Goal: Task Accomplishment & Management: Manage account settings

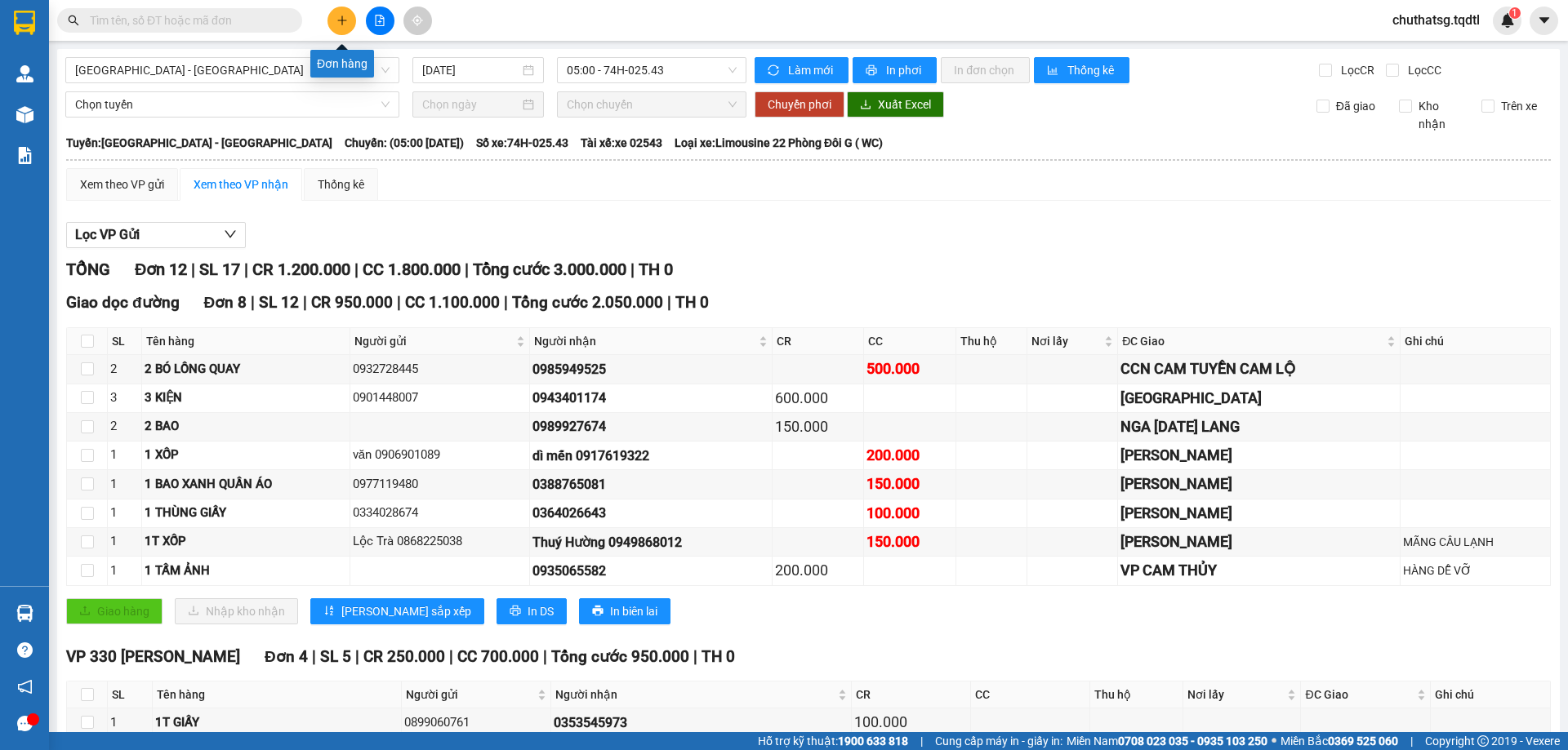
click at [341, 15] on icon "plus" at bounding box center [342, 20] width 12 height 12
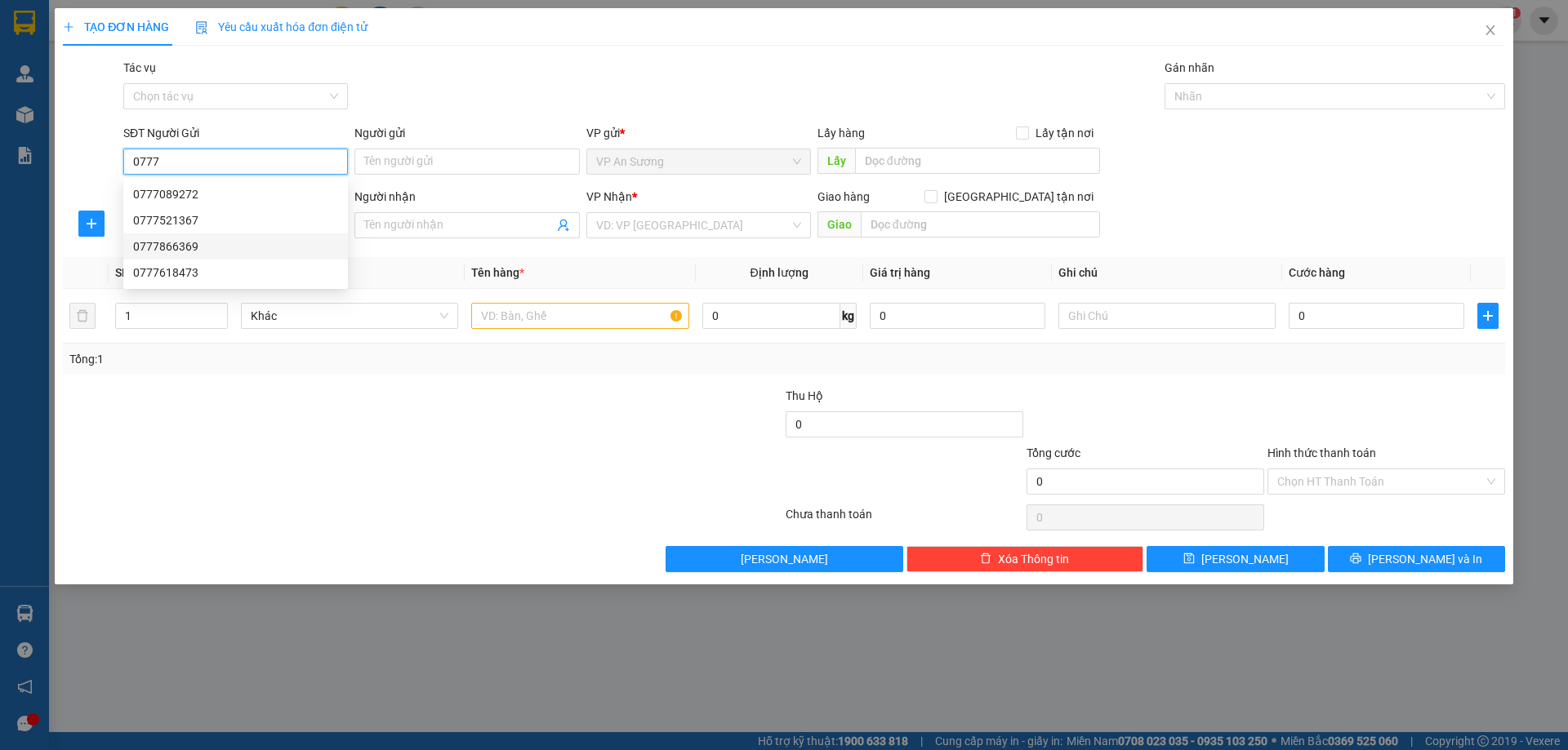
click at [161, 245] on div "0777866369" at bounding box center [235, 246] width 205 height 18
type input "0777866369"
type input "0823566999"
type input "200.000"
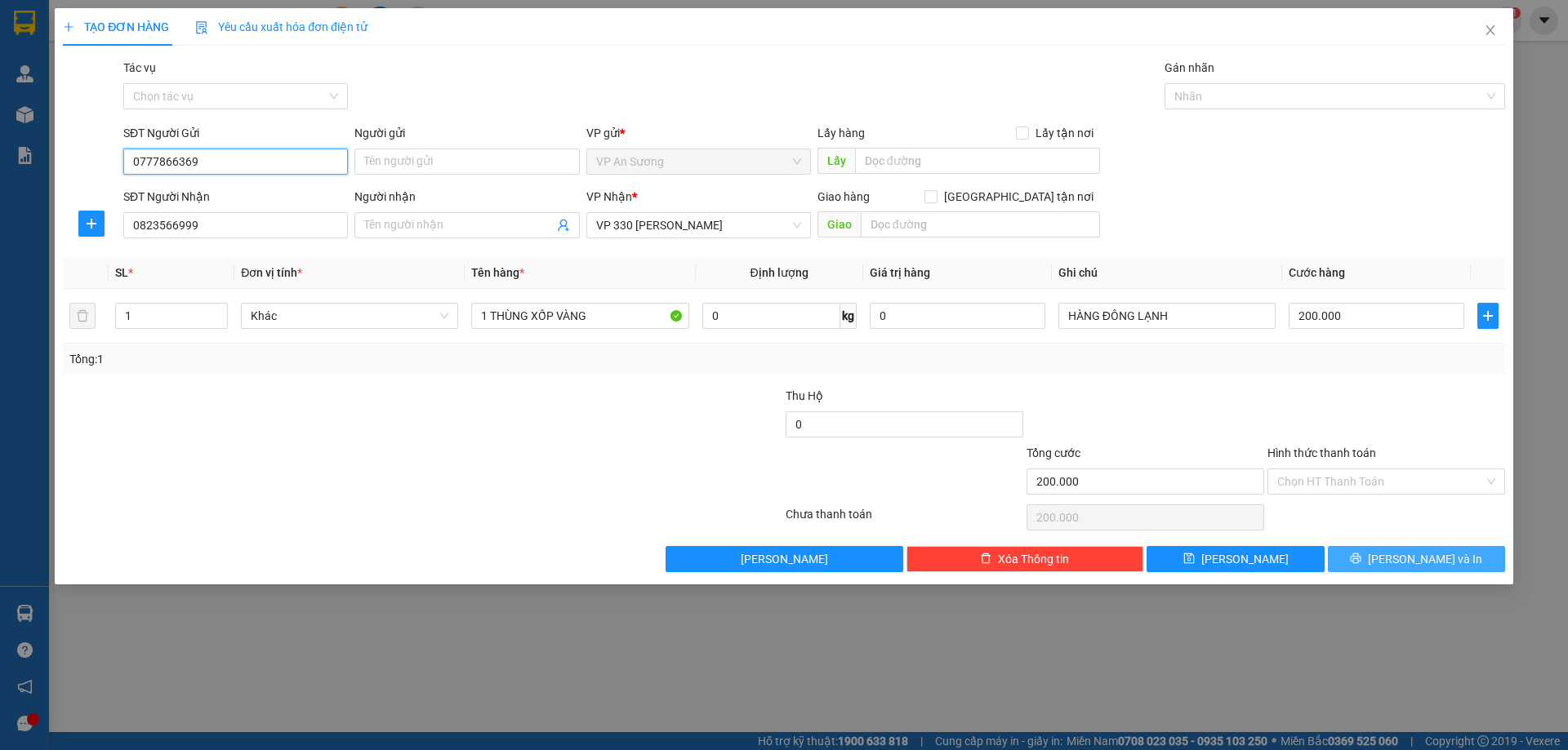
type input "0777866369"
click at [1402, 557] on span "[PERSON_NAME] và In" at bounding box center [1425, 559] width 115 height 18
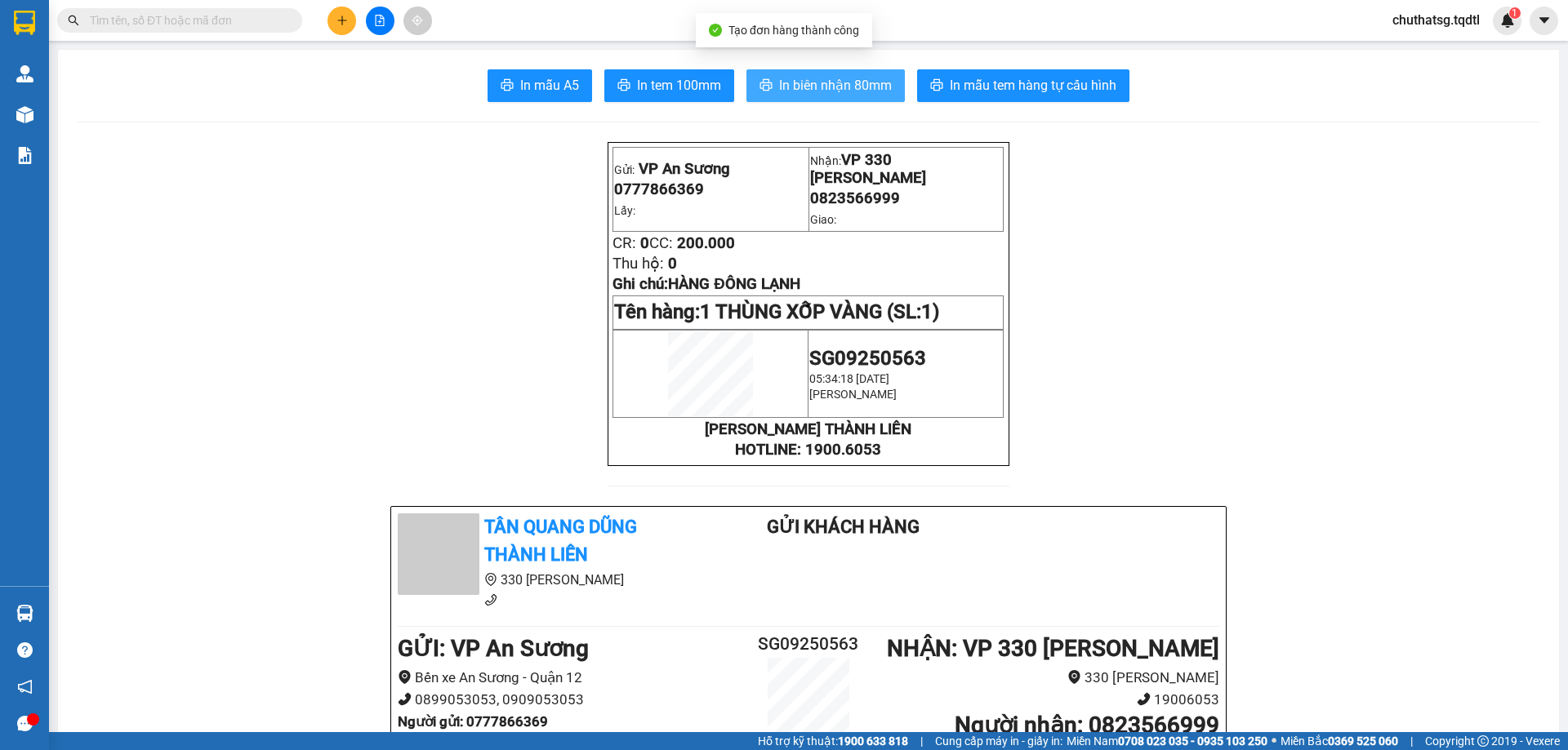
drag, startPoint x: 825, startPoint y: 76, endPoint x: 956, endPoint y: 176, distance: 164.8
click at [826, 75] on span "In biên nhận 80mm" at bounding box center [835, 85] width 113 height 20
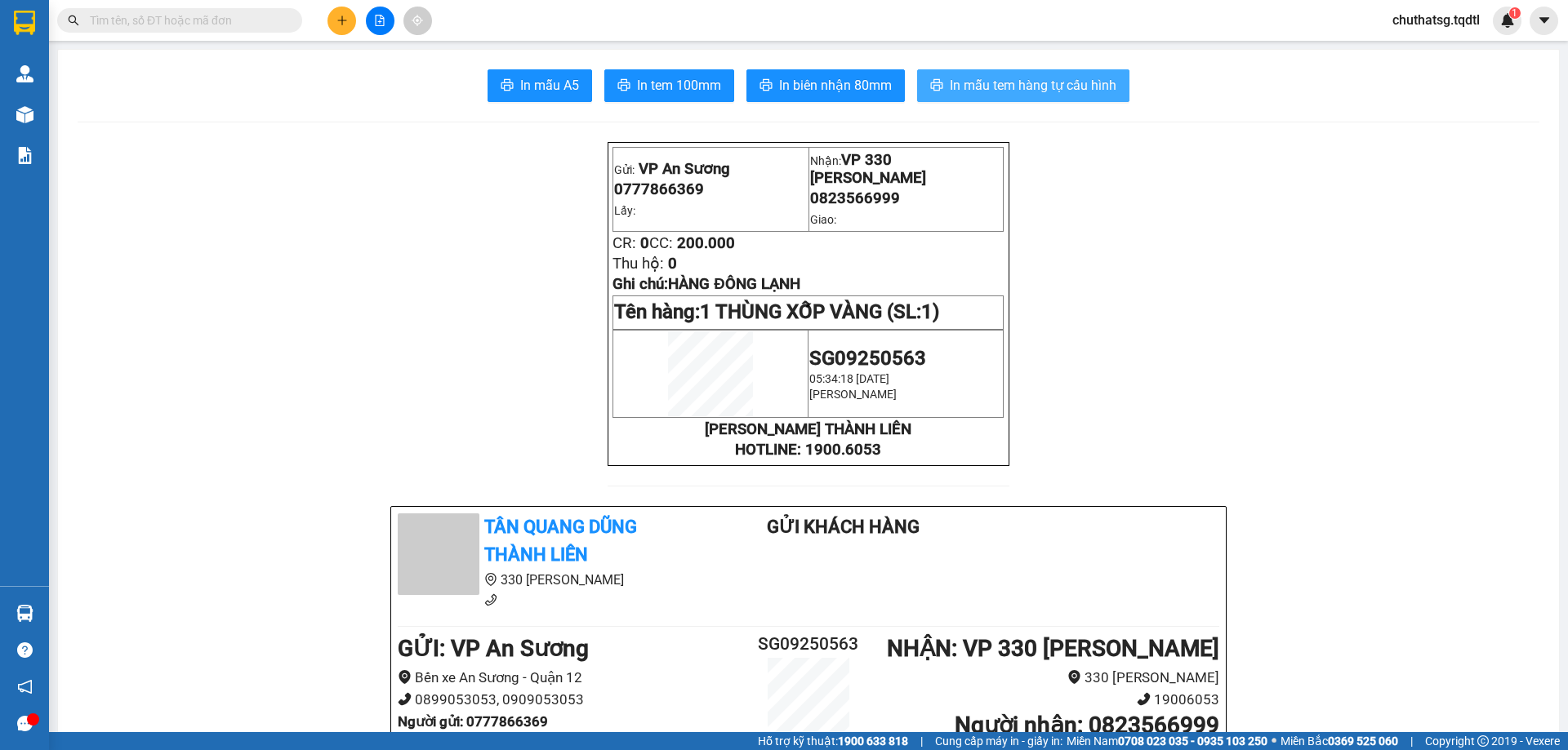
click at [977, 84] on span "In mẫu tem hàng tự cấu hình" at bounding box center [1032, 85] width 166 height 20
click at [341, 23] on icon "plus" at bounding box center [342, 20] width 12 height 12
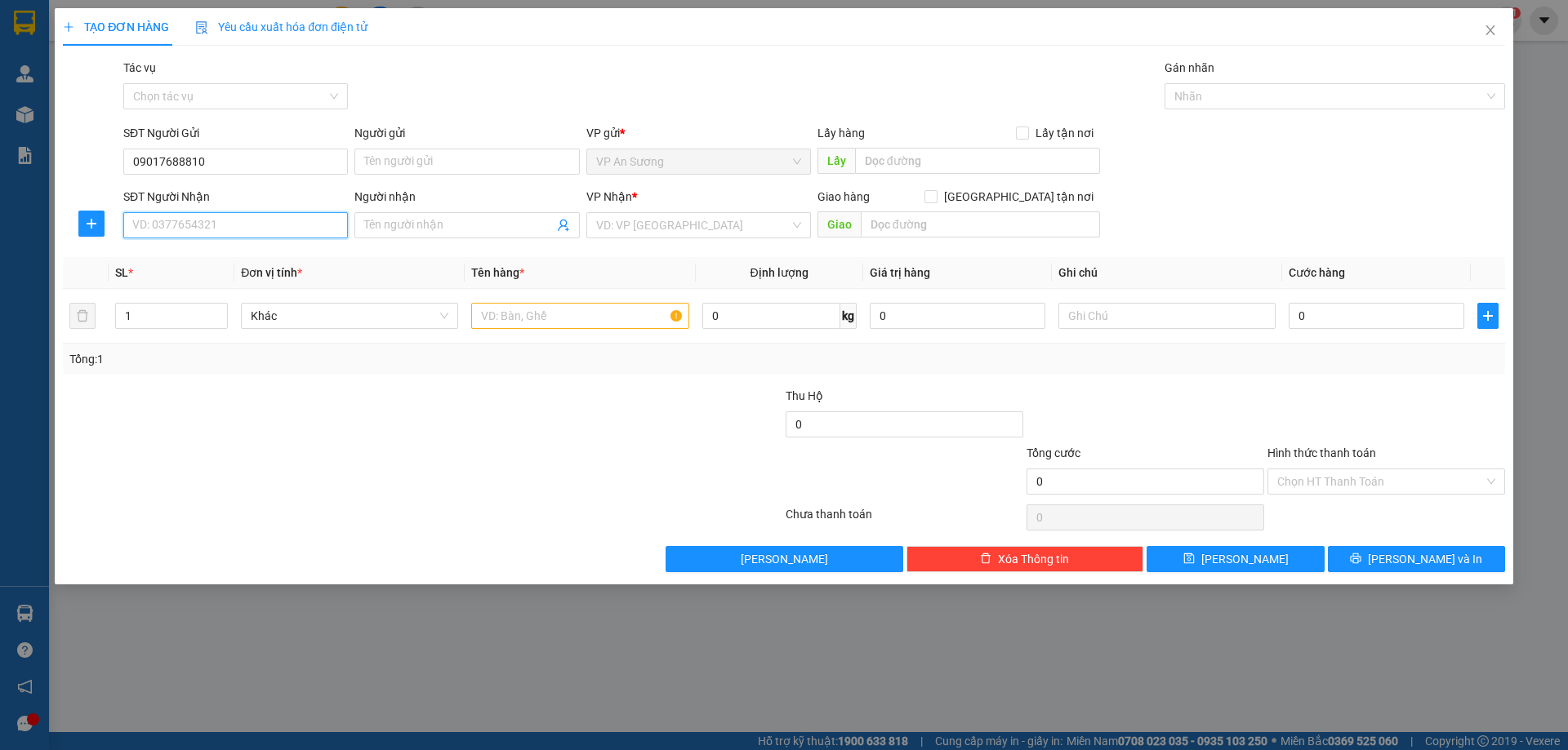
click at [236, 225] on input "SĐT Người Nhận" at bounding box center [236, 225] width 225 height 26
click at [152, 161] on input "09017688810" at bounding box center [236, 161] width 225 height 26
type input "0917688810"
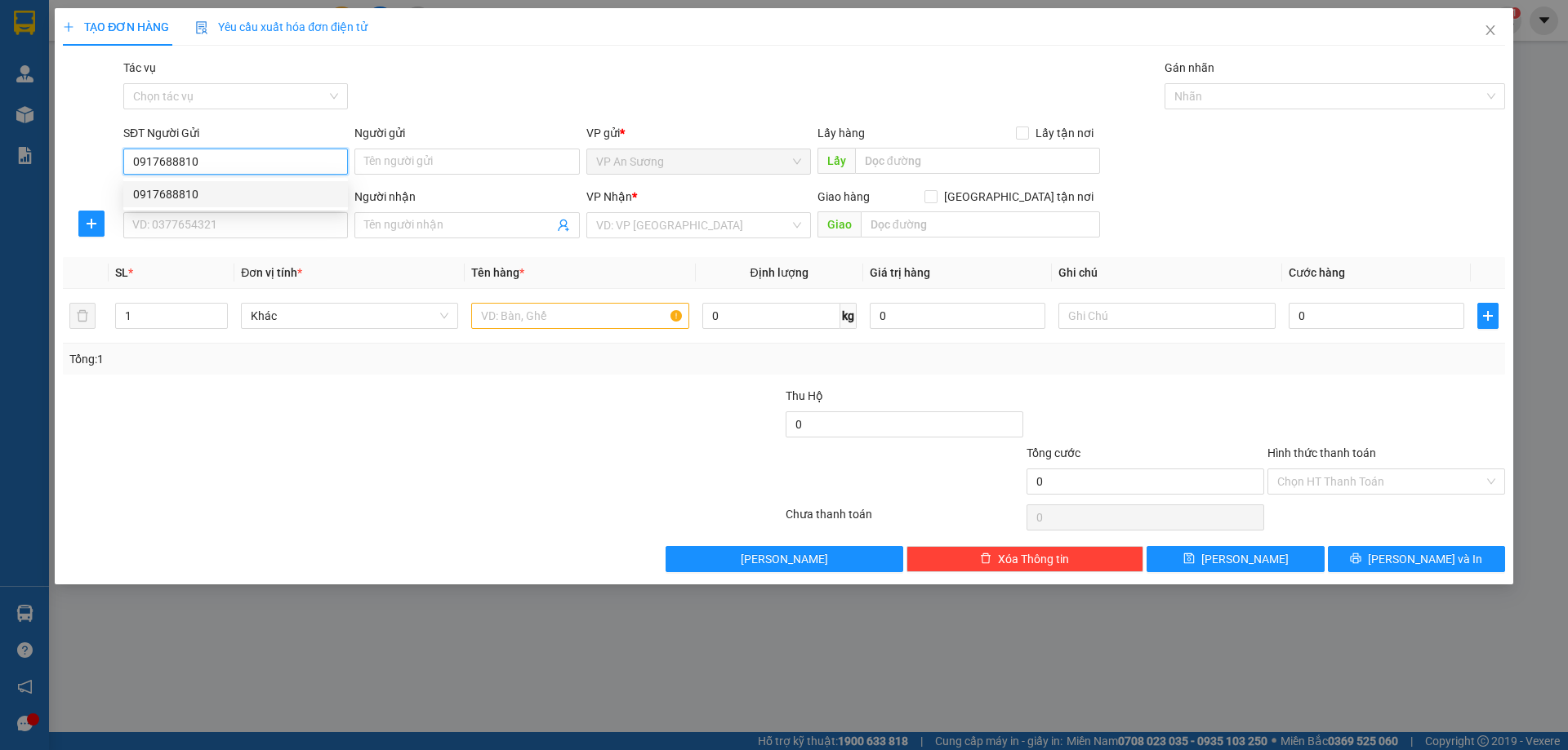
click at [171, 194] on div "0917688810" at bounding box center [235, 195] width 205 height 18
type input "0823485567"
type input "NGÃ BA ĐĂK HA KOM TUM"
type input "300.000"
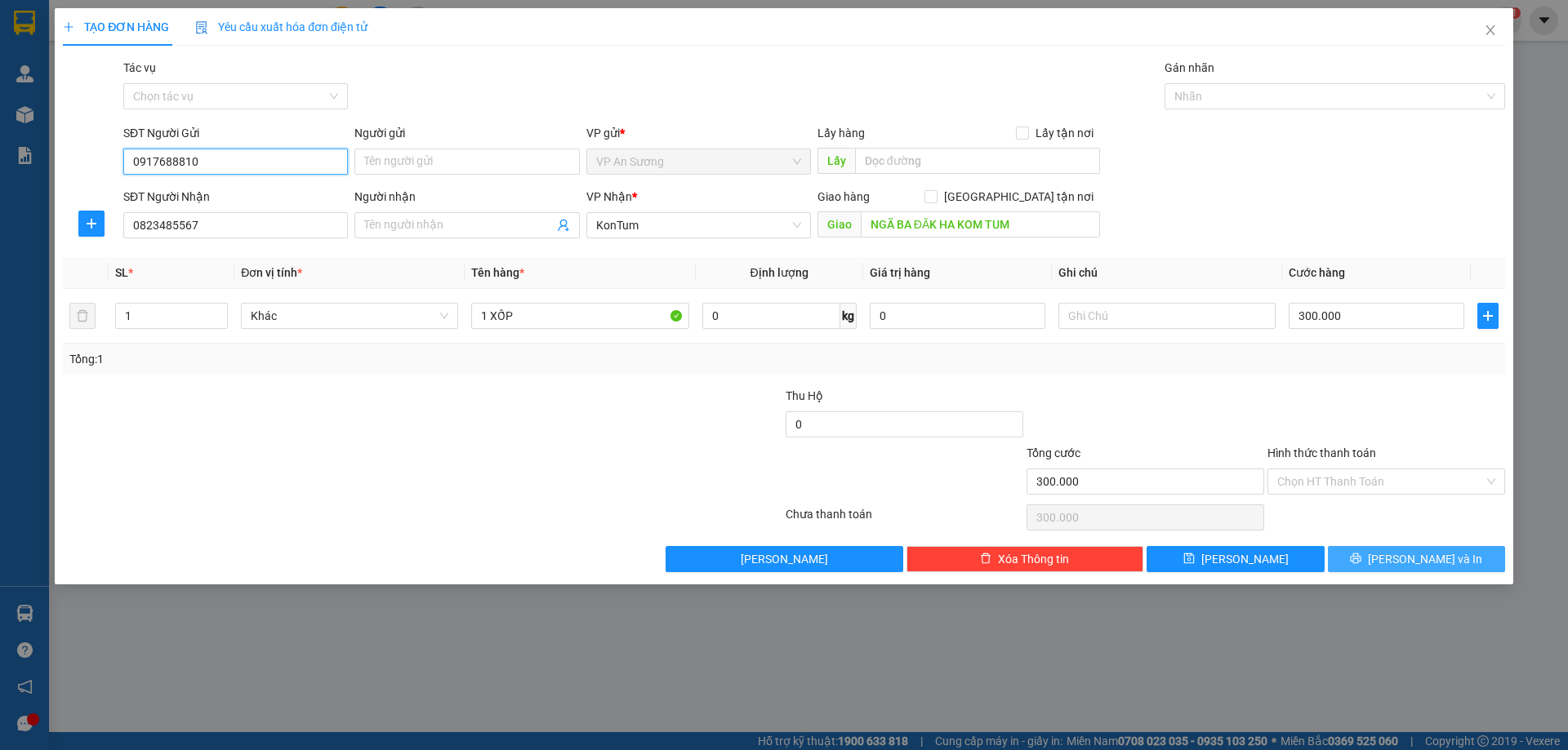
type input "0917688810"
click at [1419, 561] on span "[PERSON_NAME] và In" at bounding box center [1425, 559] width 115 height 18
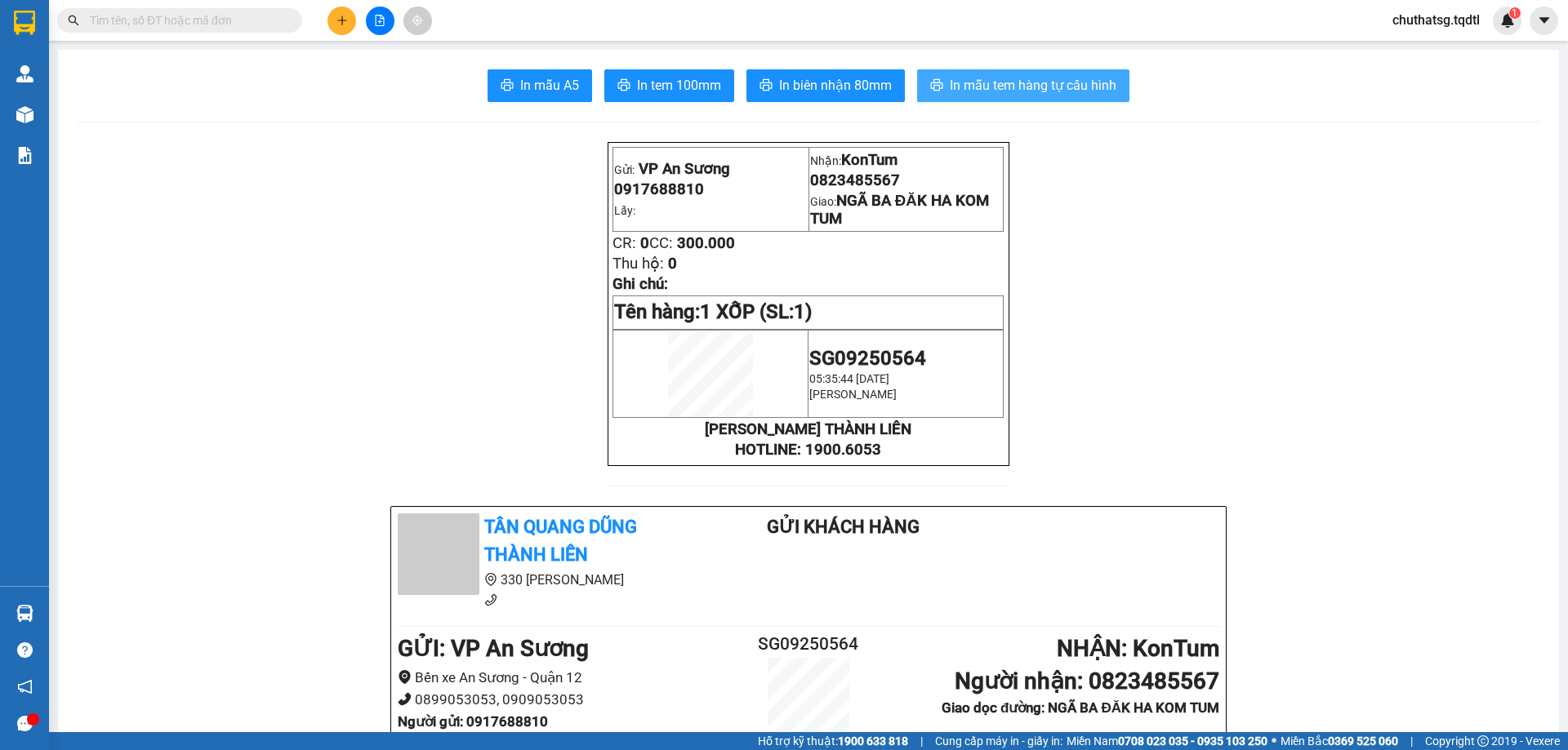
click at [979, 79] on span "In mẫu tem hàng tự cấu hình" at bounding box center [1032, 85] width 166 height 20
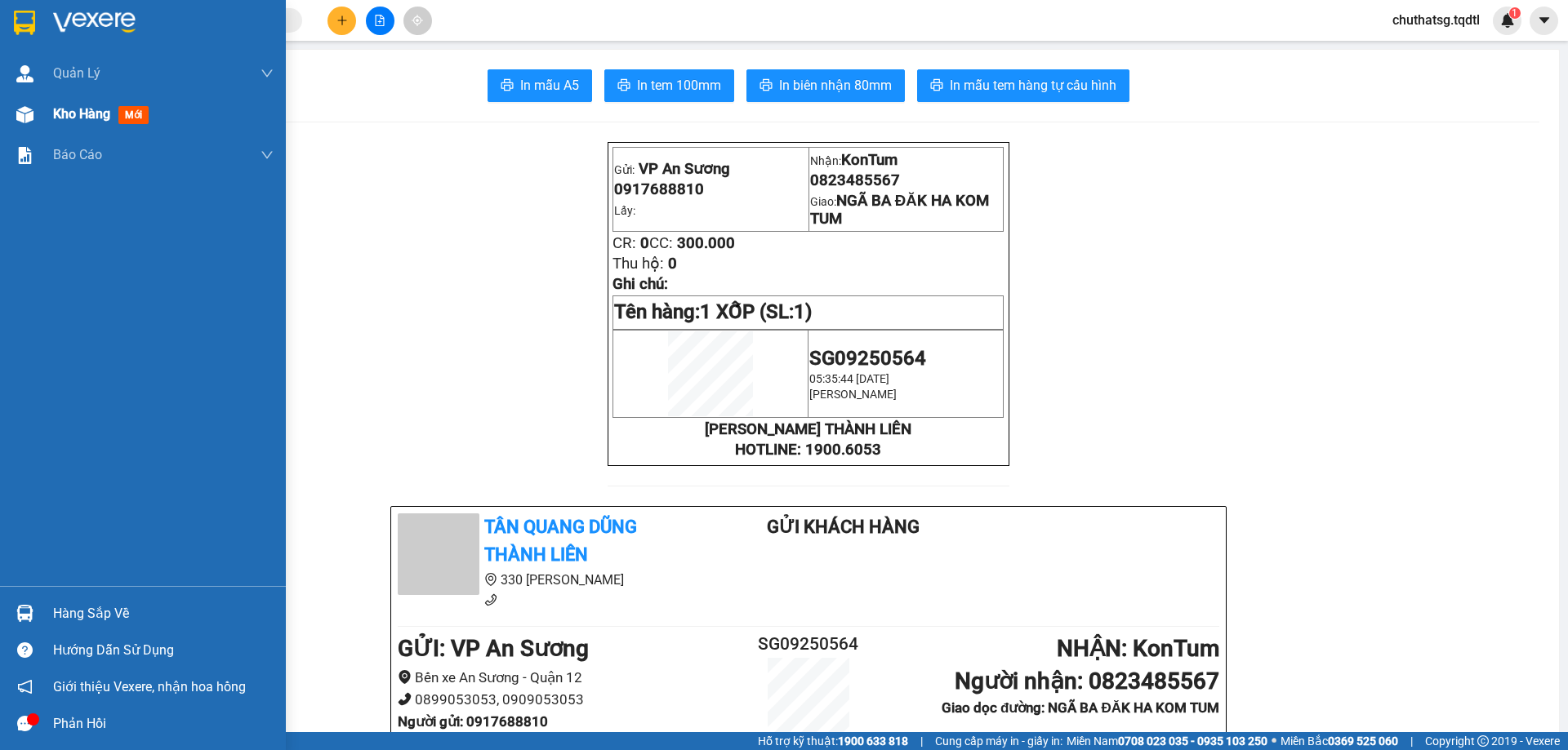
click at [80, 113] on span "Kho hàng" at bounding box center [81, 114] width 57 height 15
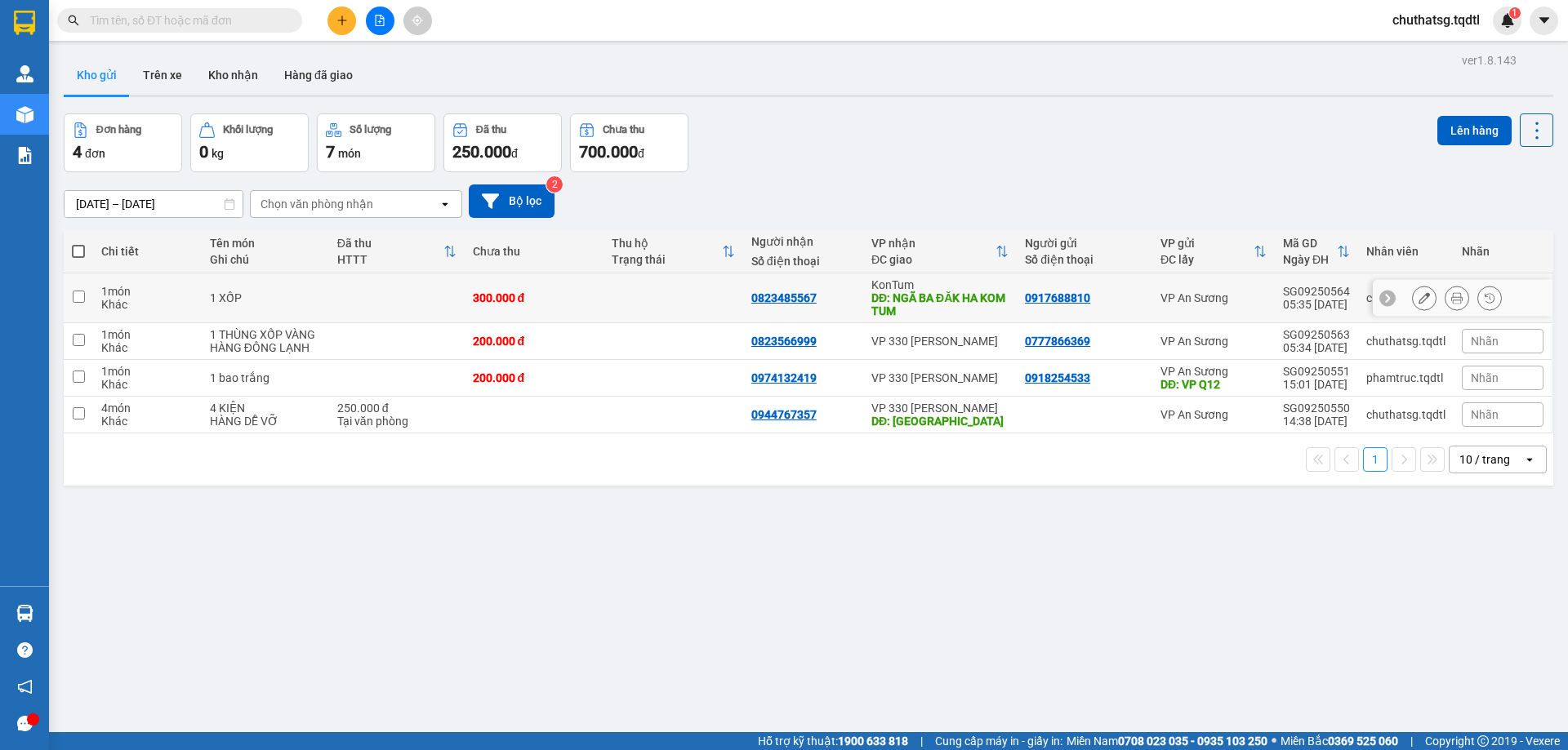
drag, startPoint x: 79, startPoint y: 295, endPoint x: 89, endPoint y: 301, distance: 11.7
click at [81, 295] on input "checkbox" at bounding box center [78, 296] width 12 height 12
checkbox input "true"
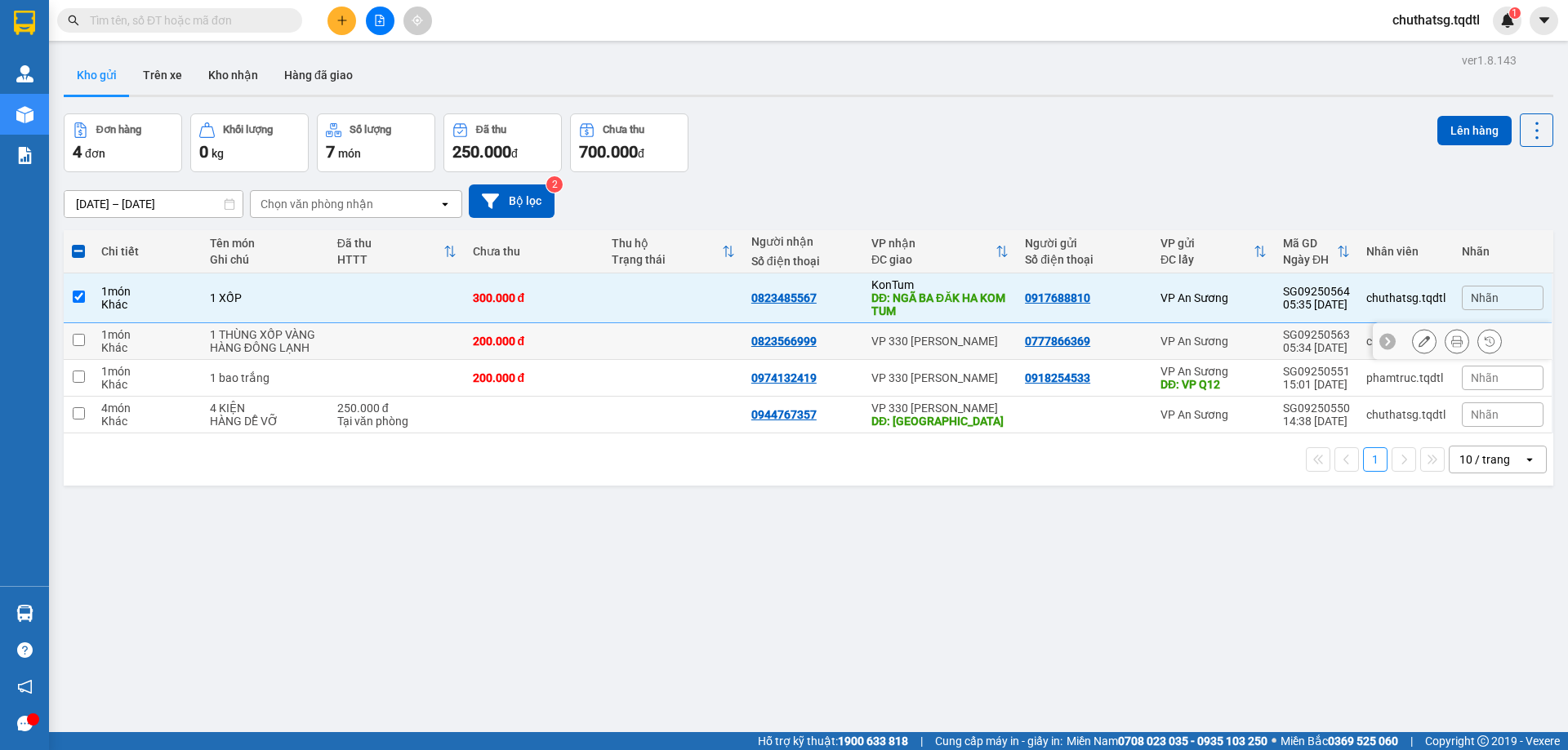
click at [79, 338] on input "checkbox" at bounding box center [78, 339] width 12 height 12
checkbox input "true"
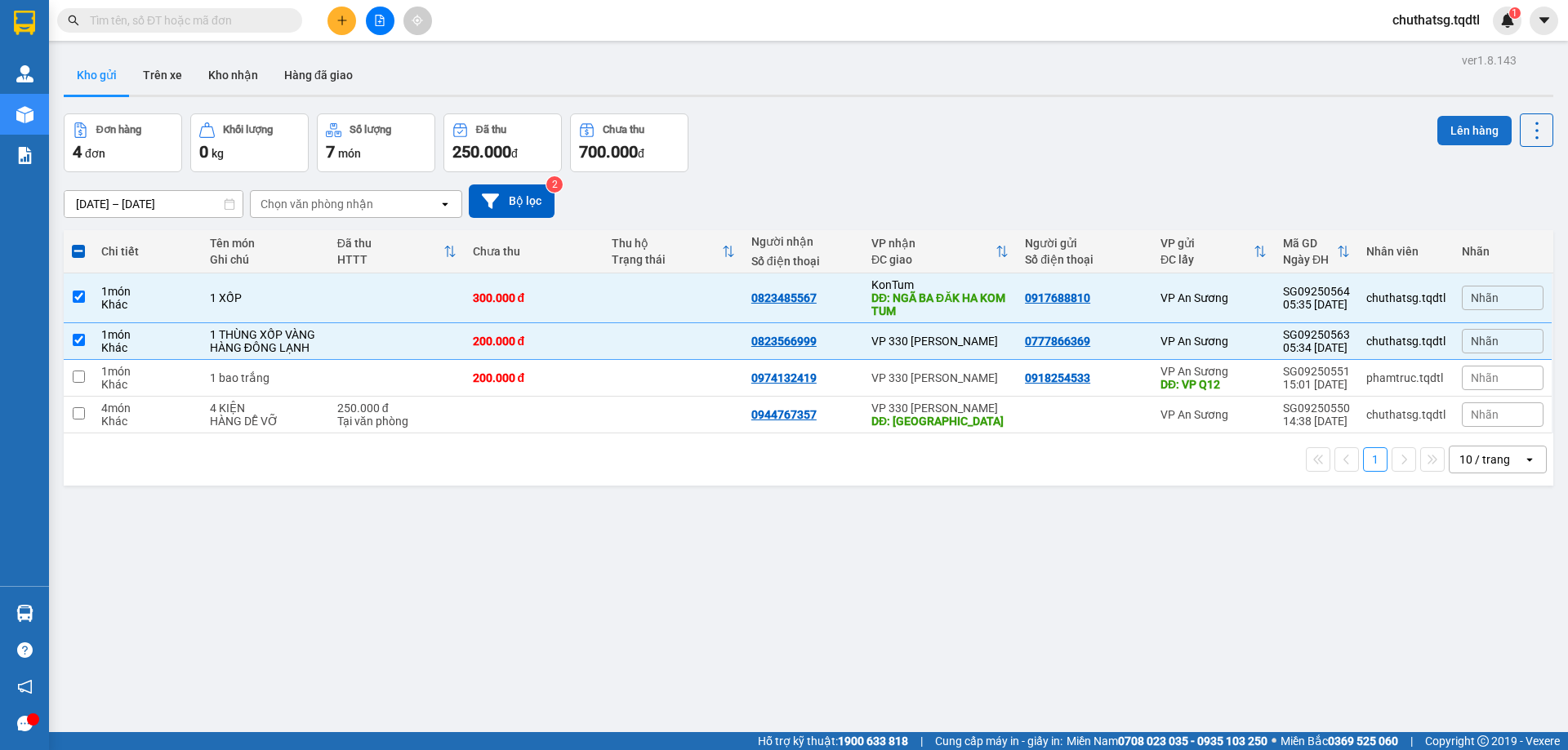
click at [1457, 129] on button "Lên hàng" at bounding box center [1474, 130] width 75 height 29
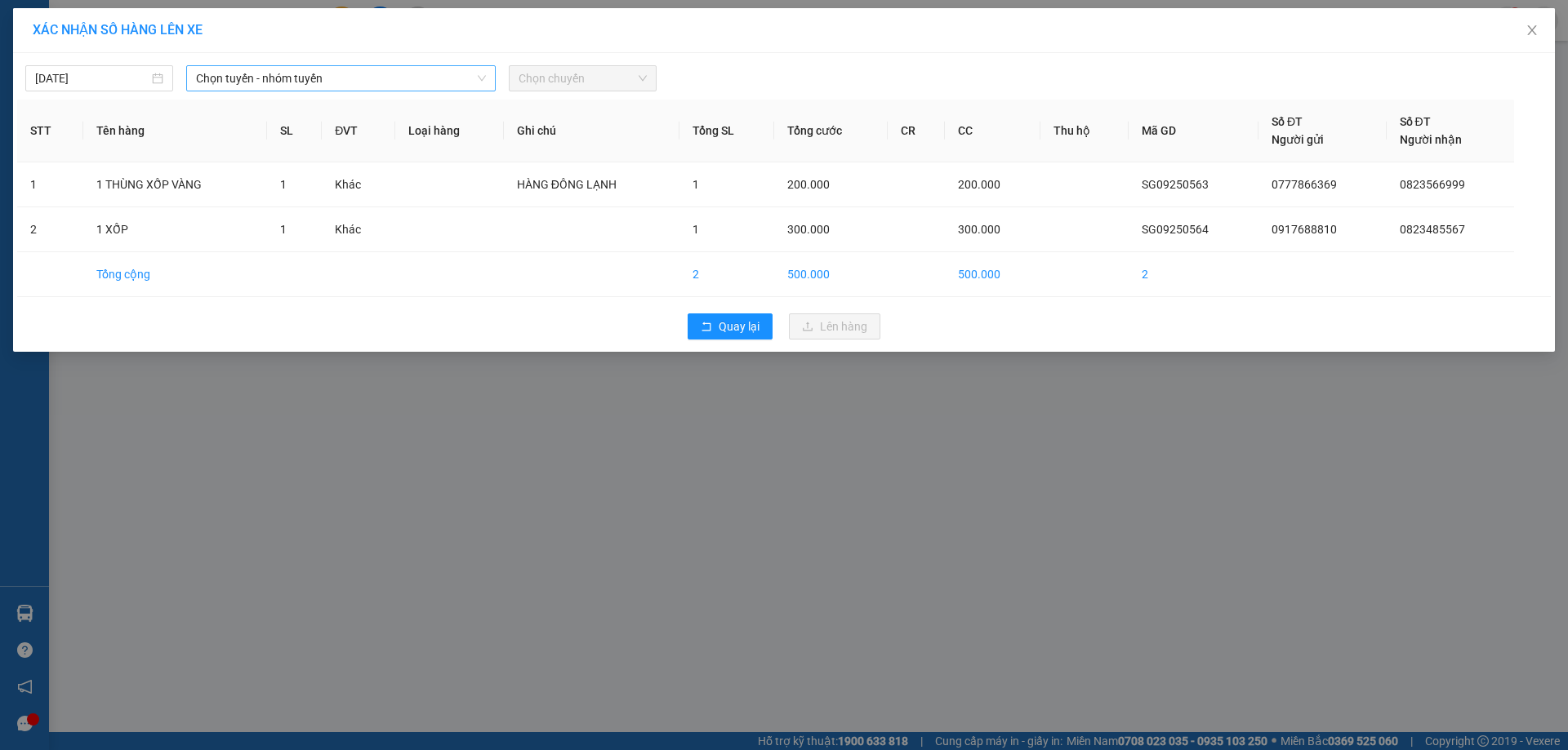
click at [370, 83] on span "Chọn tuyến - nhóm tuyến" at bounding box center [340, 78] width 290 height 25
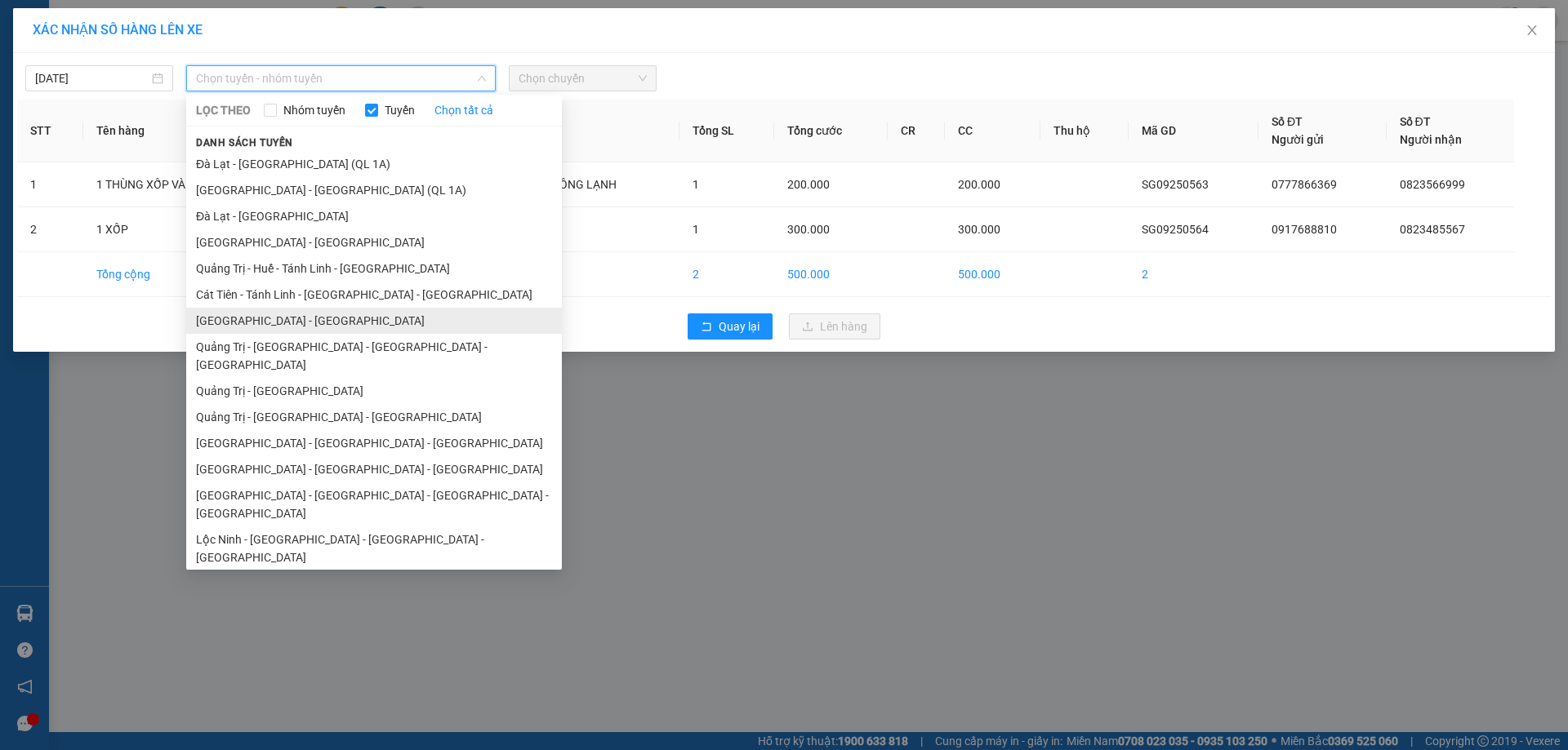
click at [236, 321] on li "[GEOGRAPHIC_DATA] - [GEOGRAPHIC_DATA]" at bounding box center [374, 320] width 376 height 26
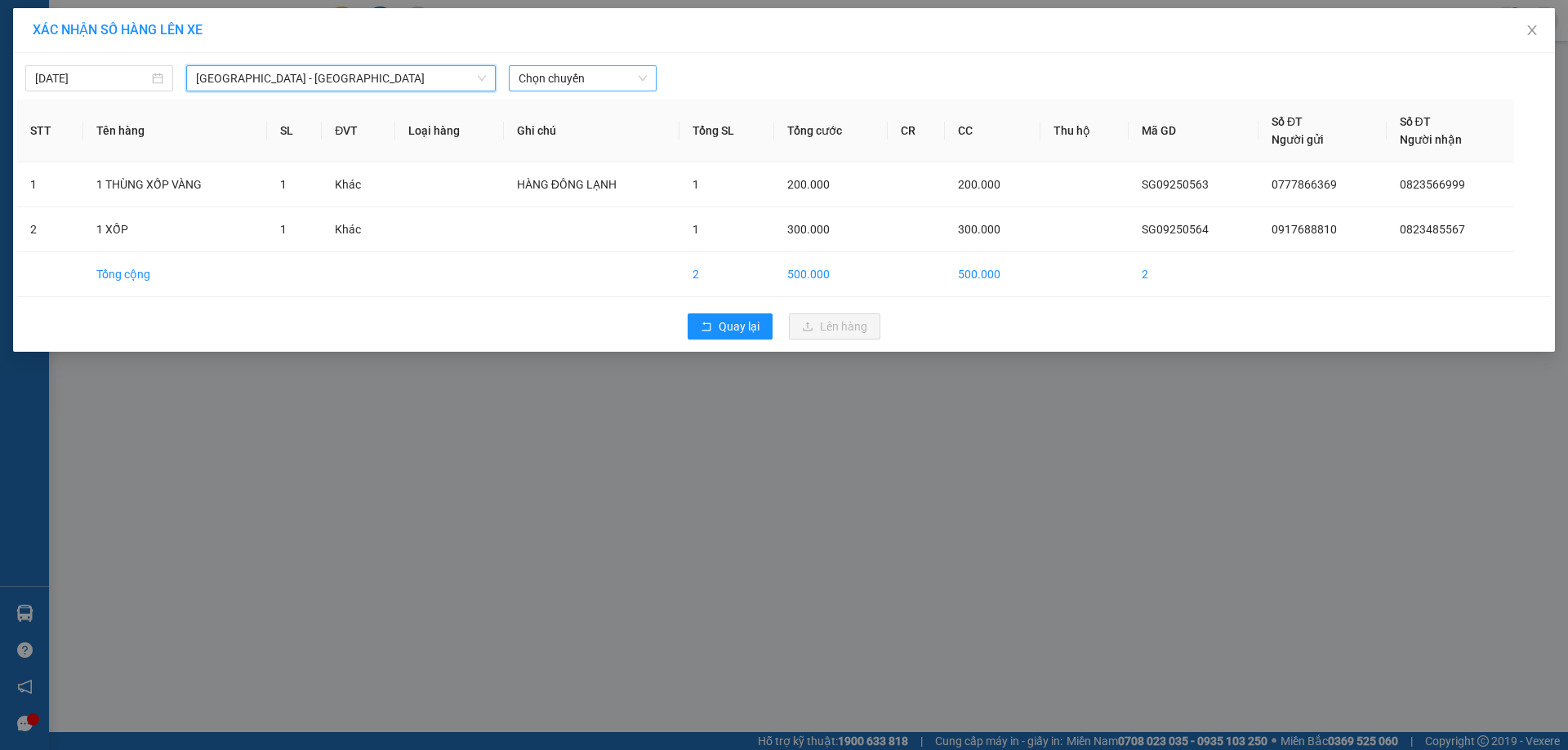
click at [596, 81] on span "Chọn chuyến" at bounding box center [582, 78] width 128 height 25
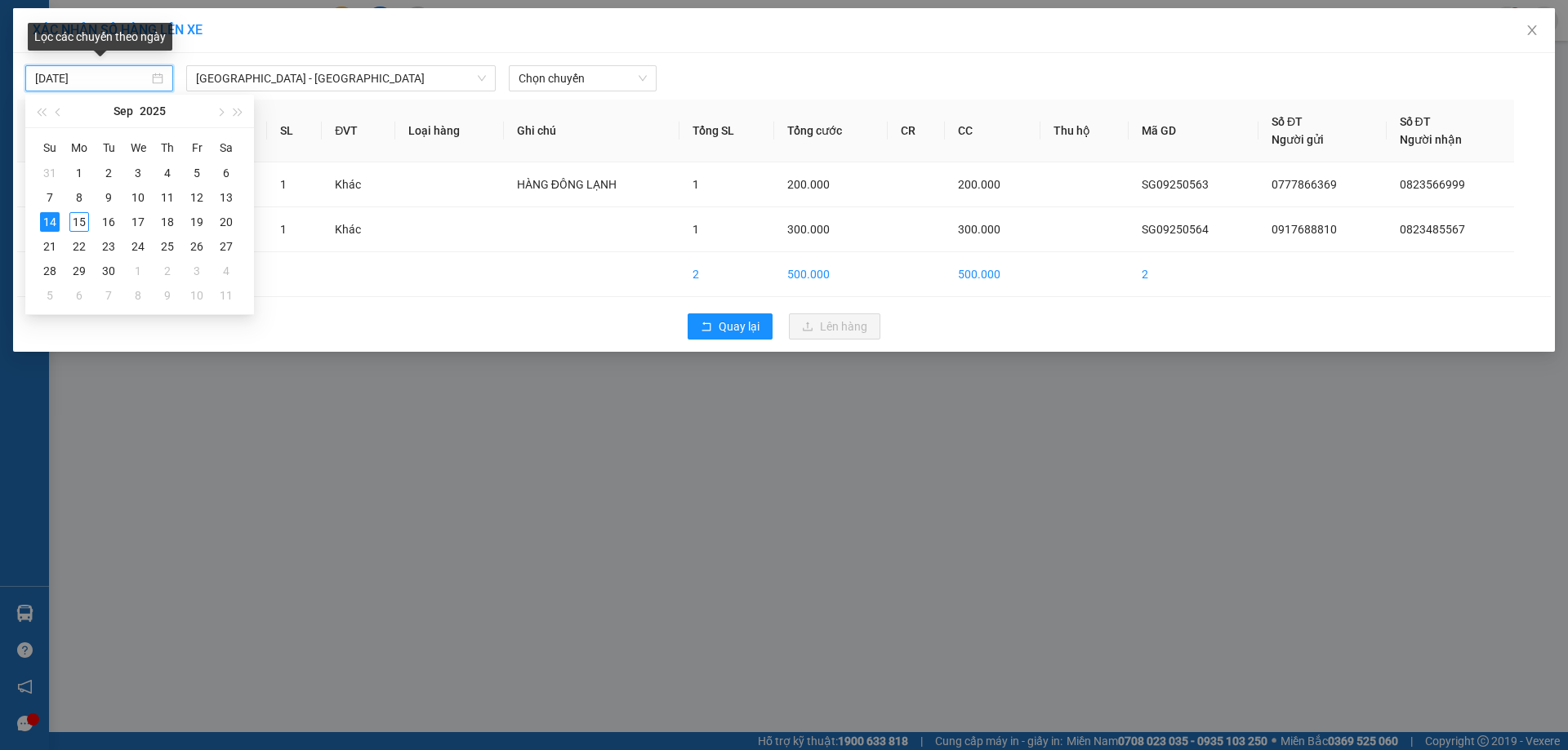
click at [116, 74] on input "[DATE]" at bounding box center [92, 78] width 114 height 18
click at [83, 220] on div "15" at bounding box center [79, 222] width 20 height 20
type input "[DATE]"
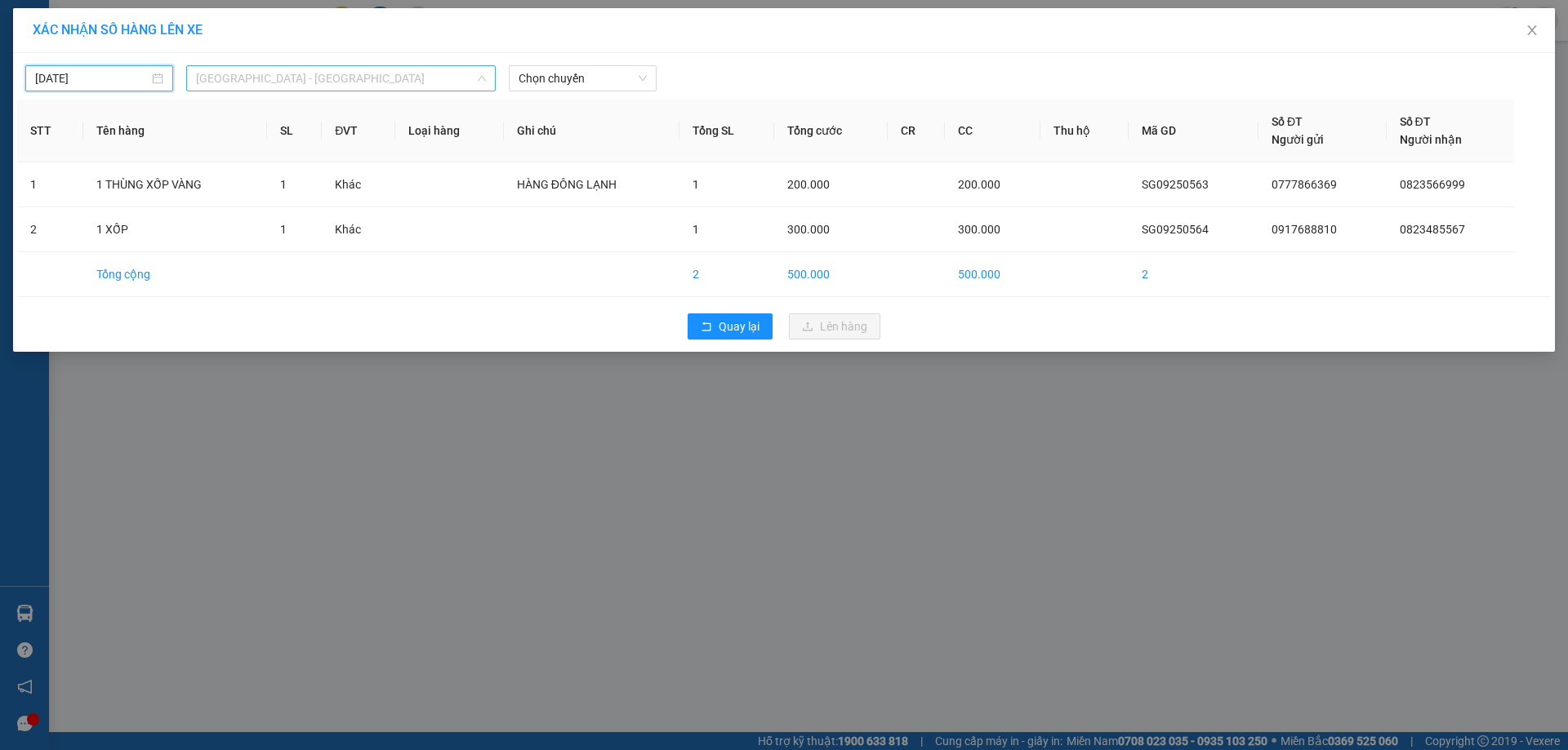
click at [368, 78] on span "[GEOGRAPHIC_DATA] - [GEOGRAPHIC_DATA]" at bounding box center [340, 78] width 290 height 25
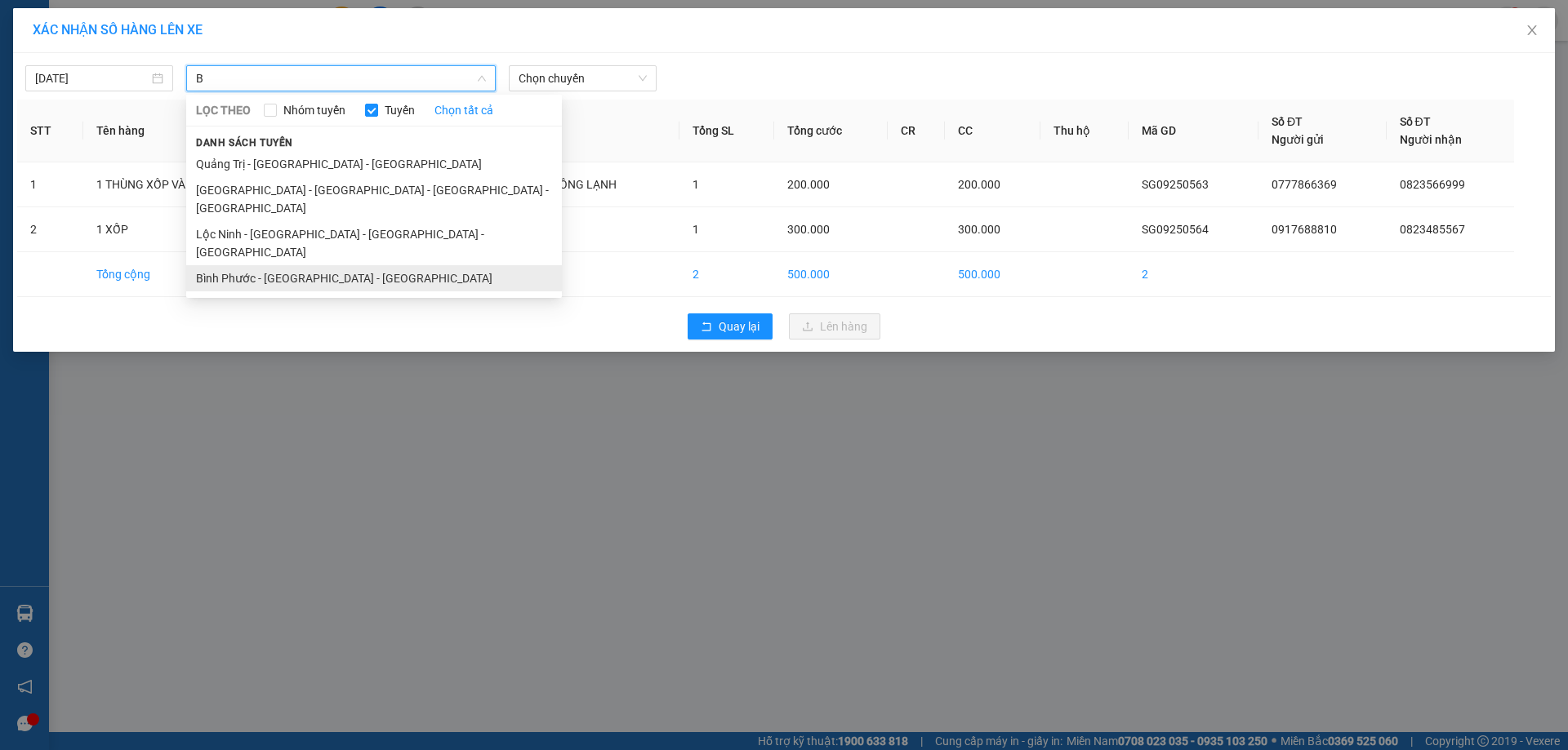
type input "B"
click at [242, 265] on li "Bình Phước - [GEOGRAPHIC_DATA] - [GEOGRAPHIC_DATA]" at bounding box center [374, 278] width 376 height 26
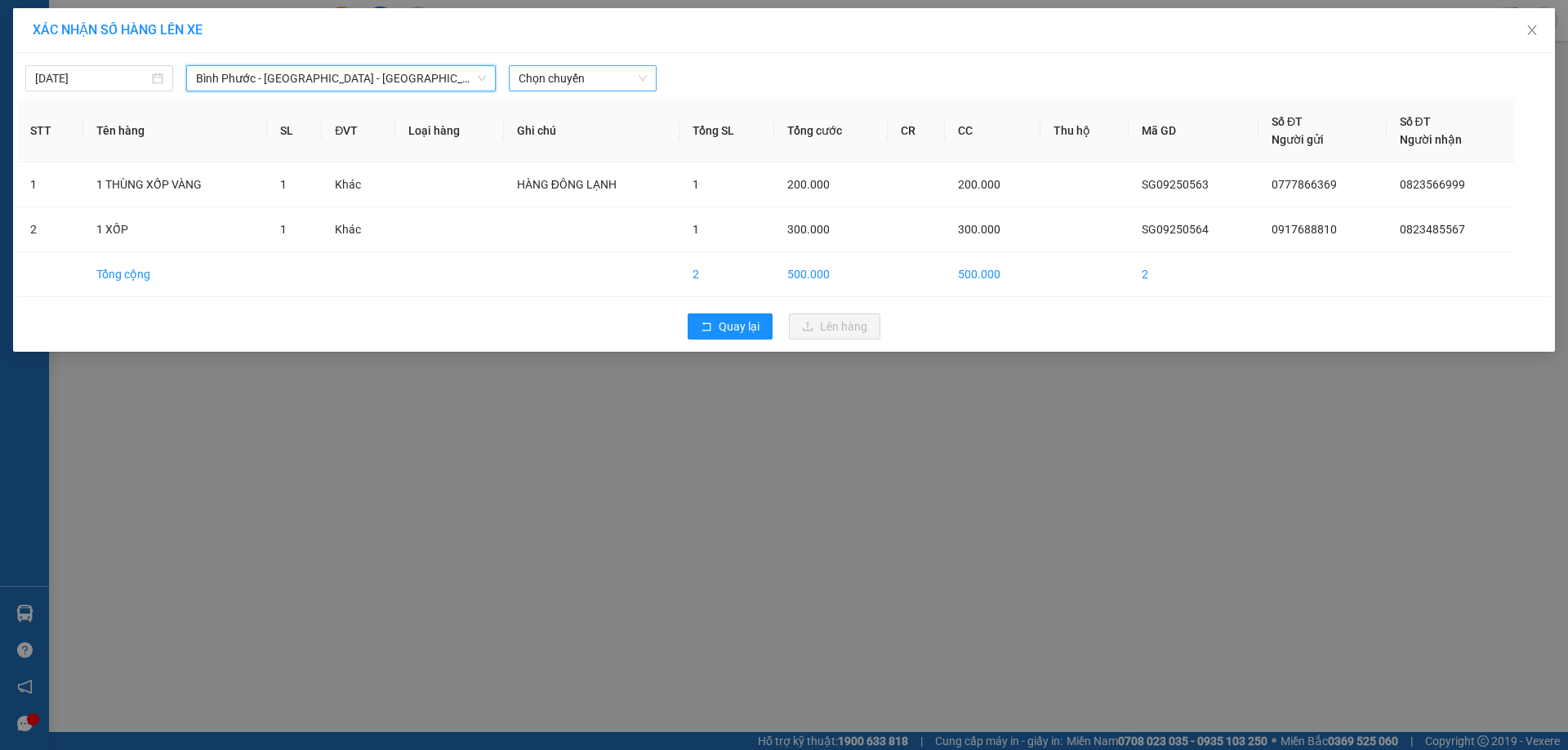
click at [592, 77] on span "Chọn chuyến" at bounding box center [582, 78] width 128 height 25
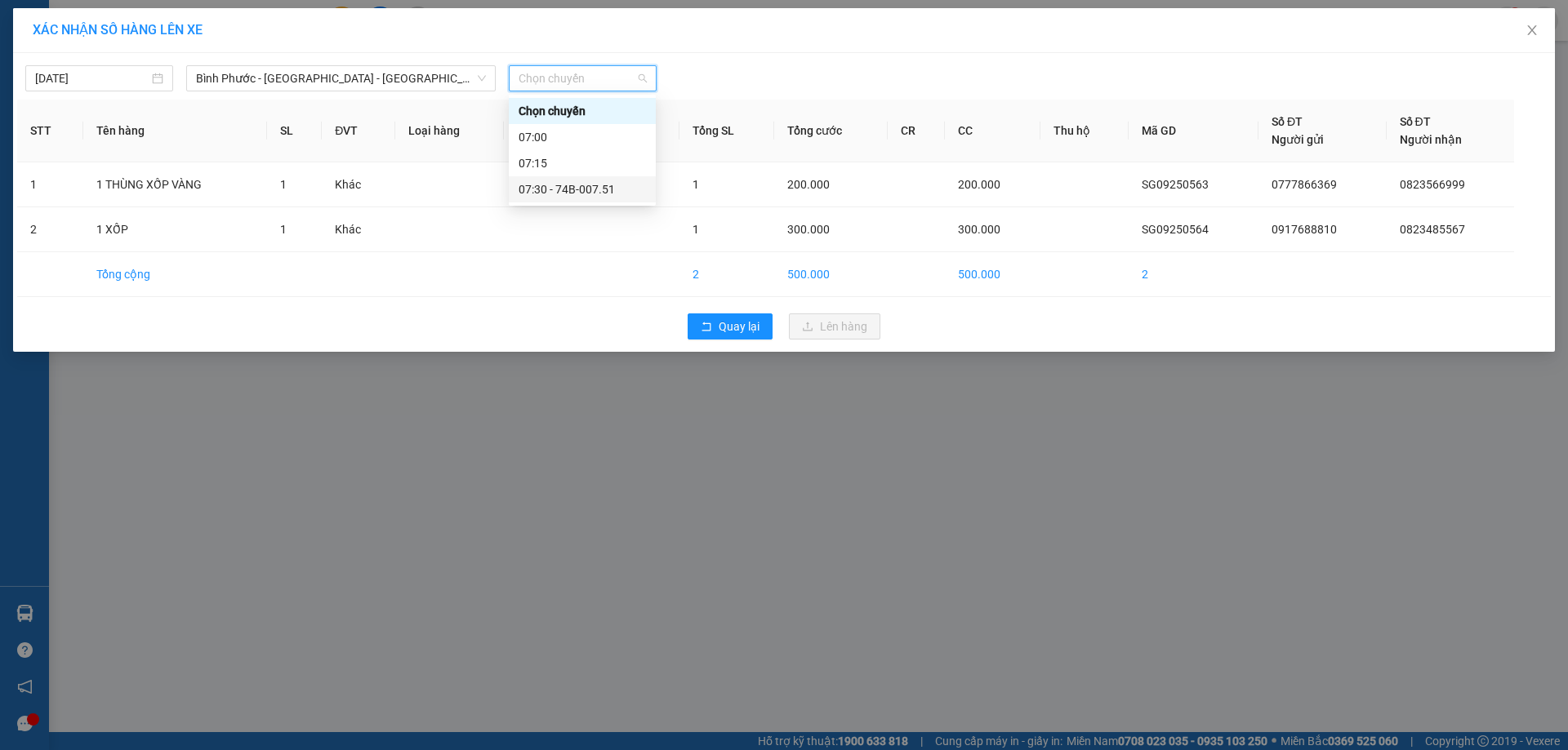
click at [577, 187] on div "07:30 - 74B-007.51" at bounding box center [582, 189] width 127 height 18
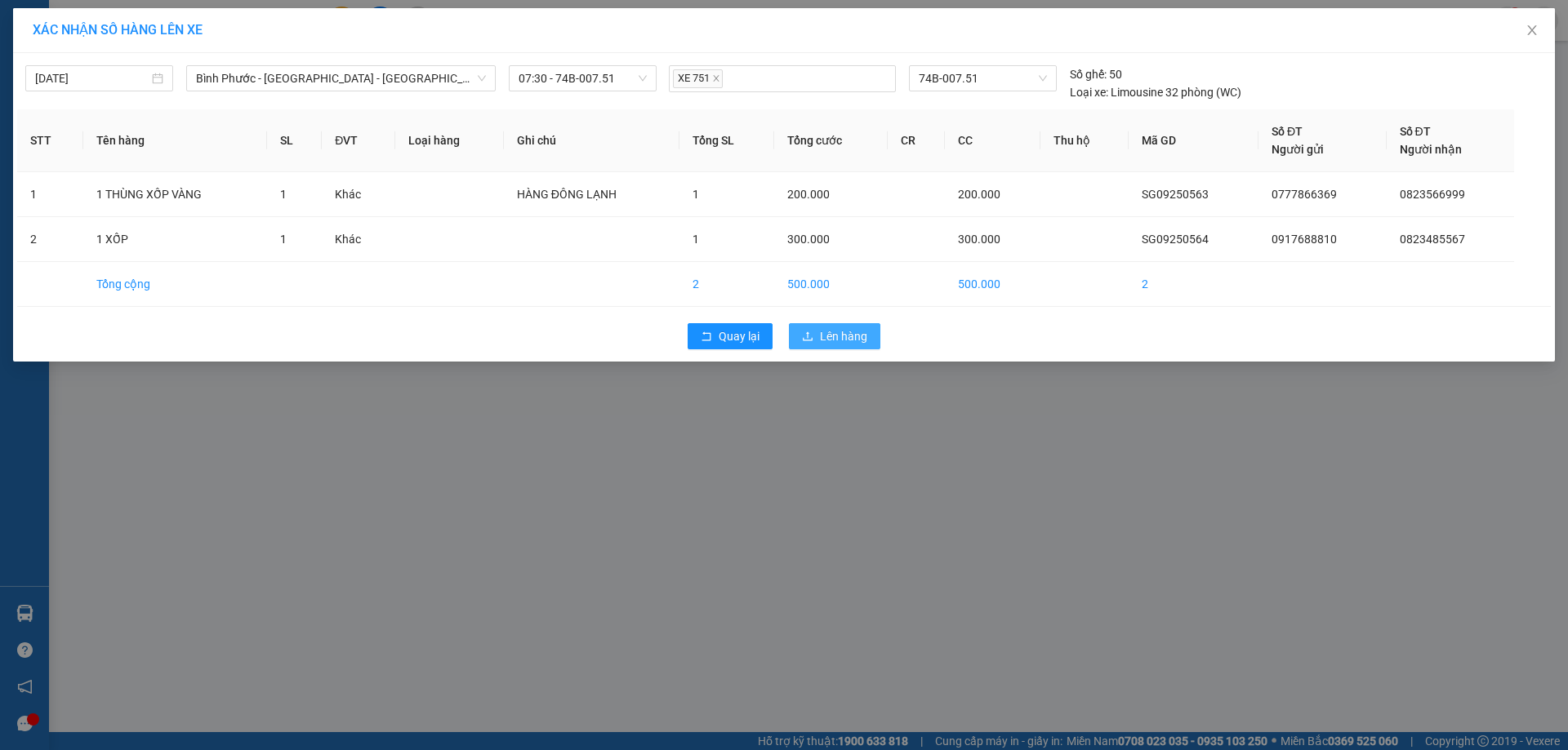
click at [848, 331] on span "Lên hàng" at bounding box center [843, 336] width 47 height 18
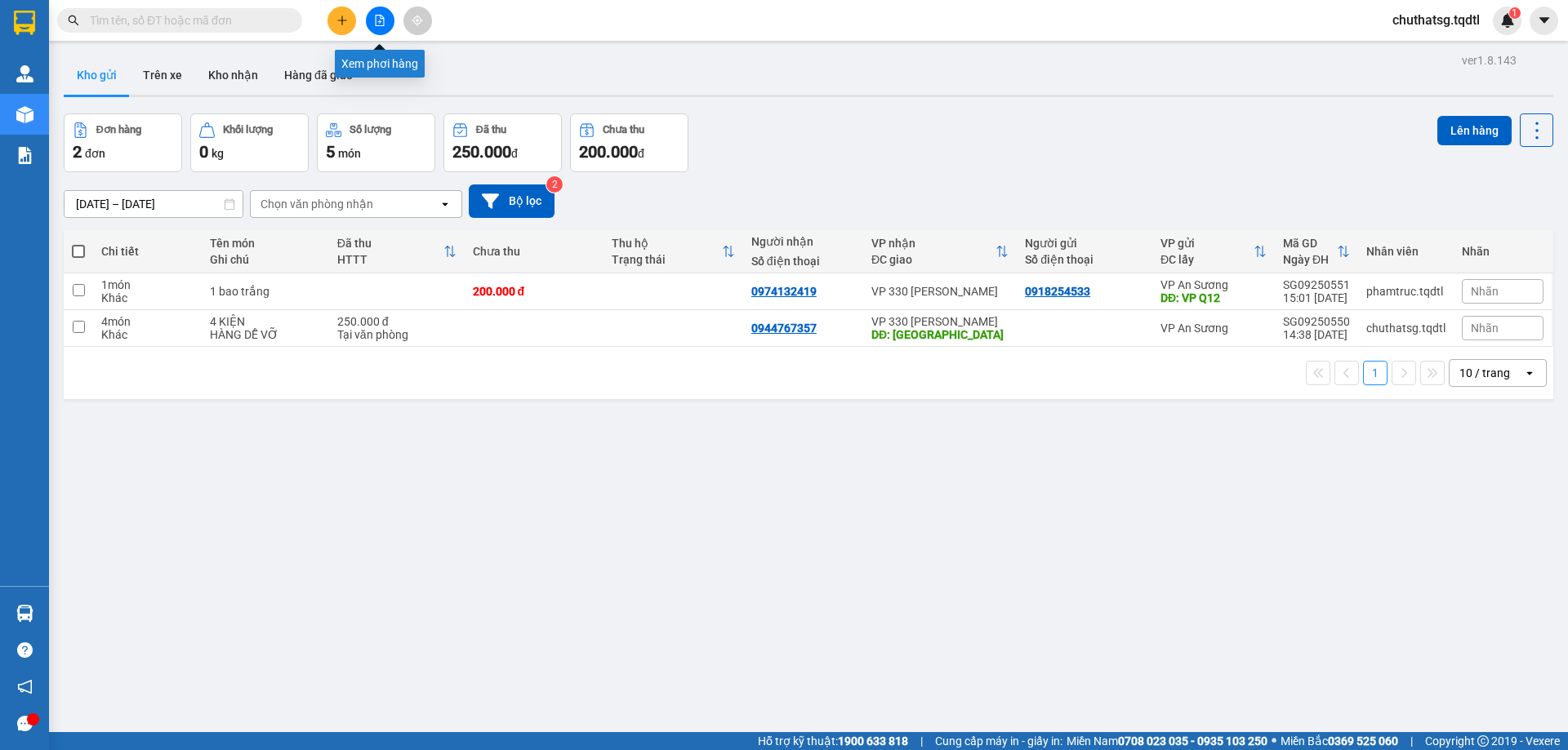
click at [379, 25] on icon "file-add" at bounding box center [379, 20] width 12 height 12
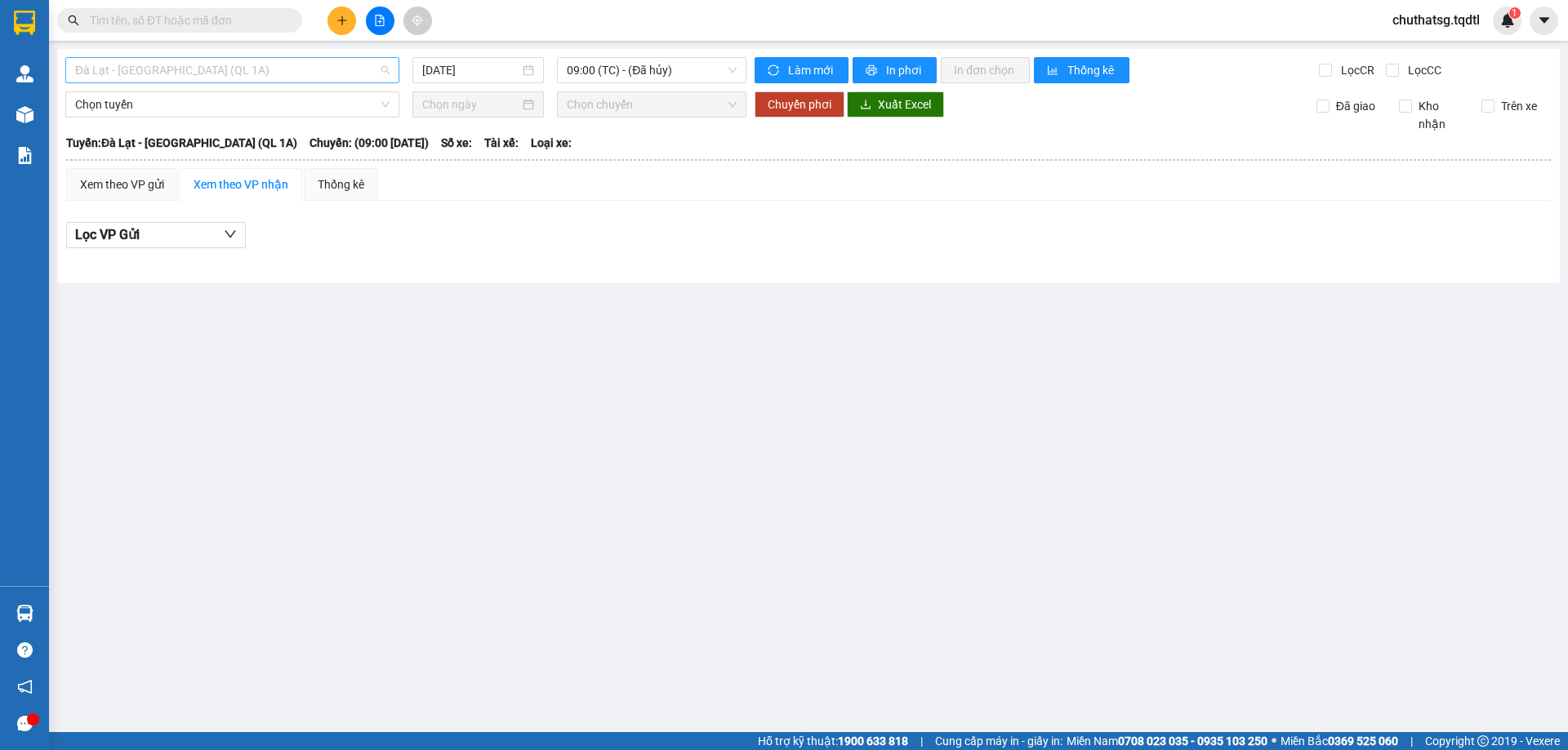
click at [337, 72] on span "Đà Lạt - [GEOGRAPHIC_DATA] (QL 1A)" at bounding box center [233, 70] width 315 height 25
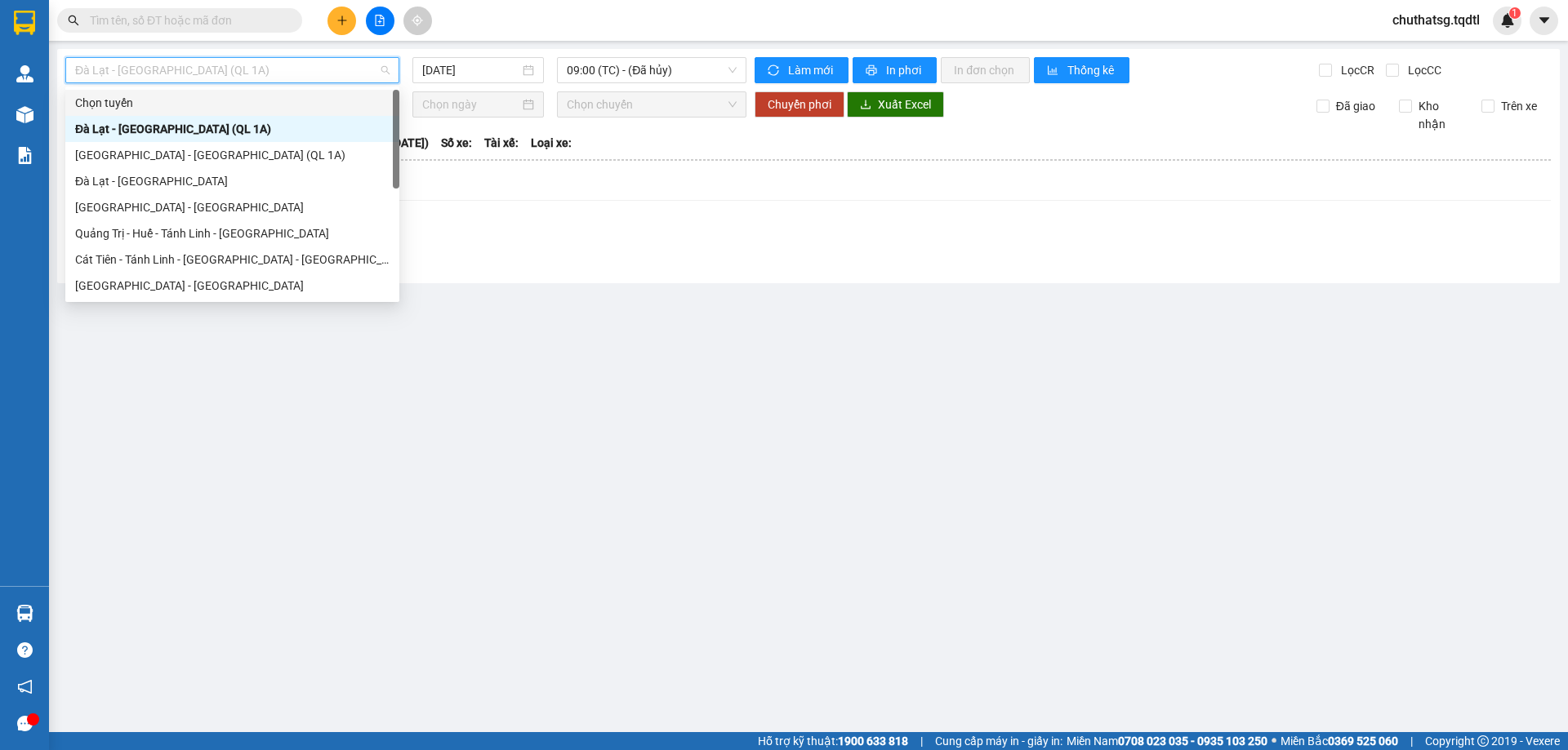
type input "B"
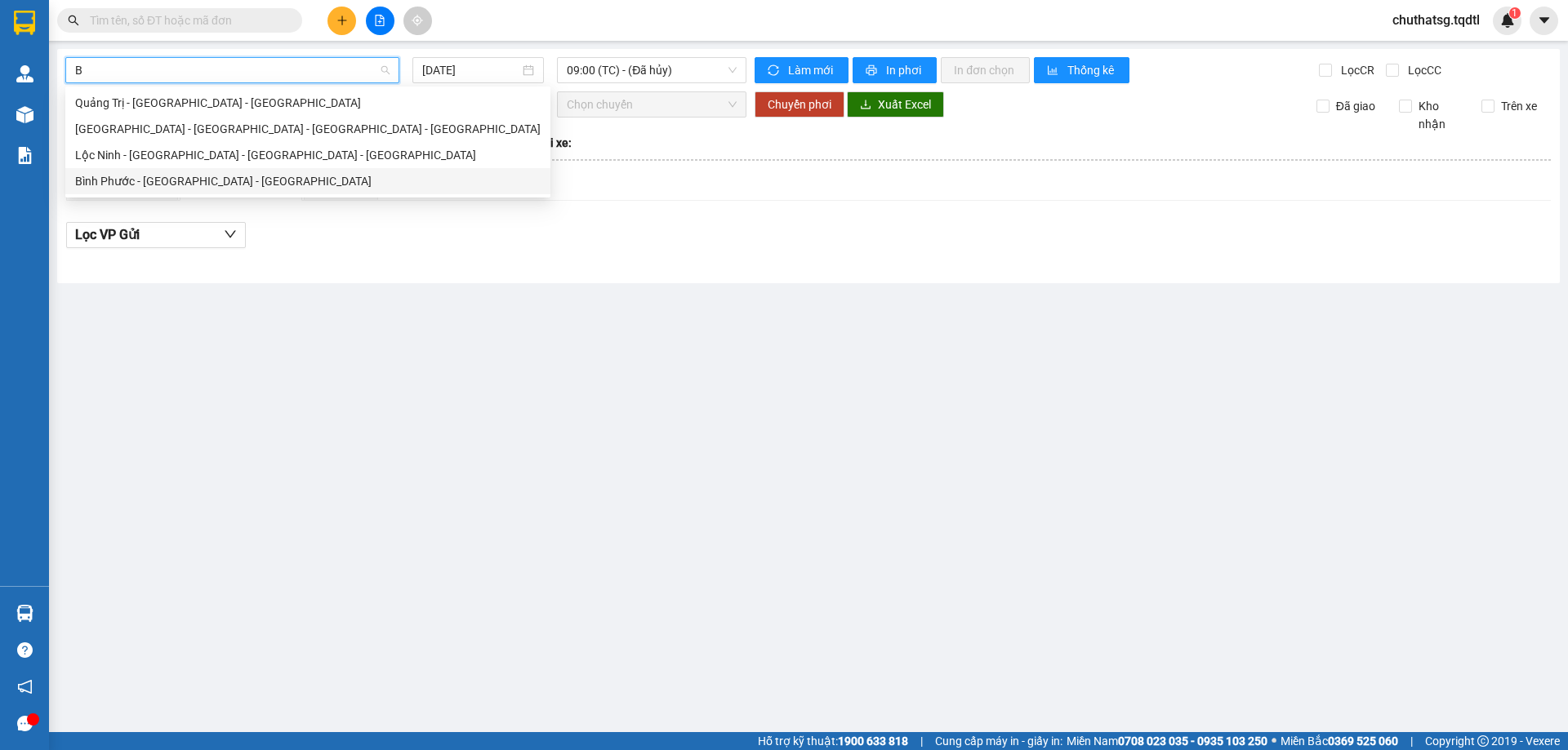
click at [177, 180] on div "Bình Phước - [GEOGRAPHIC_DATA] - [GEOGRAPHIC_DATA]" at bounding box center [308, 181] width 466 height 18
type input "[DATE]"
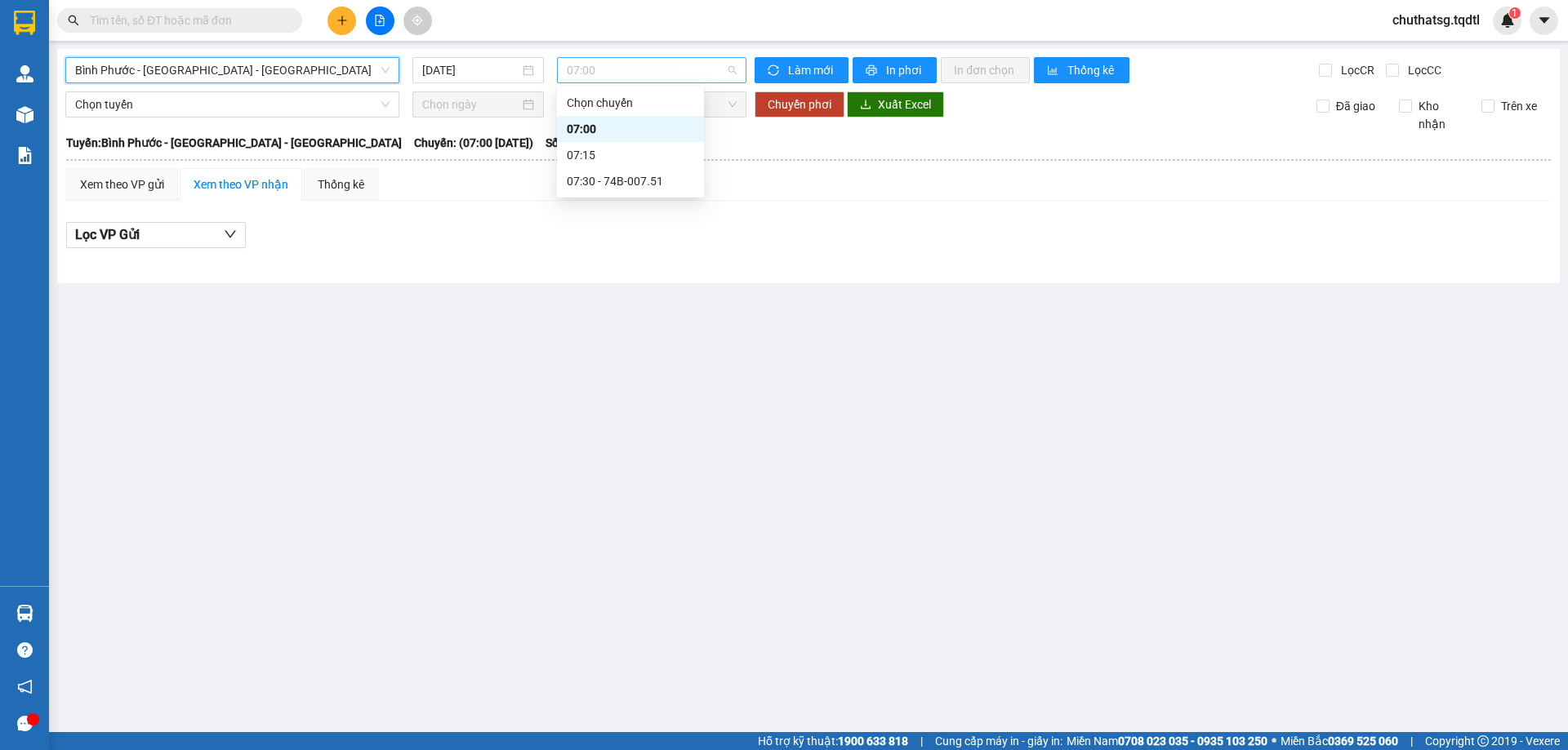
click at [627, 72] on span "07:00" at bounding box center [651, 70] width 170 height 25
click at [620, 178] on div "07:30 - 74B-007.51" at bounding box center [630, 181] width 127 height 18
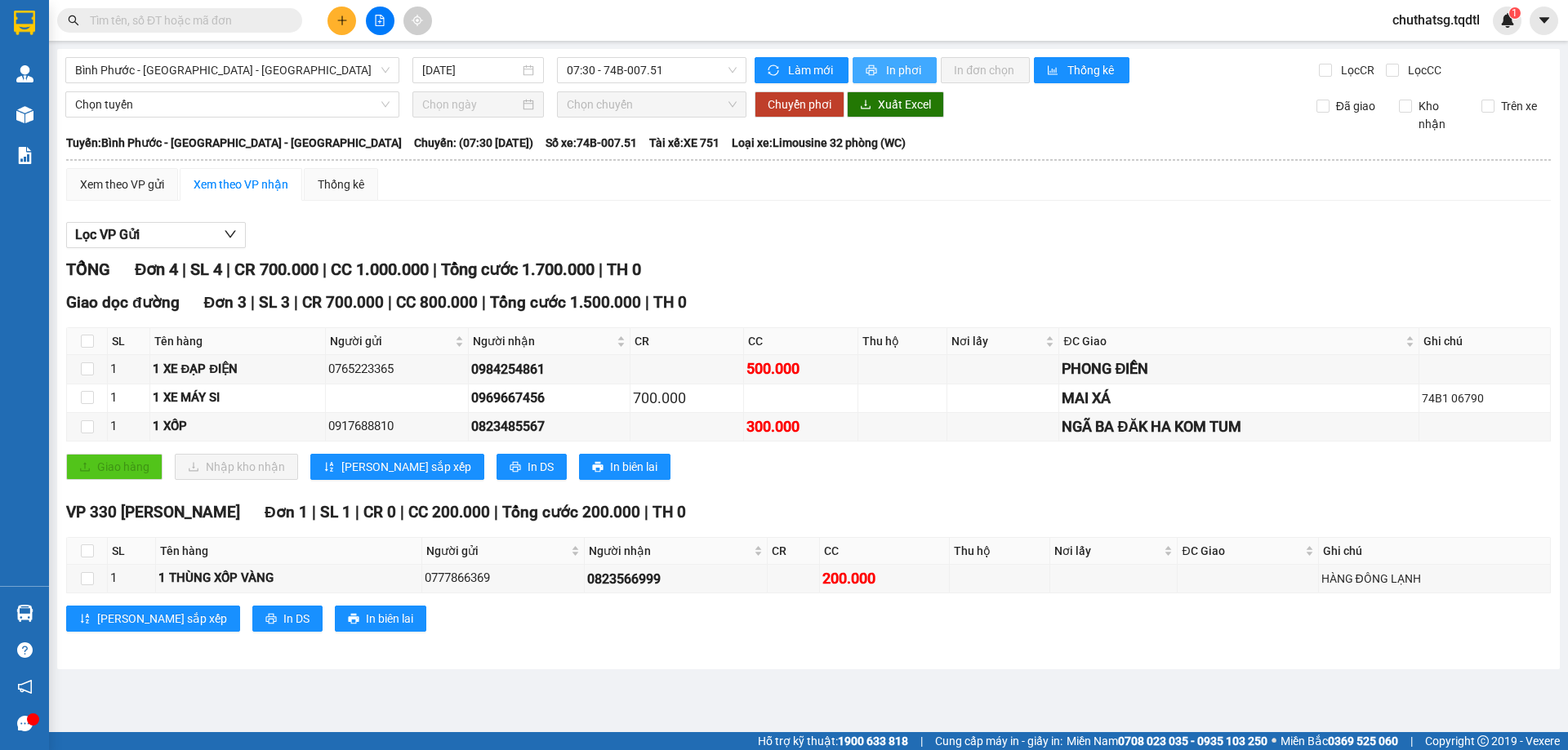
click at [871, 65] on icon "printer" at bounding box center [871, 70] width 12 height 12
click at [343, 19] on icon "plus" at bounding box center [342, 20] width 12 height 12
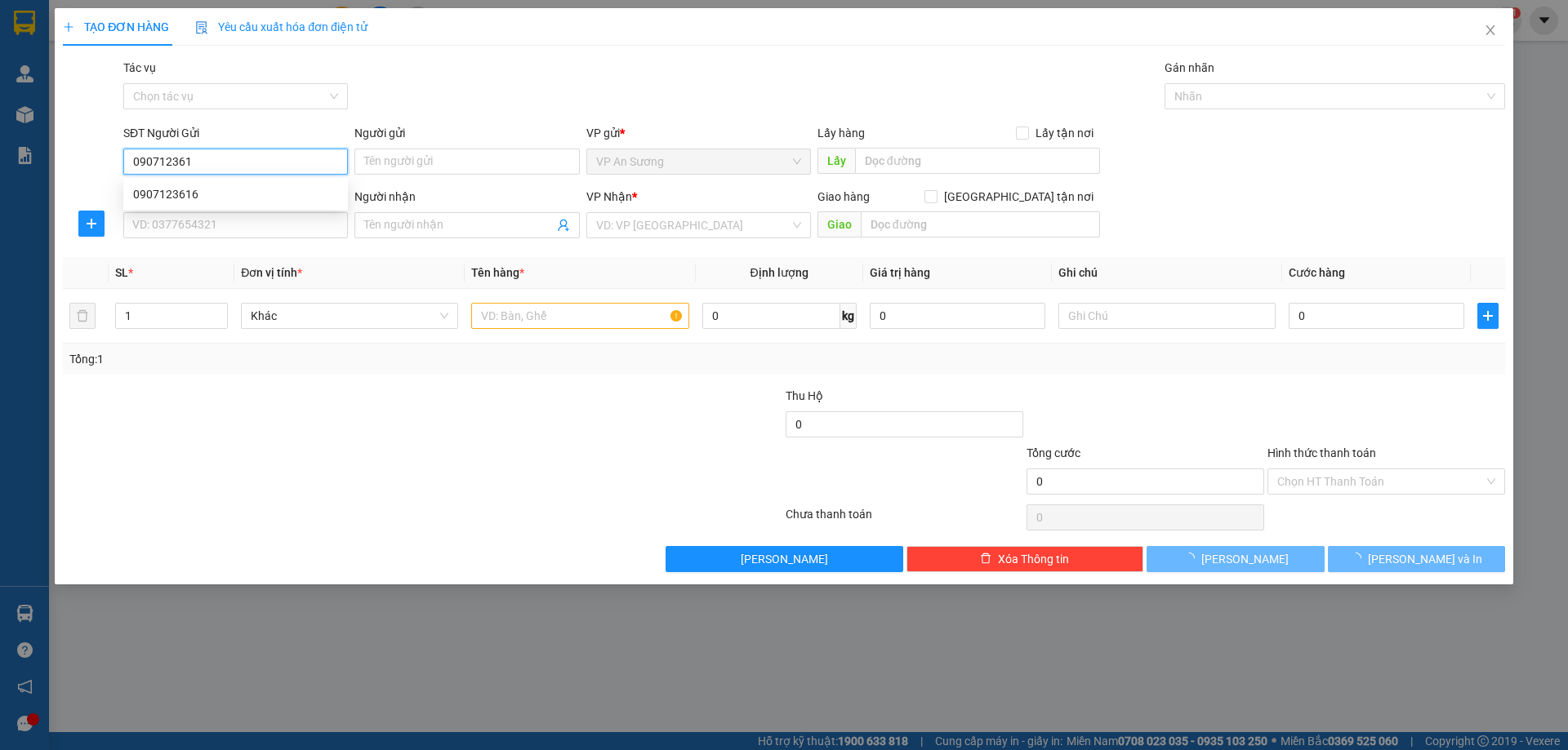
type input "0907123616"
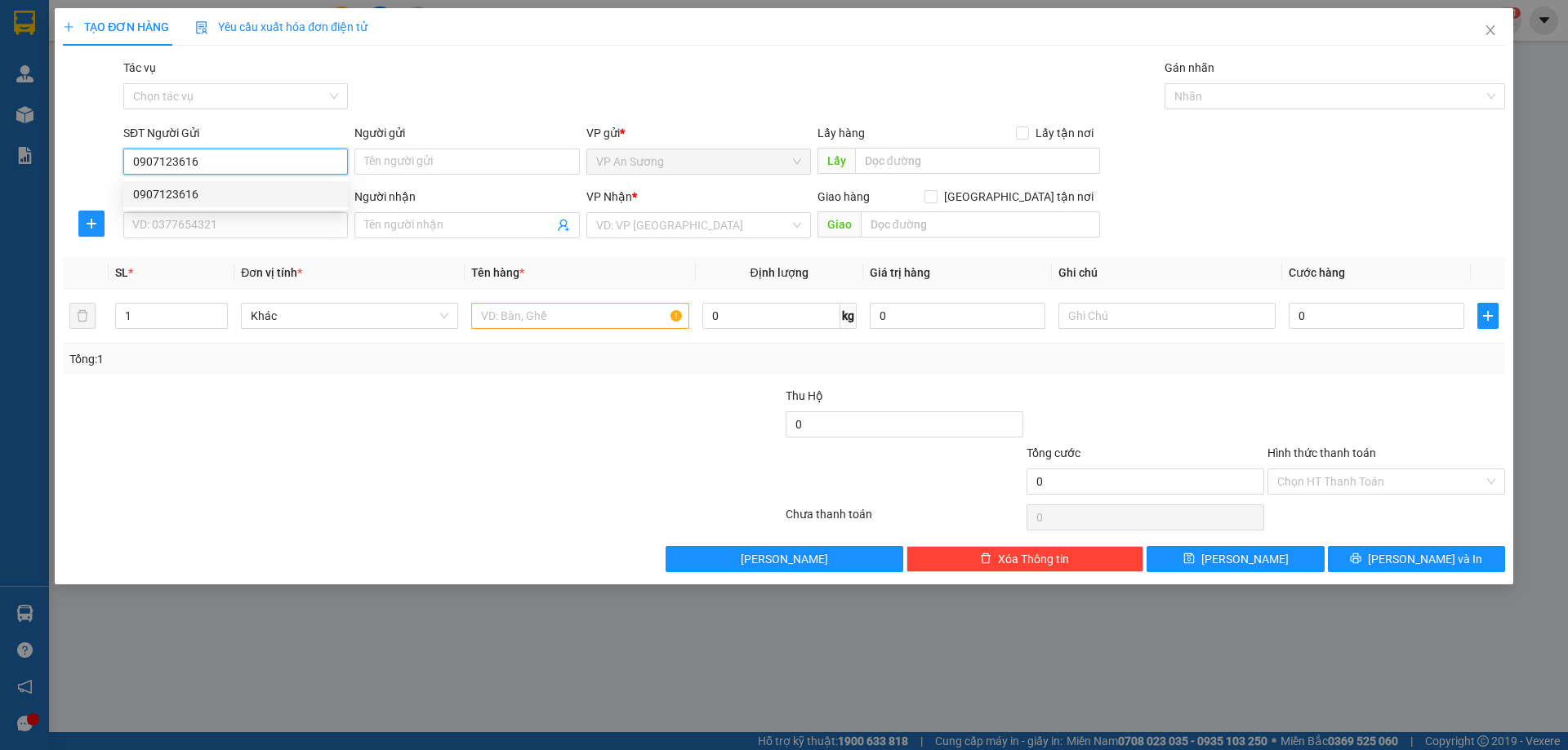
click at [168, 191] on div "0907123616" at bounding box center [235, 195] width 205 height 18
type input "0905730789"
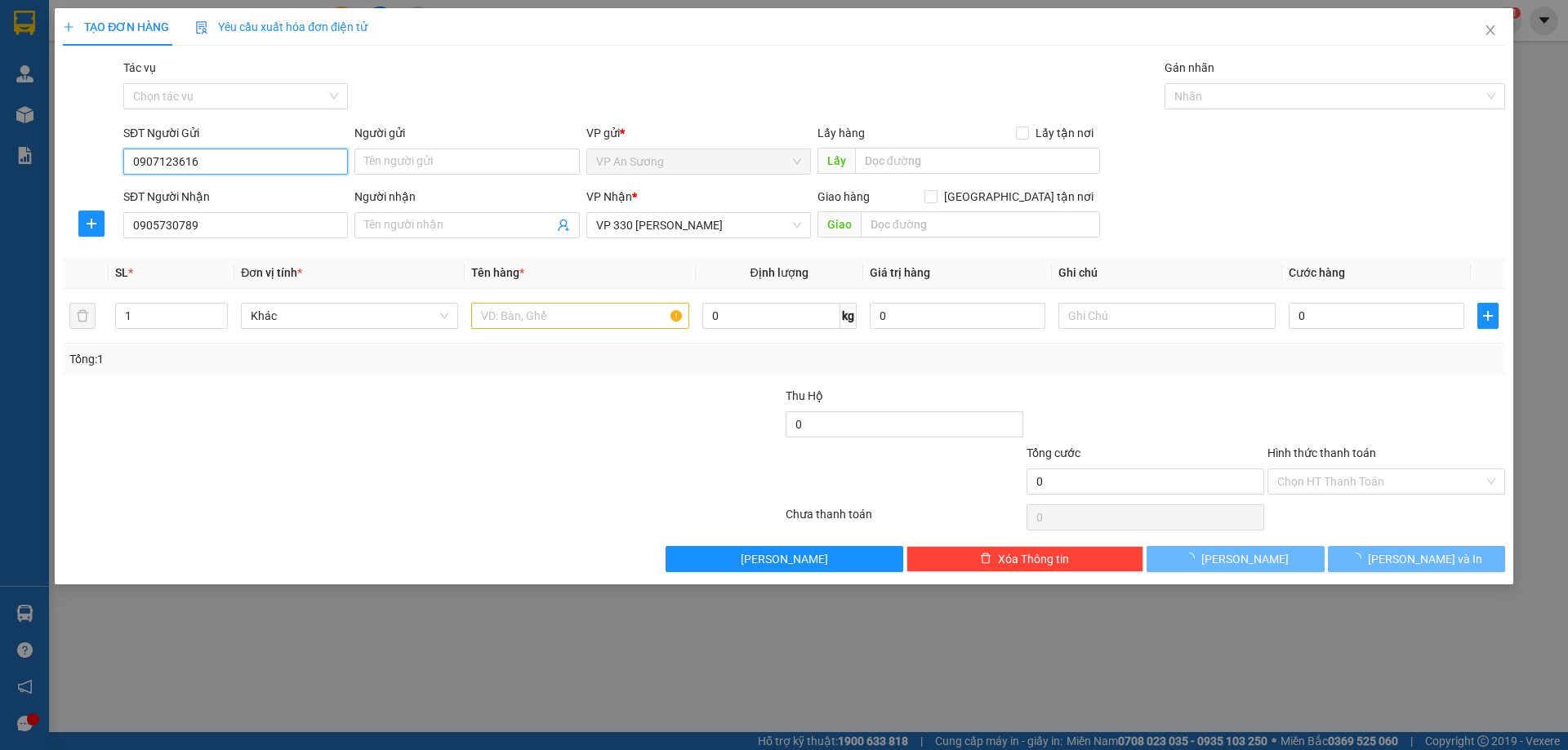
type input "200.000"
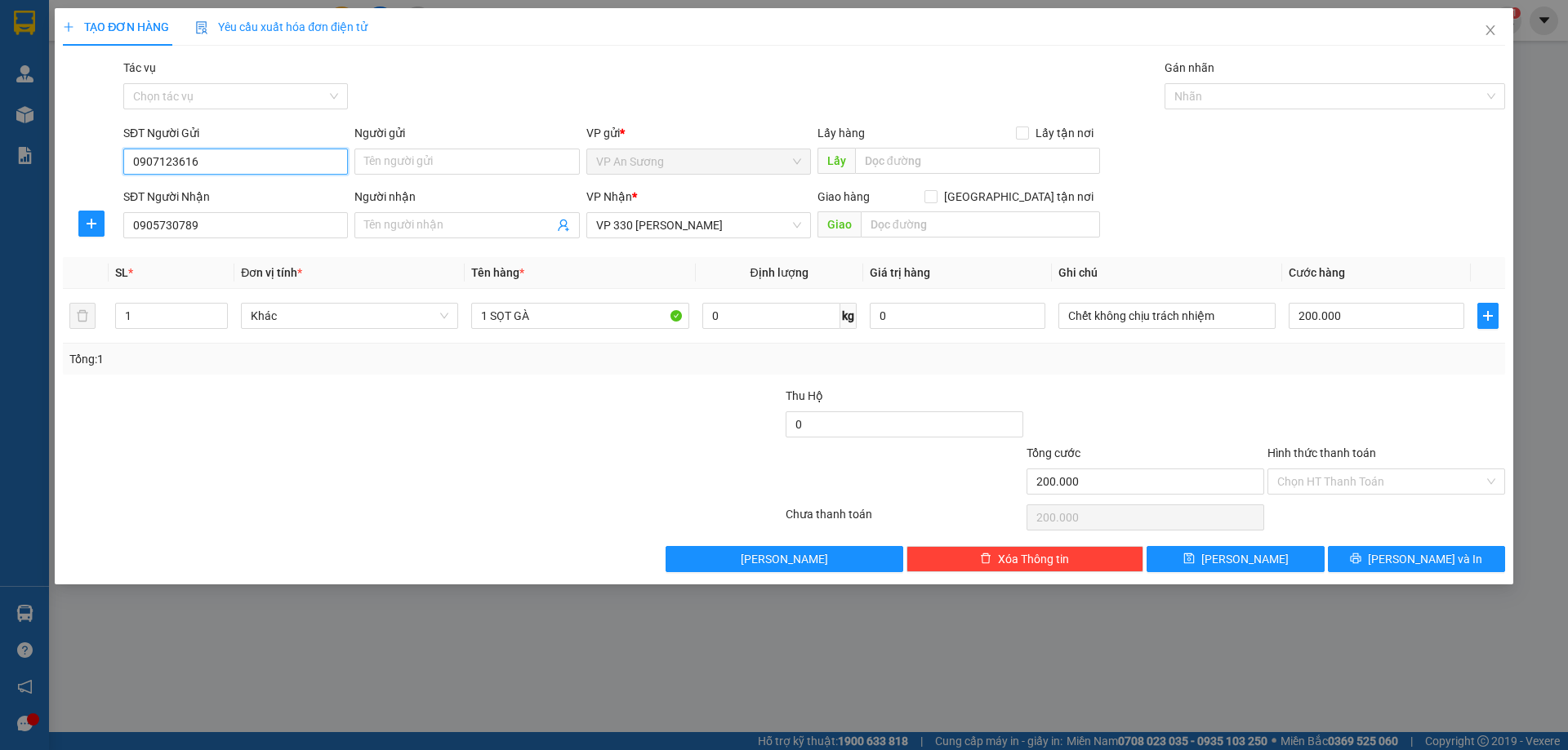
type input "0907123616"
click at [1330, 449] on label "Hình thức thanh toán" at bounding box center [1321, 453] width 108 height 13
click at [1330, 469] on input "Hình thức thanh toán" at bounding box center [1380, 481] width 206 height 25
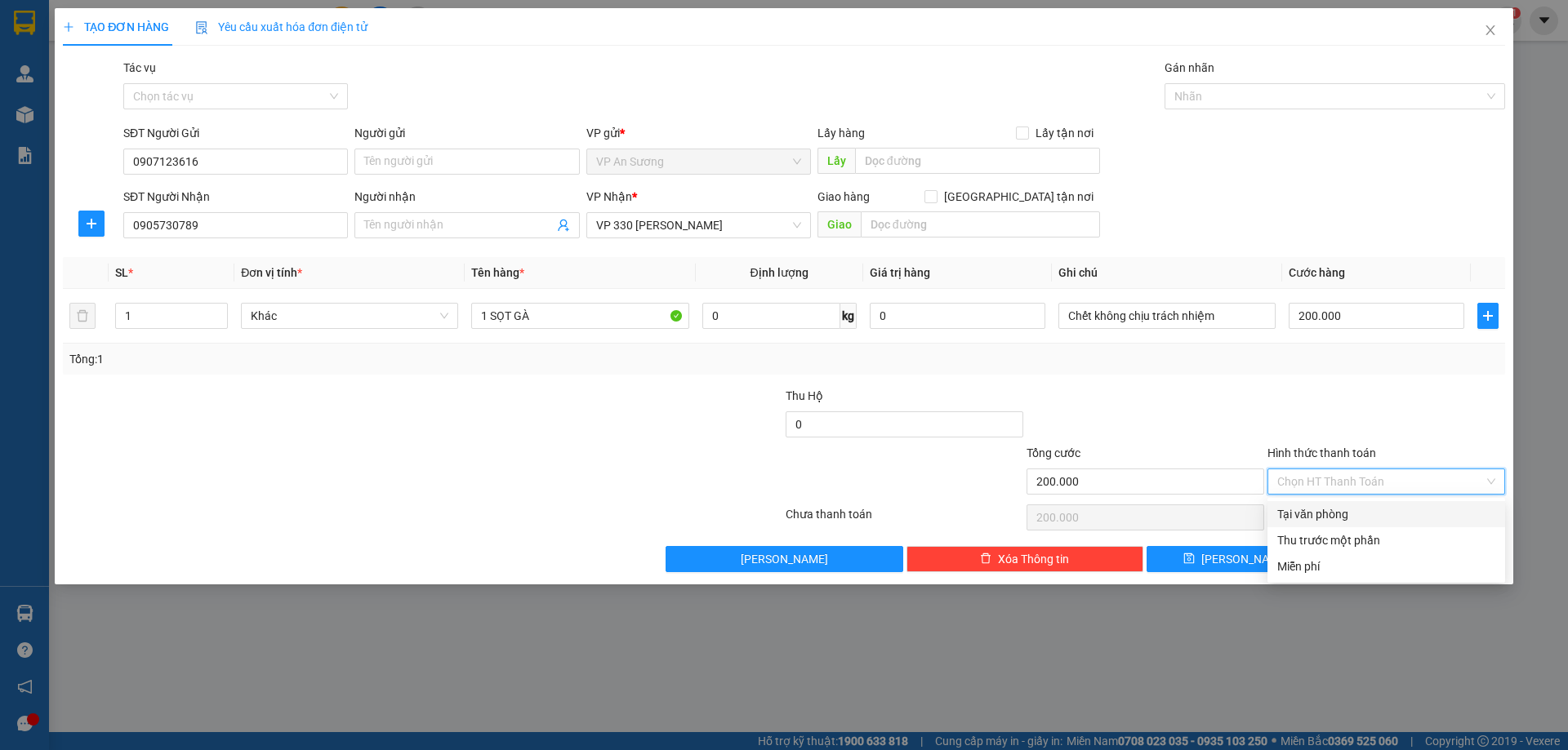
click at [1318, 515] on div "Tại văn phòng" at bounding box center [1386, 515] width 218 height 18
type input "0"
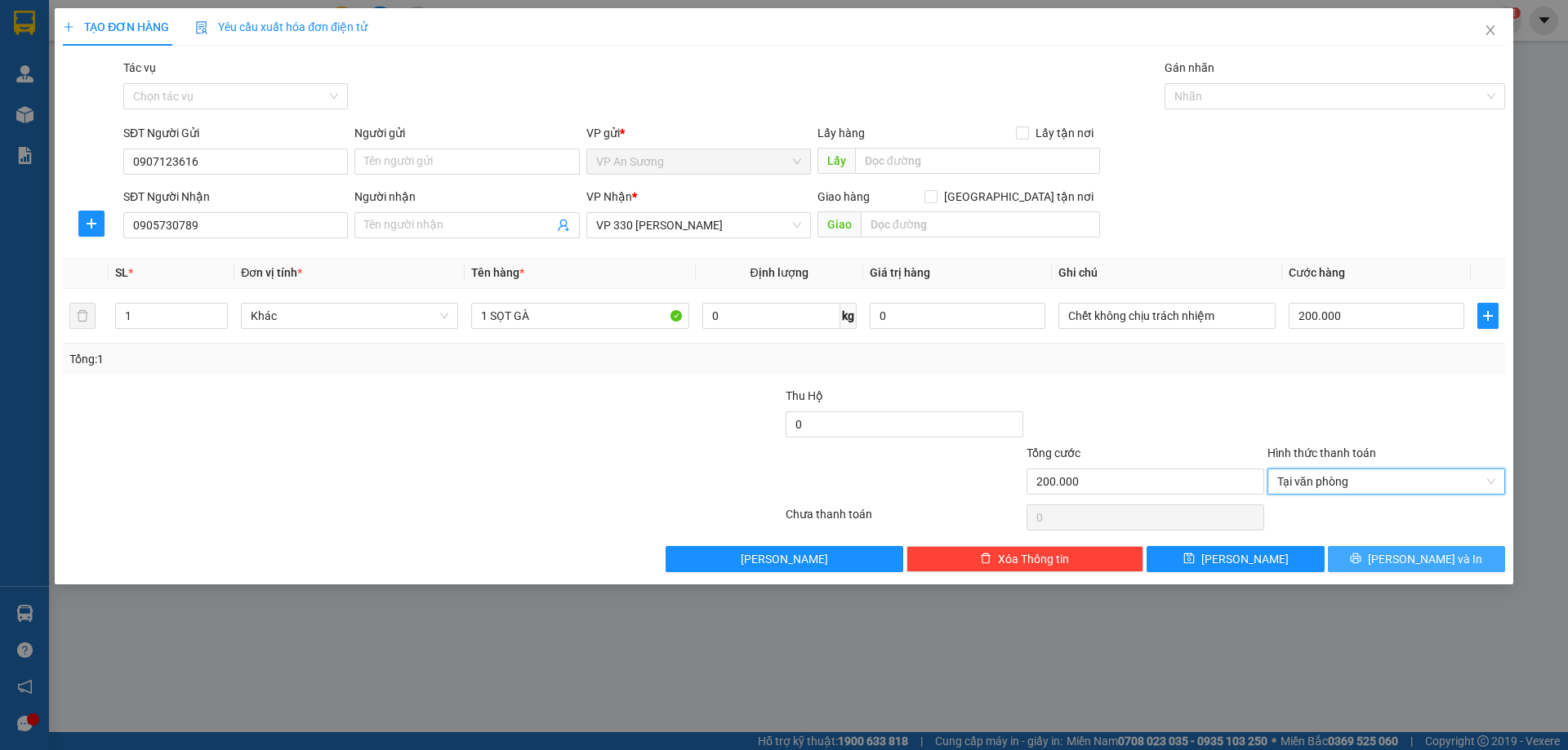
click at [1416, 553] on span "[PERSON_NAME] và In" at bounding box center [1425, 559] width 115 height 18
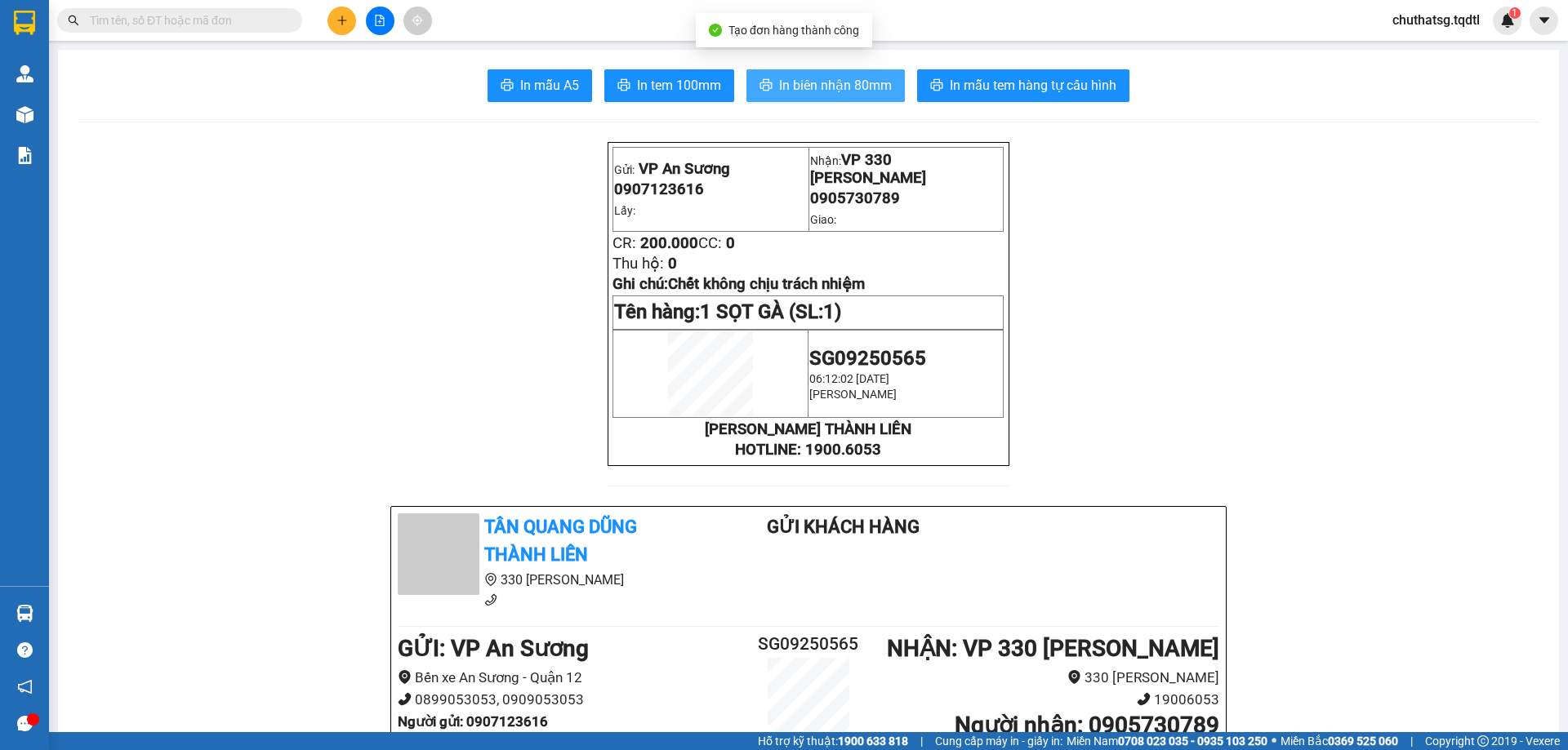
click at [840, 75] on span "In biên nhận 80mm" at bounding box center [835, 85] width 113 height 20
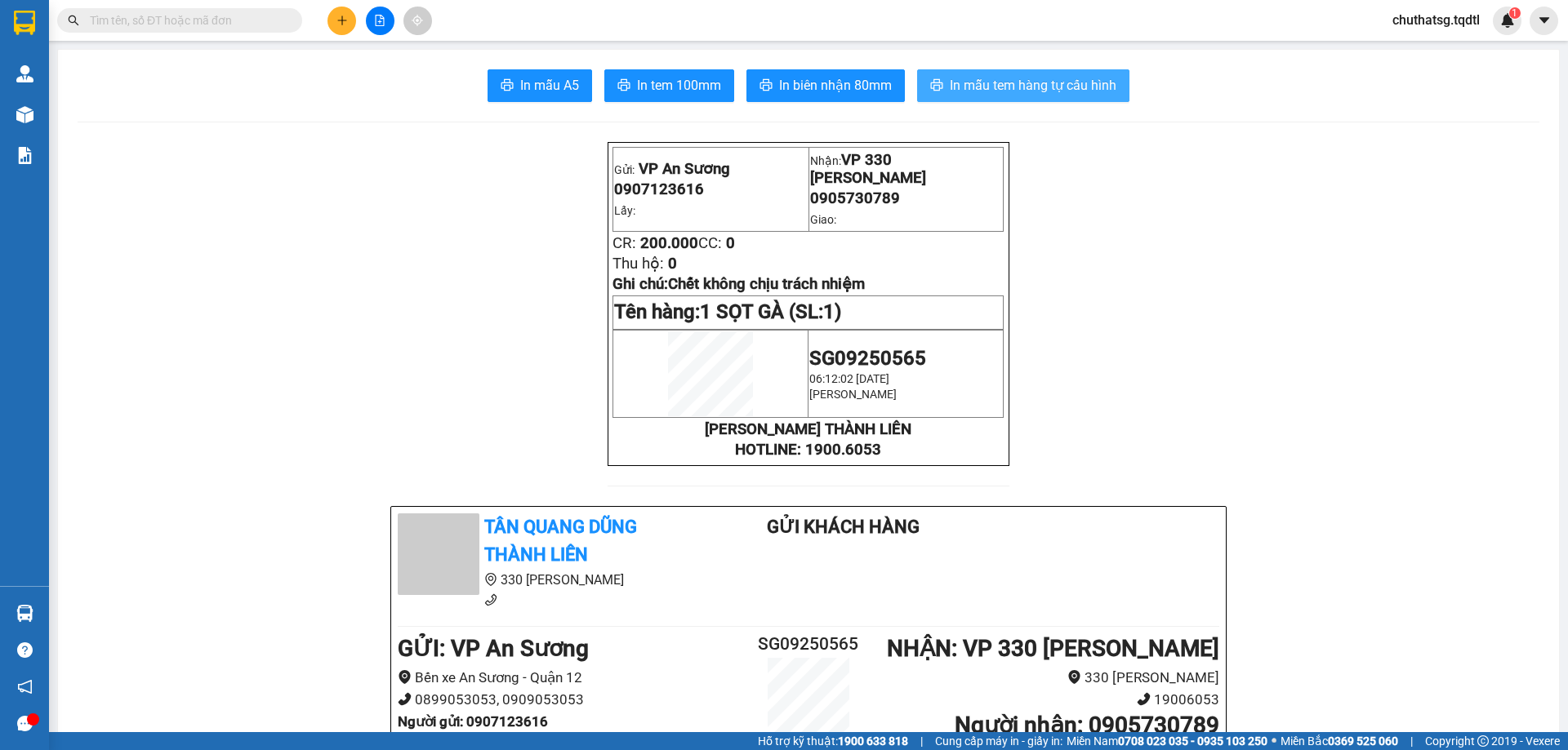
click at [1000, 84] on span "In mẫu tem hàng tự cấu hình" at bounding box center [1032, 85] width 166 height 20
click at [342, 18] on icon "plus" at bounding box center [341, 20] width 1 height 9
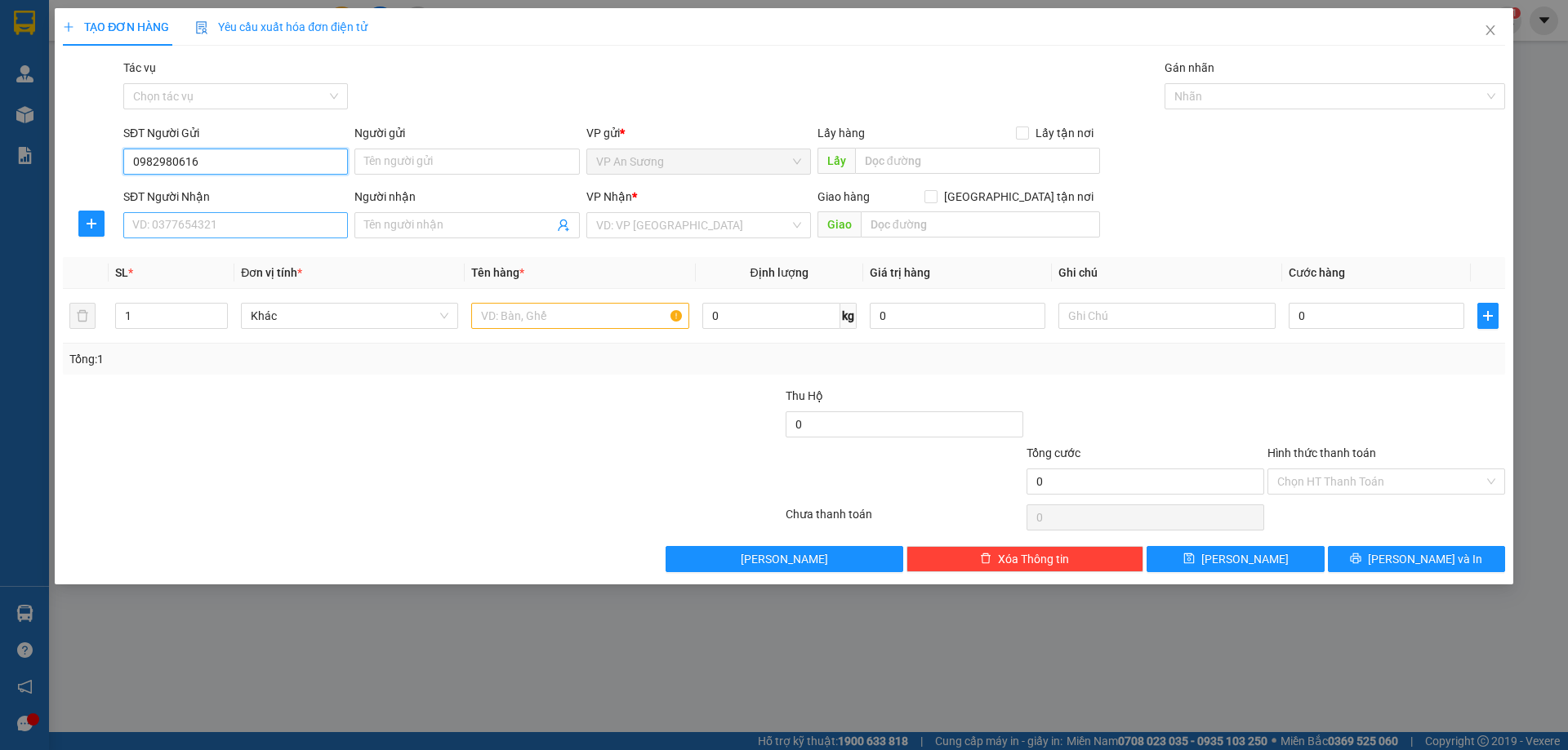
type input "0982980616"
click at [231, 229] on input "SĐT Người Nhận" at bounding box center [236, 225] width 225 height 26
type input "0355614113"
click at [667, 228] on input "search" at bounding box center [692, 225] width 194 height 25
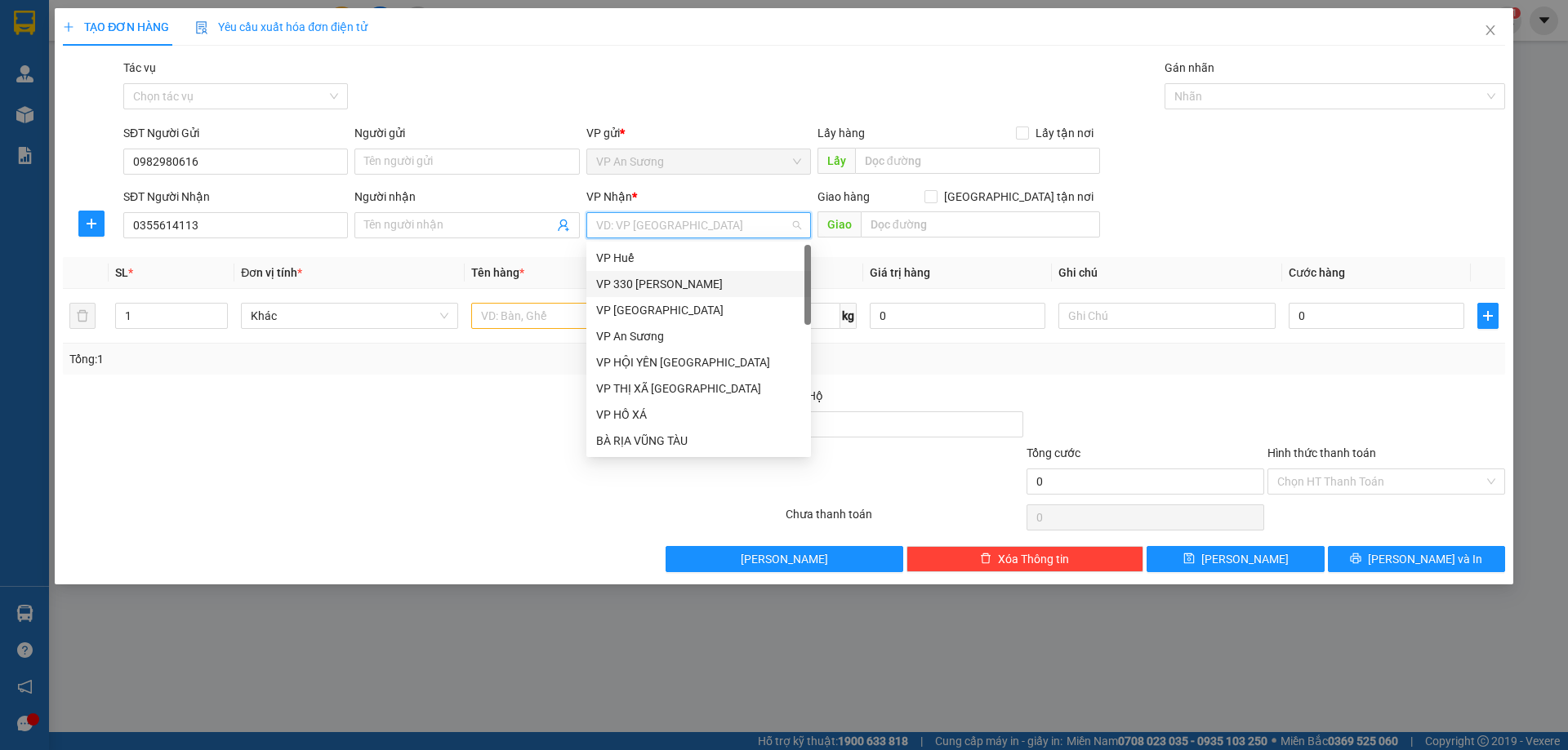
click at [658, 281] on div "VP 330 [PERSON_NAME]" at bounding box center [698, 285] width 205 height 18
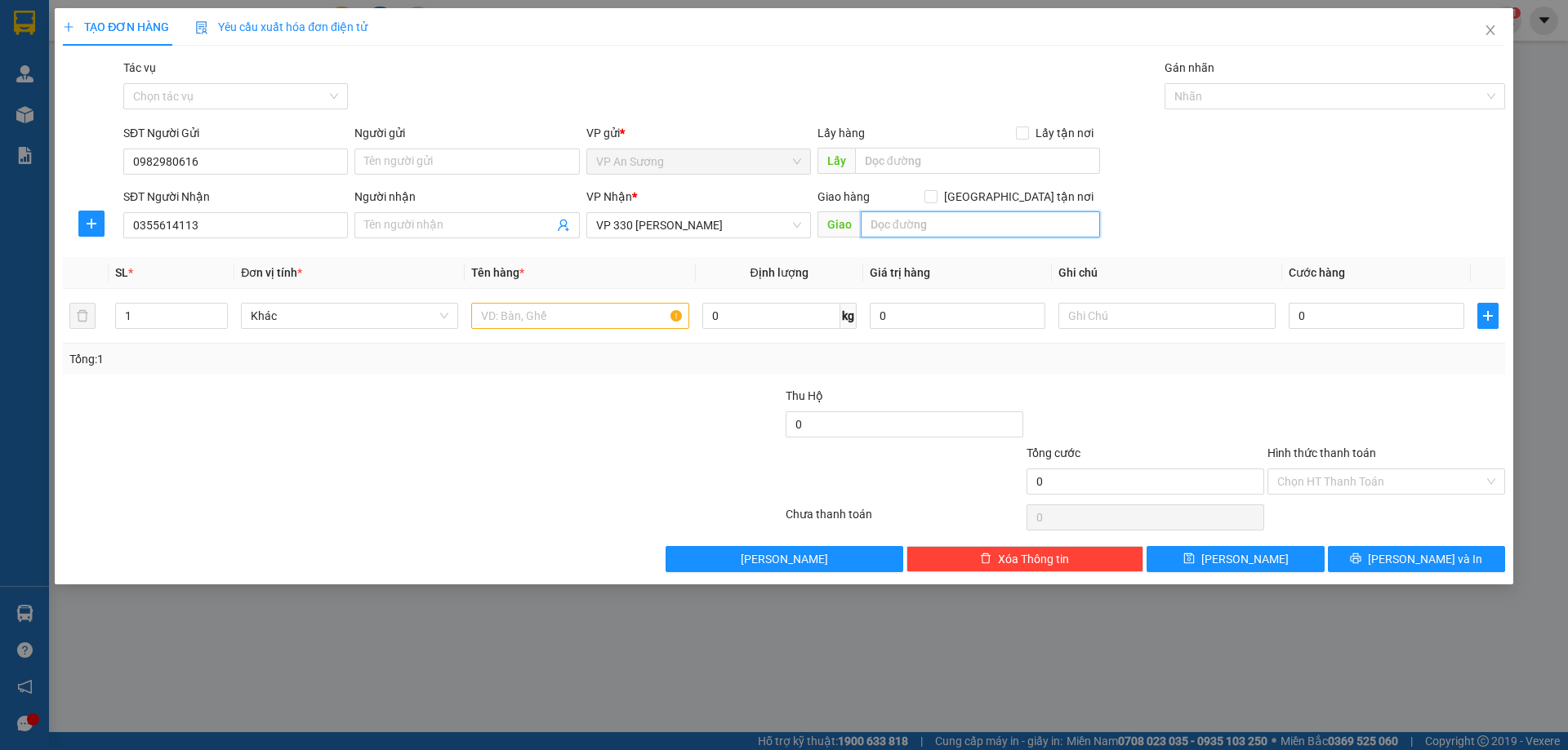
click at [914, 222] on input "text" at bounding box center [980, 225] width 239 height 26
type input "NGÃ 3 HẢI SƠN"
click at [510, 315] on input "text" at bounding box center [579, 315] width 217 height 26
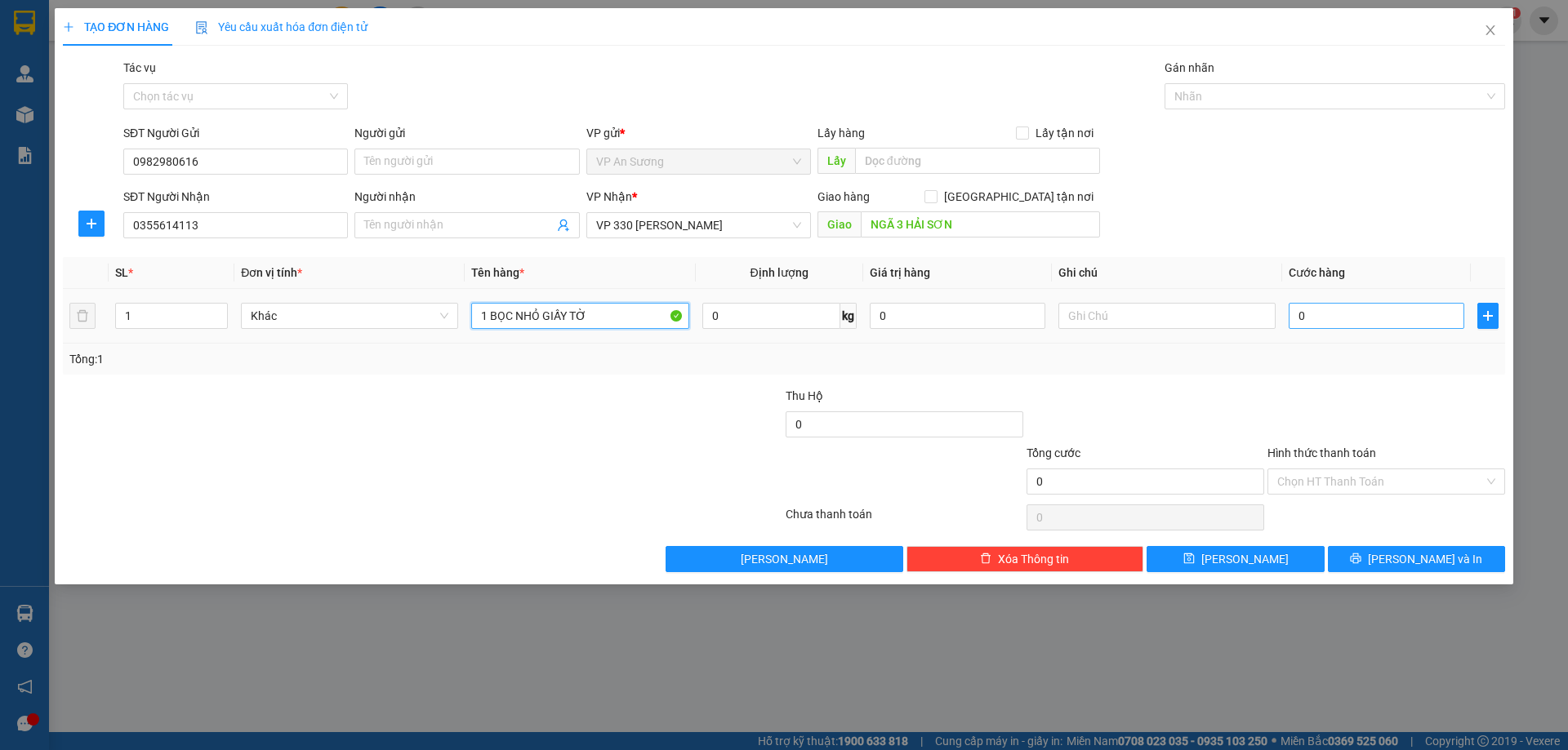
type input "1 BỌC NHỎ GIẤY TỜ"
click at [1315, 318] on input "0" at bounding box center [1376, 315] width 176 height 26
type input "01"
type input "1"
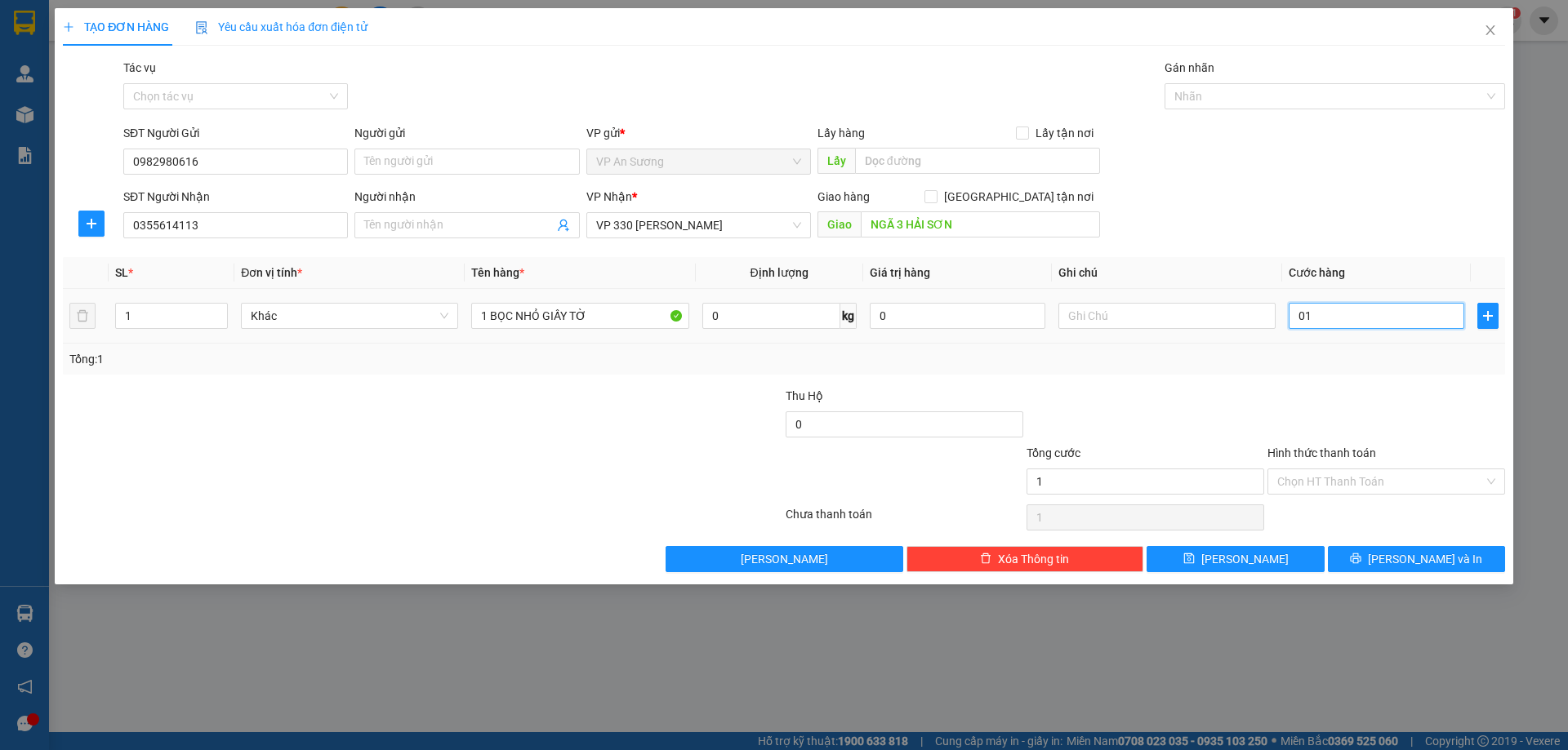
type input "010"
type input "10"
type input "0.100"
type input "100"
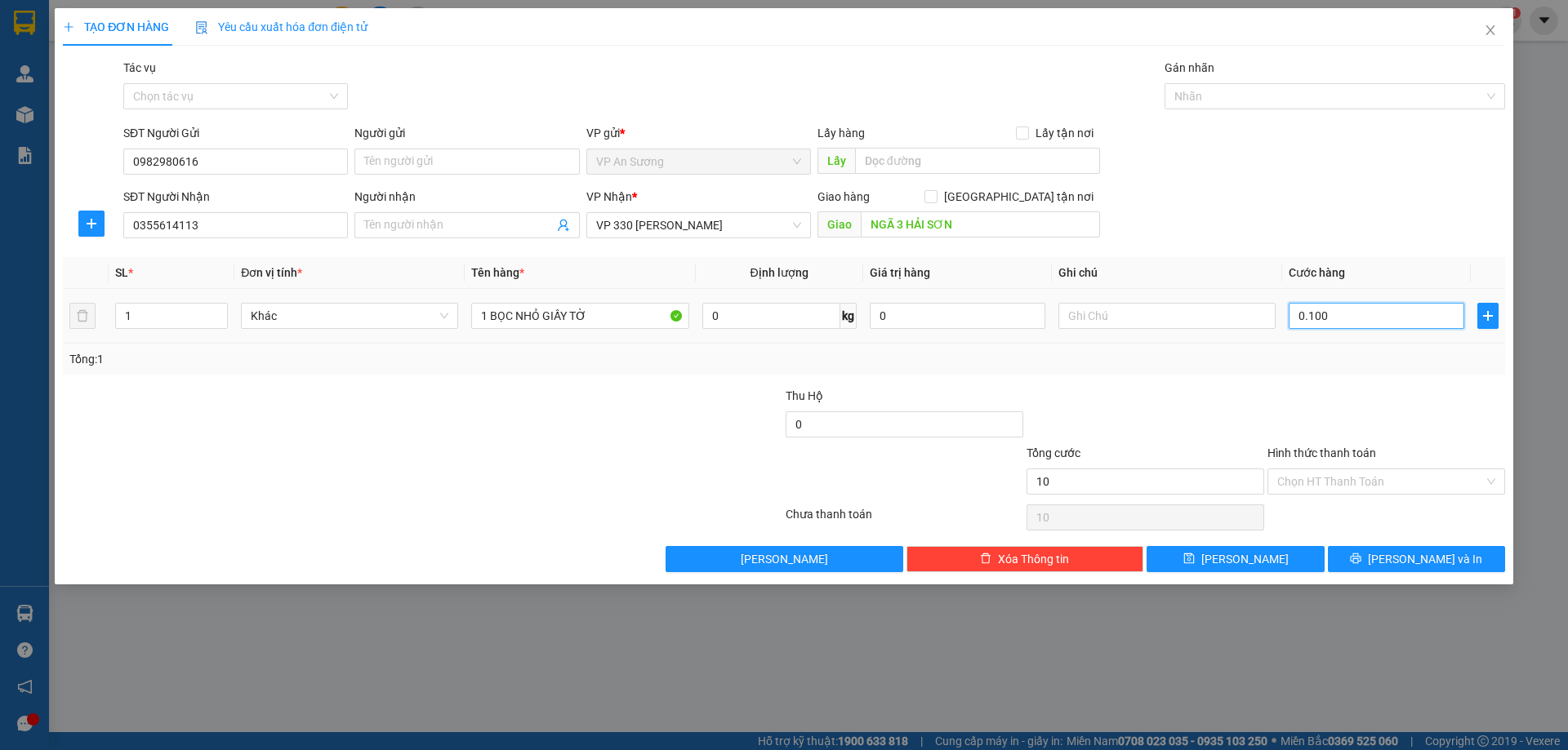
type input "100"
type input "100.000"
click at [1261, 383] on div "Transit Pickup Surcharge Ids Transit Deliver Surcharge Ids Transit Deliver Surc…" at bounding box center [783, 315] width 1442 height 514
click at [1317, 454] on label "Hình thức thanh toán" at bounding box center [1321, 453] width 108 height 13
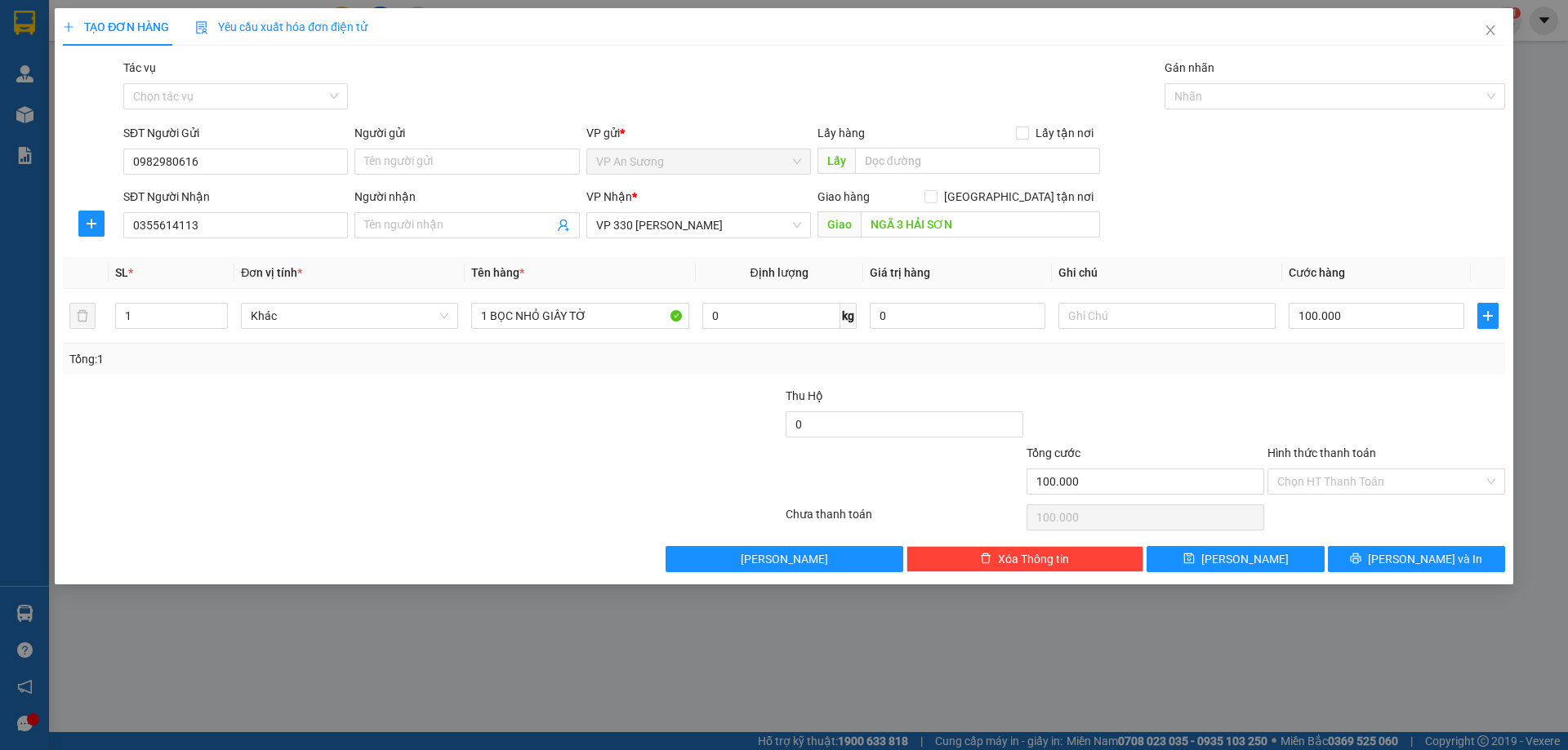
click at [1317, 469] on input "Hình thức thanh toán" at bounding box center [1380, 481] width 206 height 25
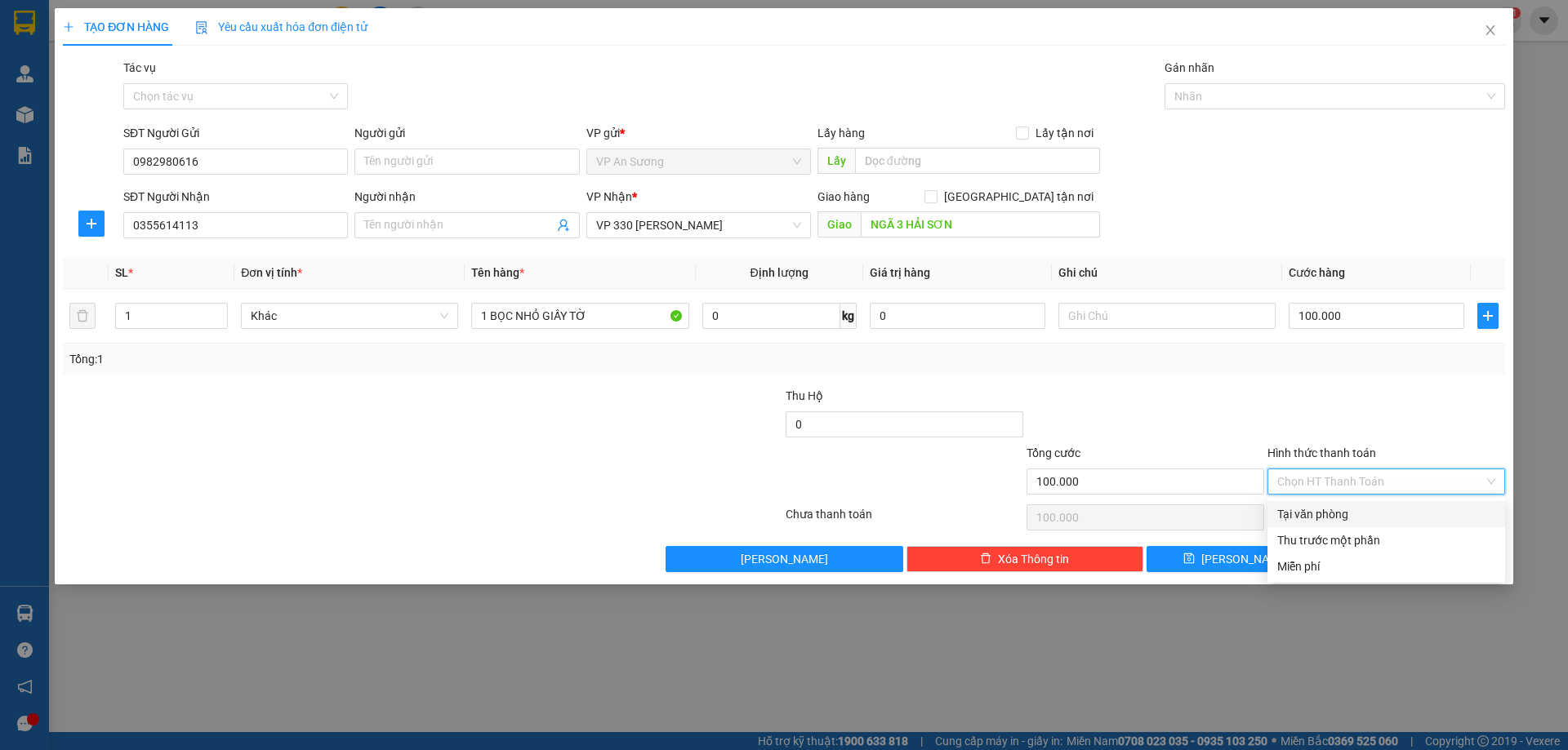
click at [1332, 512] on div "Tại văn phòng" at bounding box center [1386, 515] width 218 height 18
type input "0"
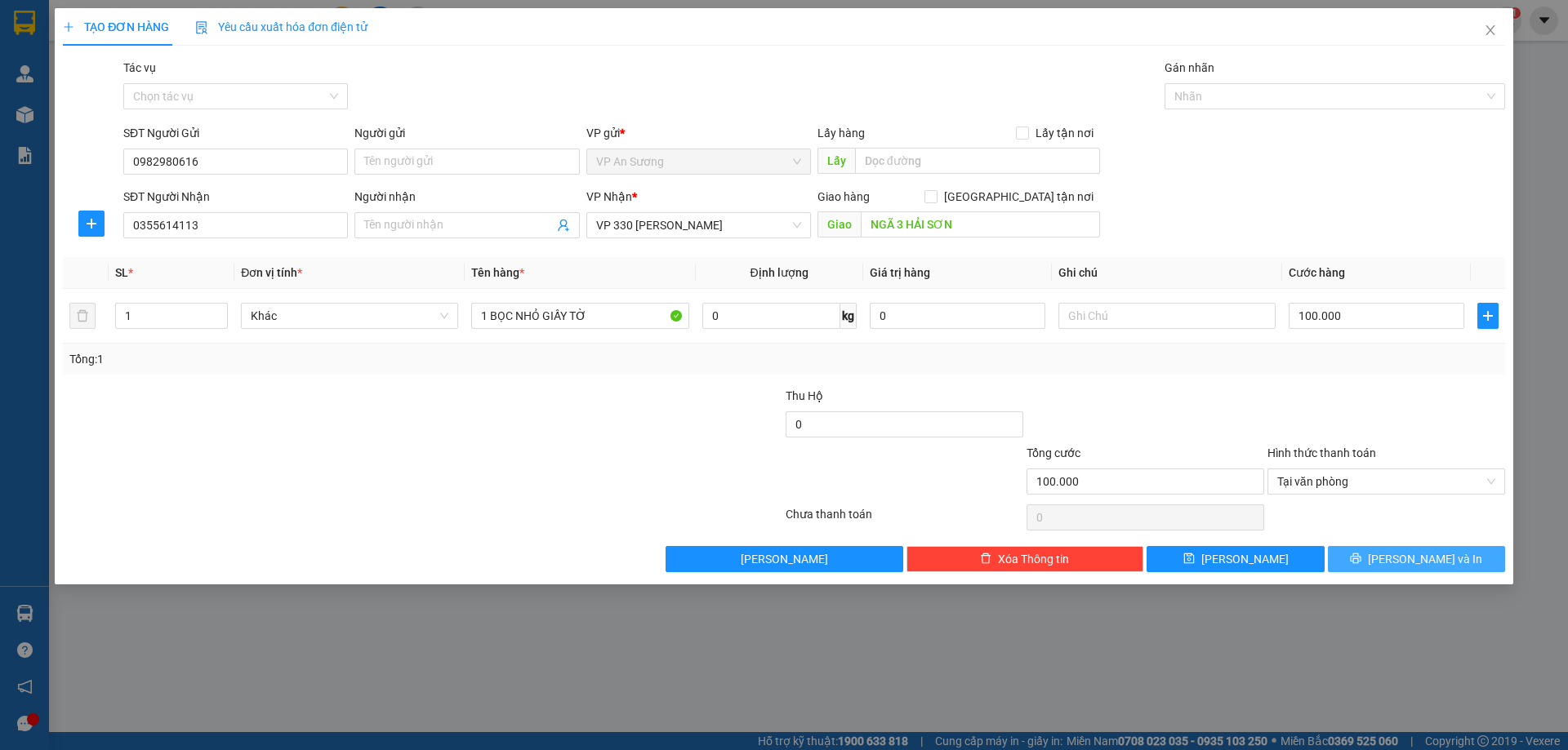
click at [1362, 559] on icon "printer" at bounding box center [1355, 558] width 12 height 12
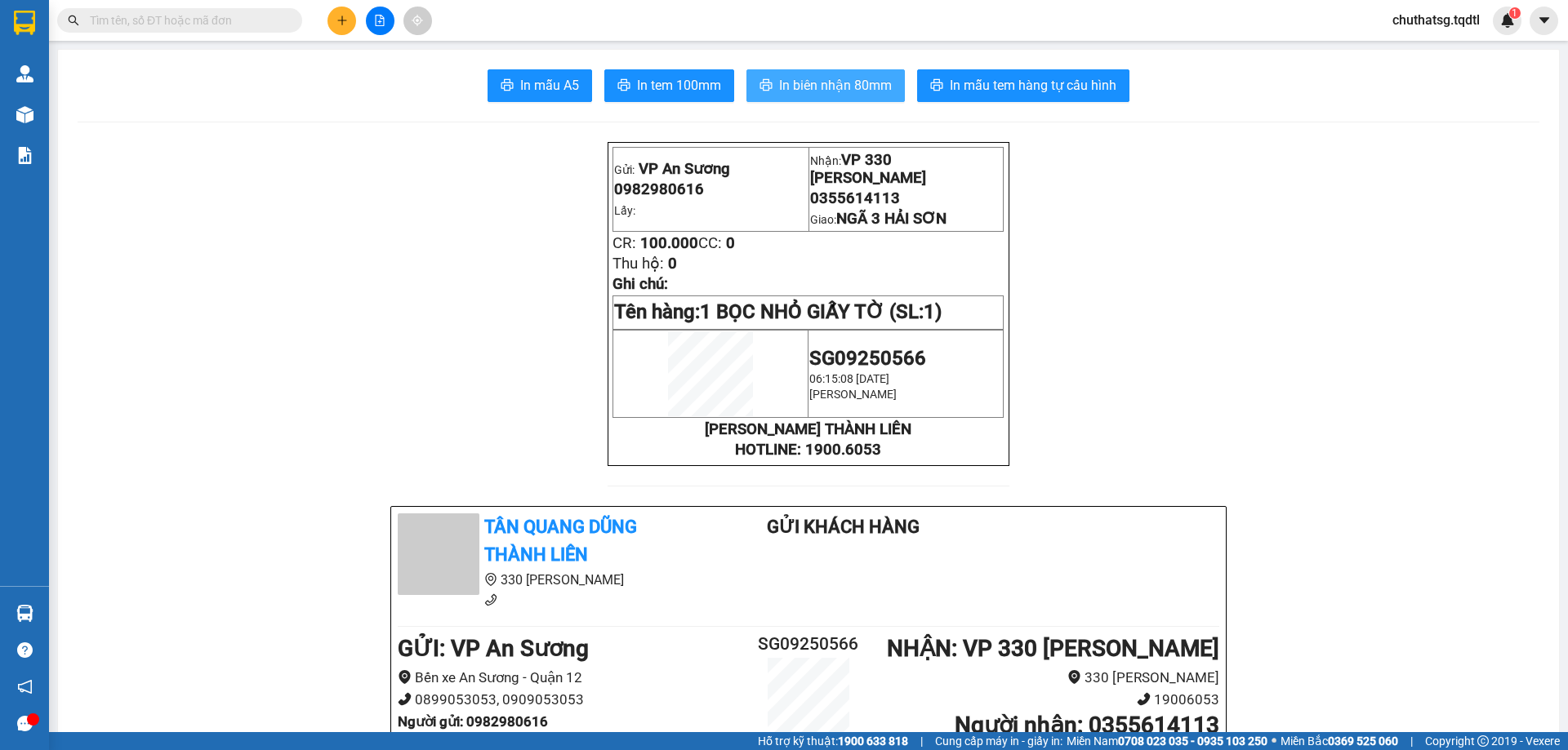
click at [819, 82] on span "In biên nhận 80mm" at bounding box center [835, 85] width 113 height 20
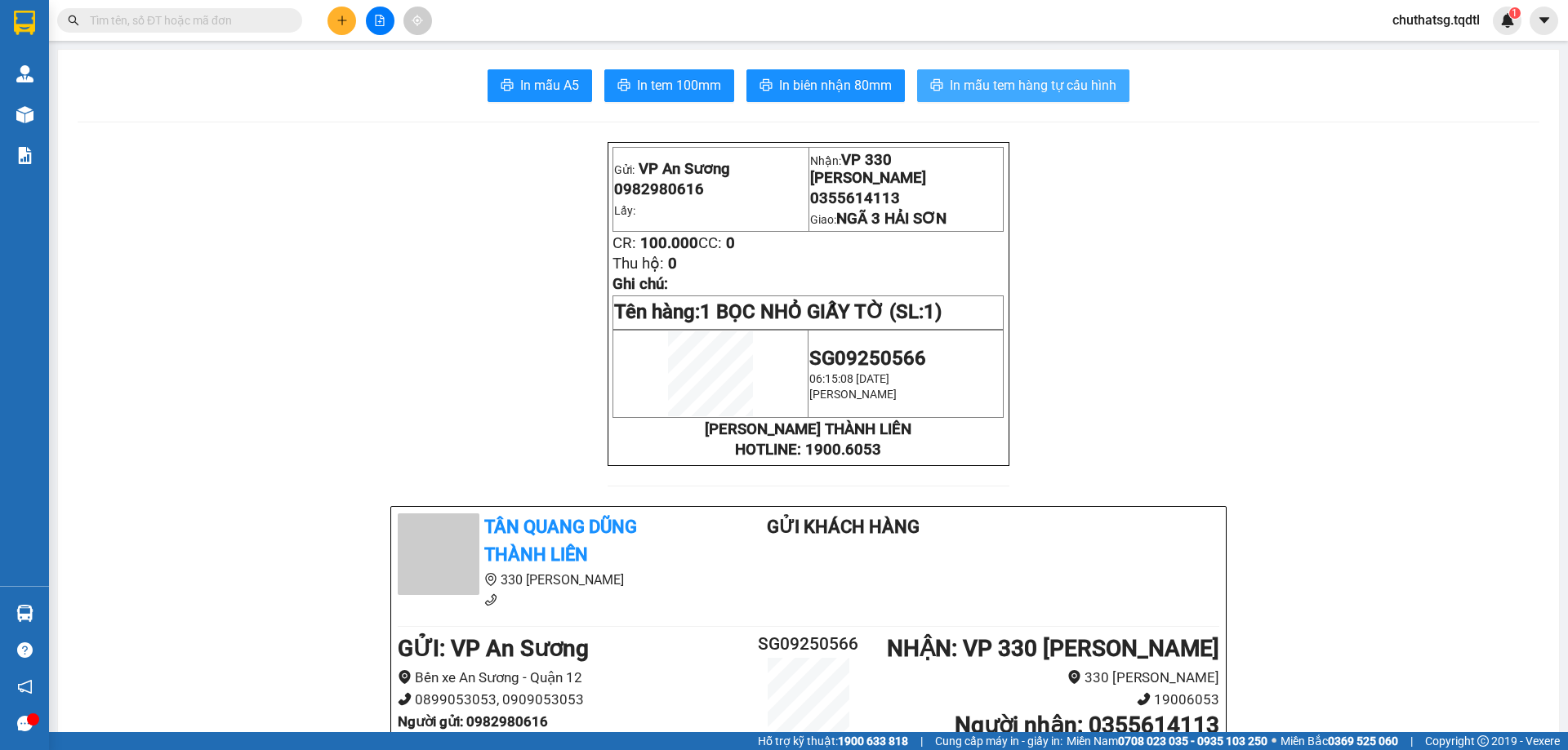
click at [1027, 84] on span "In mẫu tem hàng tự cấu hình" at bounding box center [1032, 85] width 166 height 20
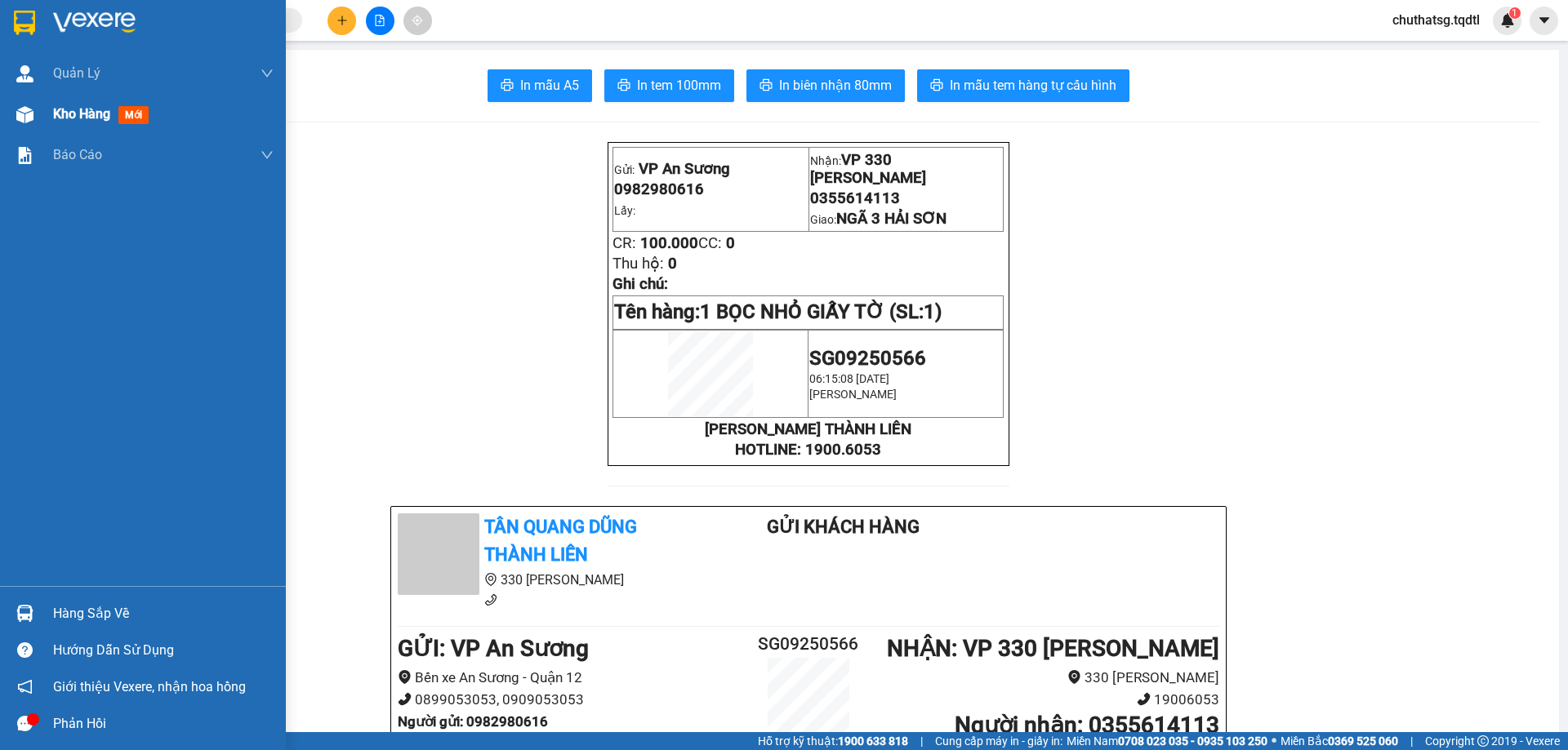
click at [73, 113] on span "Kho hàng" at bounding box center [81, 114] width 57 height 15
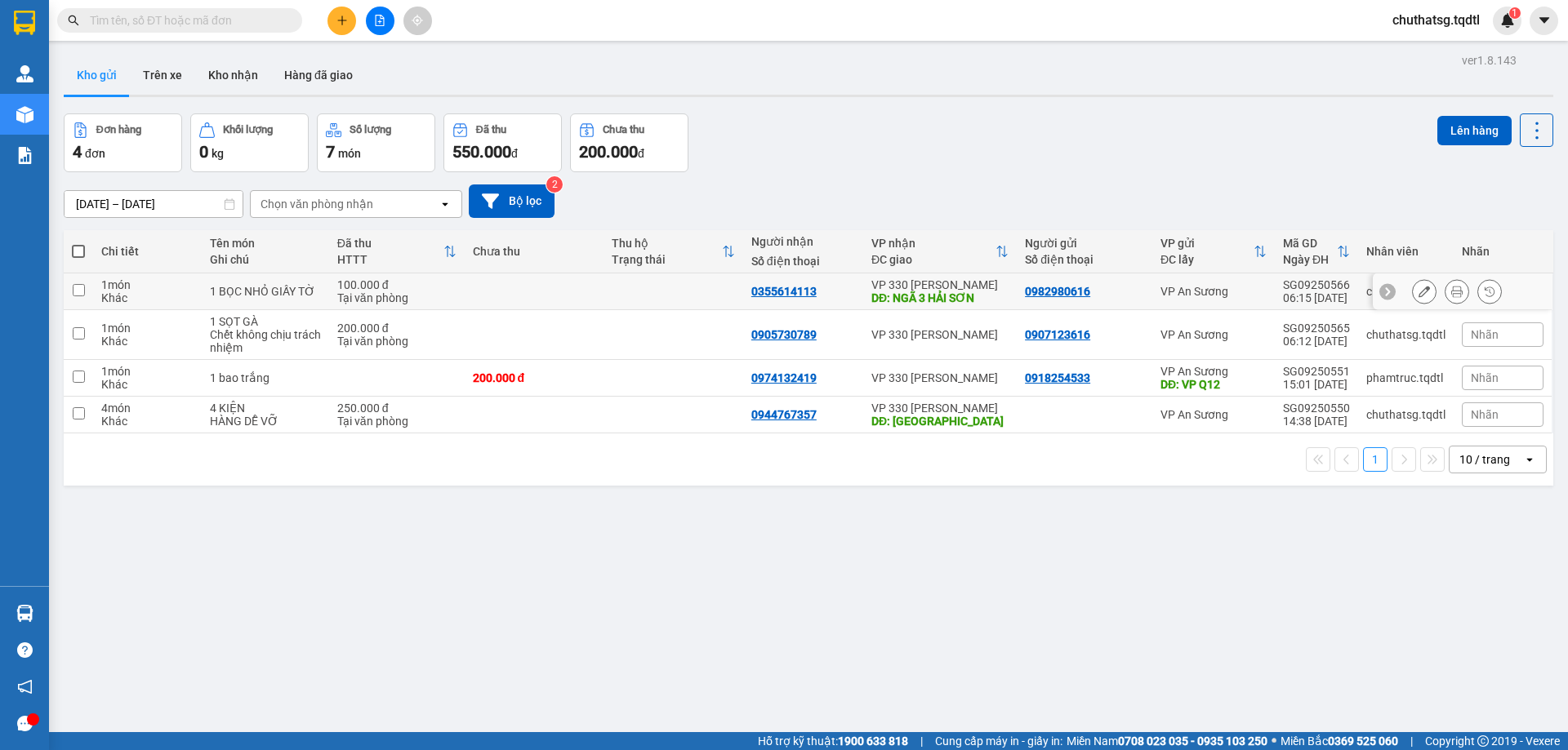
drag, startPoint x: 75, startPoint y: 288, endPoint x: 84, endPoint y: 289, distance: 9.1
click at [75, 287] on input "checkbox" at bounding box center [78, 289] width 12 height 12
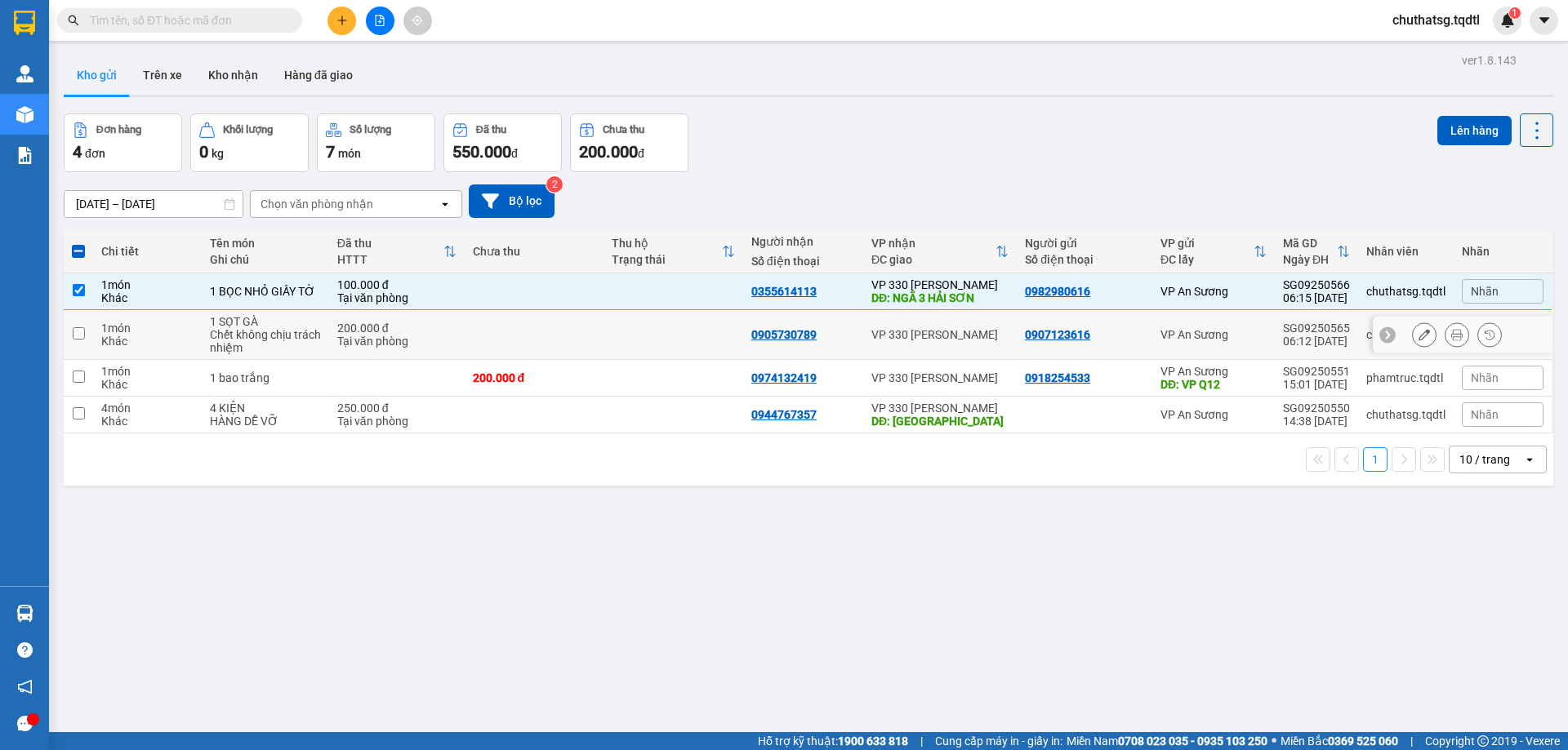
drag, startPoint x: 80, startPoint y: 334, endPoint x: 92, endPoint y: 327, distance: 13.9
click at [80, 333] on input "checkbox" at bounding box center [78, 333] width 12 height 12
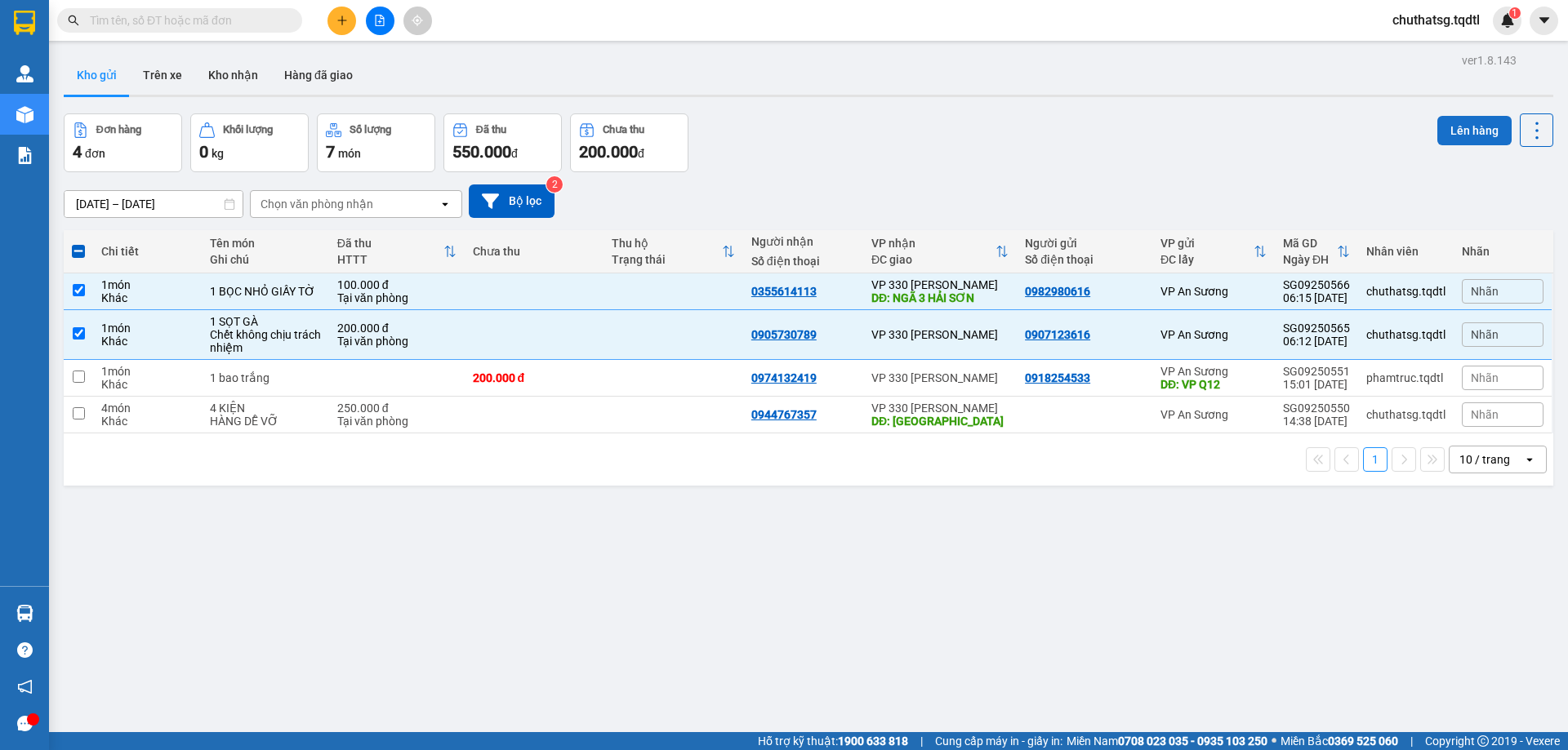
click at [1456, 128] on button "Lên hàng" at bounding box center [1474, 130] width 75 height 29
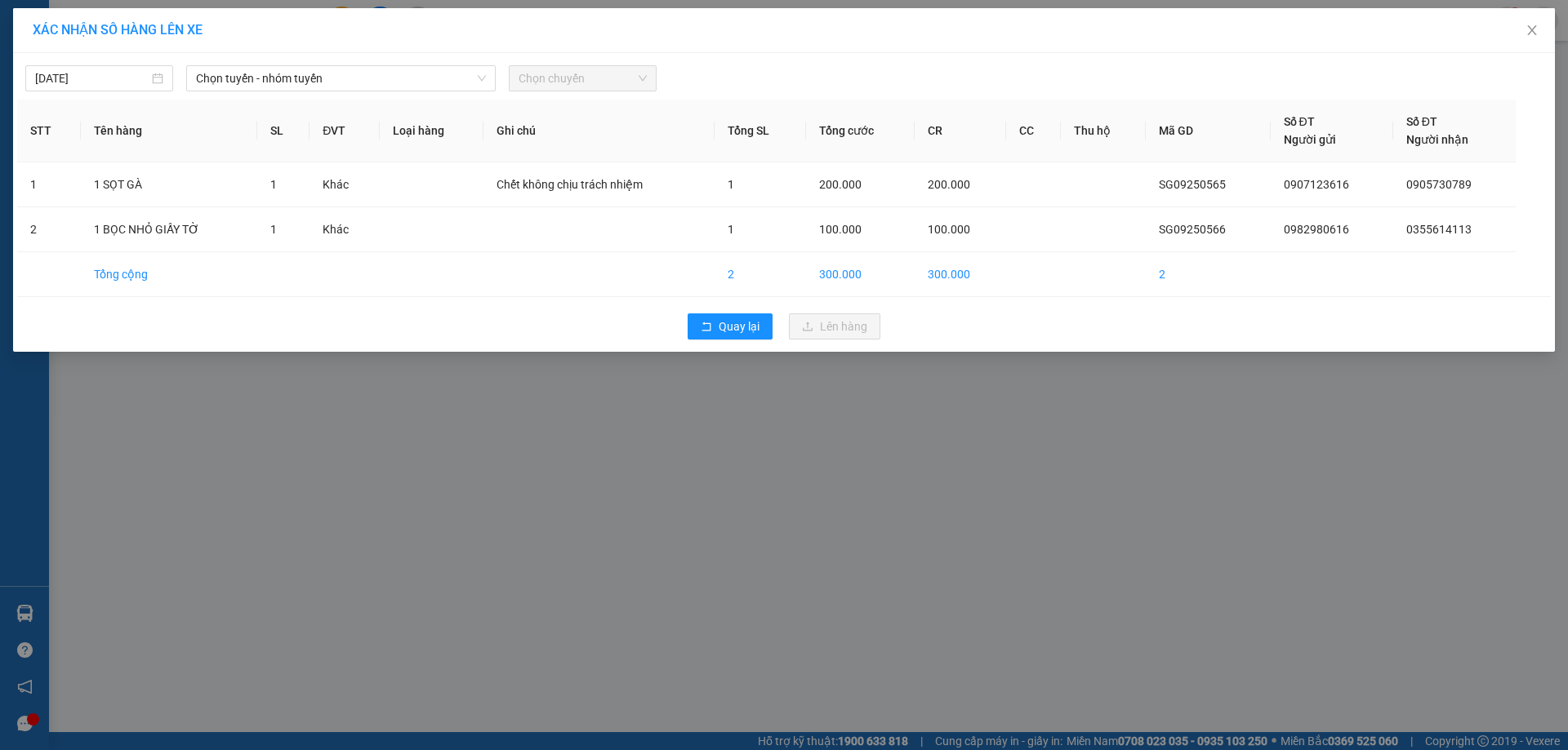
drag, startPoint x: 349, startPoint y: 75, endPoint x: 339, endPoint y: 93, distance: 20.6
click at [349, 75] on span "Chọn tuyến - nhóm tuyến" at bounding box center [340, 78] width 290 height 25
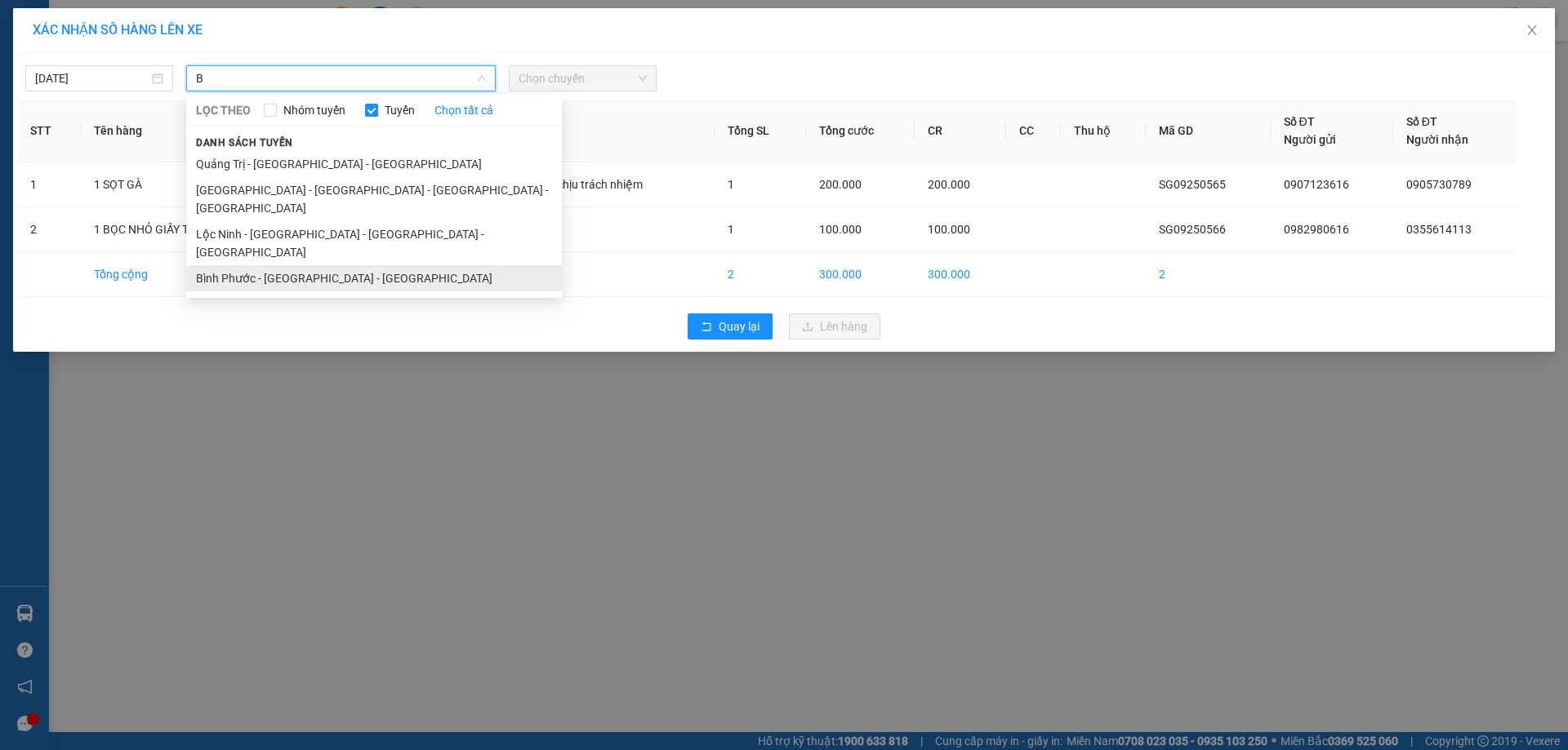
type input "B"
click at [266, 265] on li "Bình Phước - [GEOGRAPHIC_DATA] - [GEOGRAPHIC_DATA]" at bounding box center [374, 278] width 376 height 26
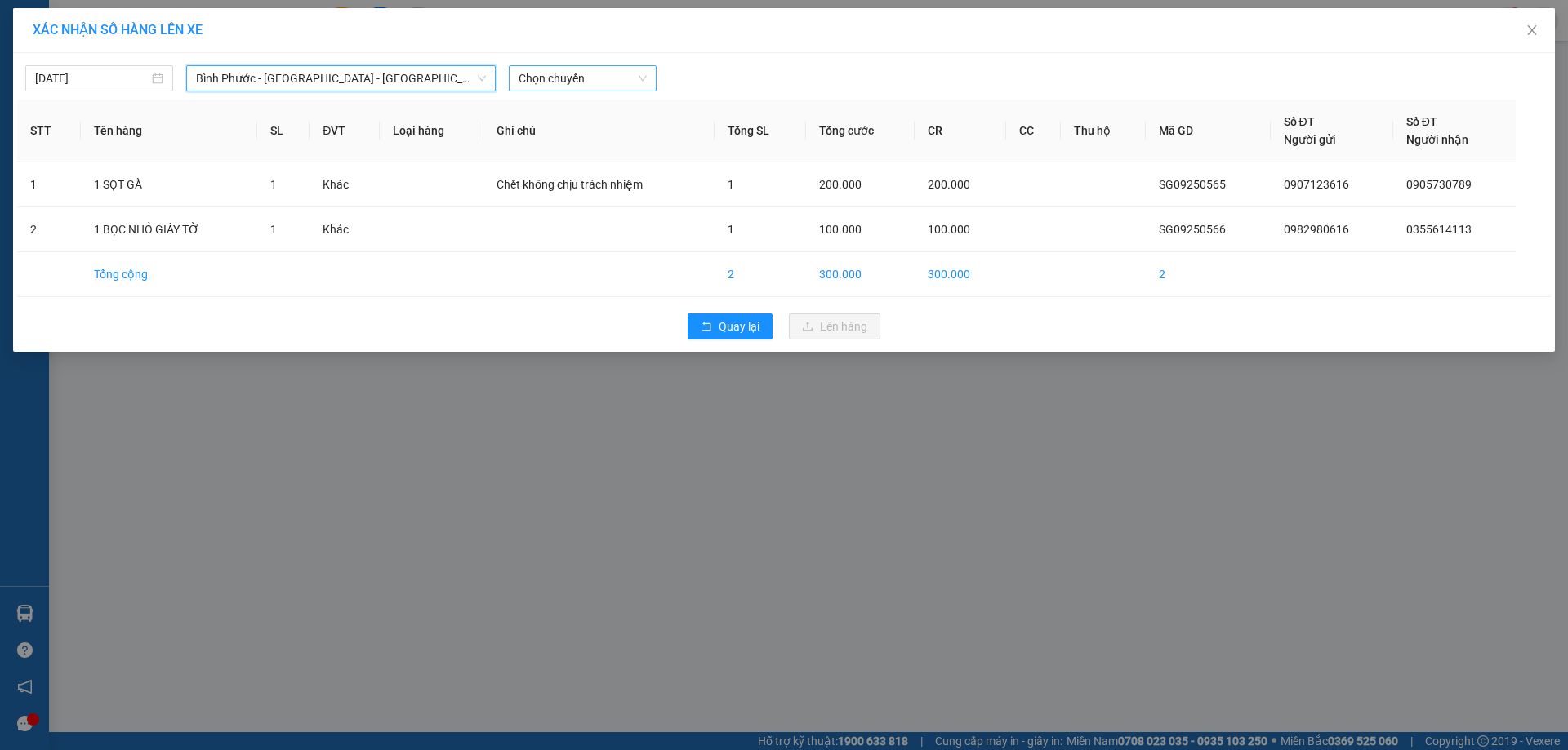
click at [612, 76] on span "Chọn chuyến" at bounding box center [582, 78] width 128 height 25
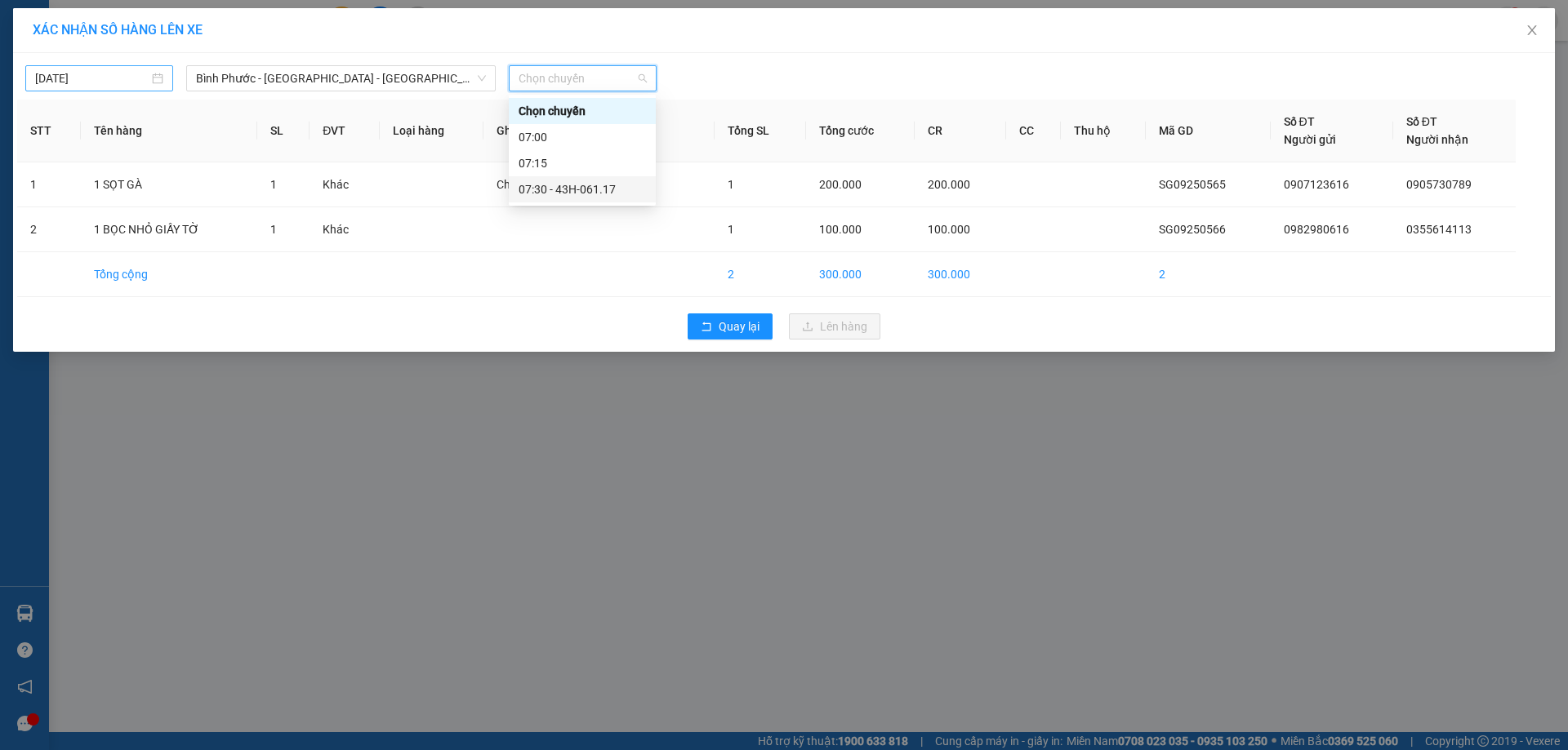
click at [134, 82] on input "[DATE]" at bounding box center [92, 78] width 114 height 18
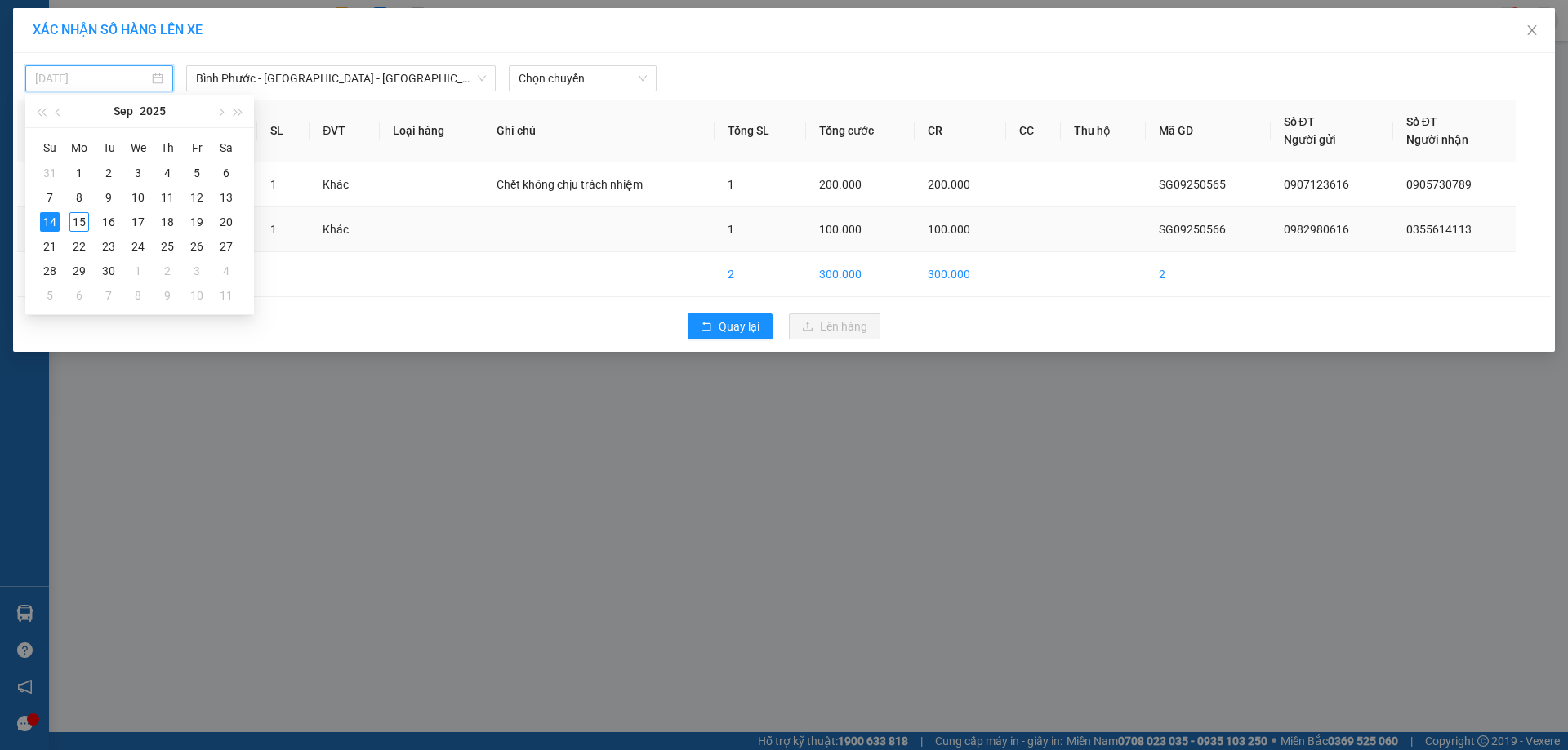
drag, startPoint x: 82, startPoint y: 221, endPoint x: 86, endPoint y: 211, distance: 10.8
click at [83, 219] on div "15" at bounding box center [79, 222] width 20 height 20
type input "[DATE]"
click at [601, 77] on span "Chọn chuyến" at bounding box center [582, 78] width 128 height 25
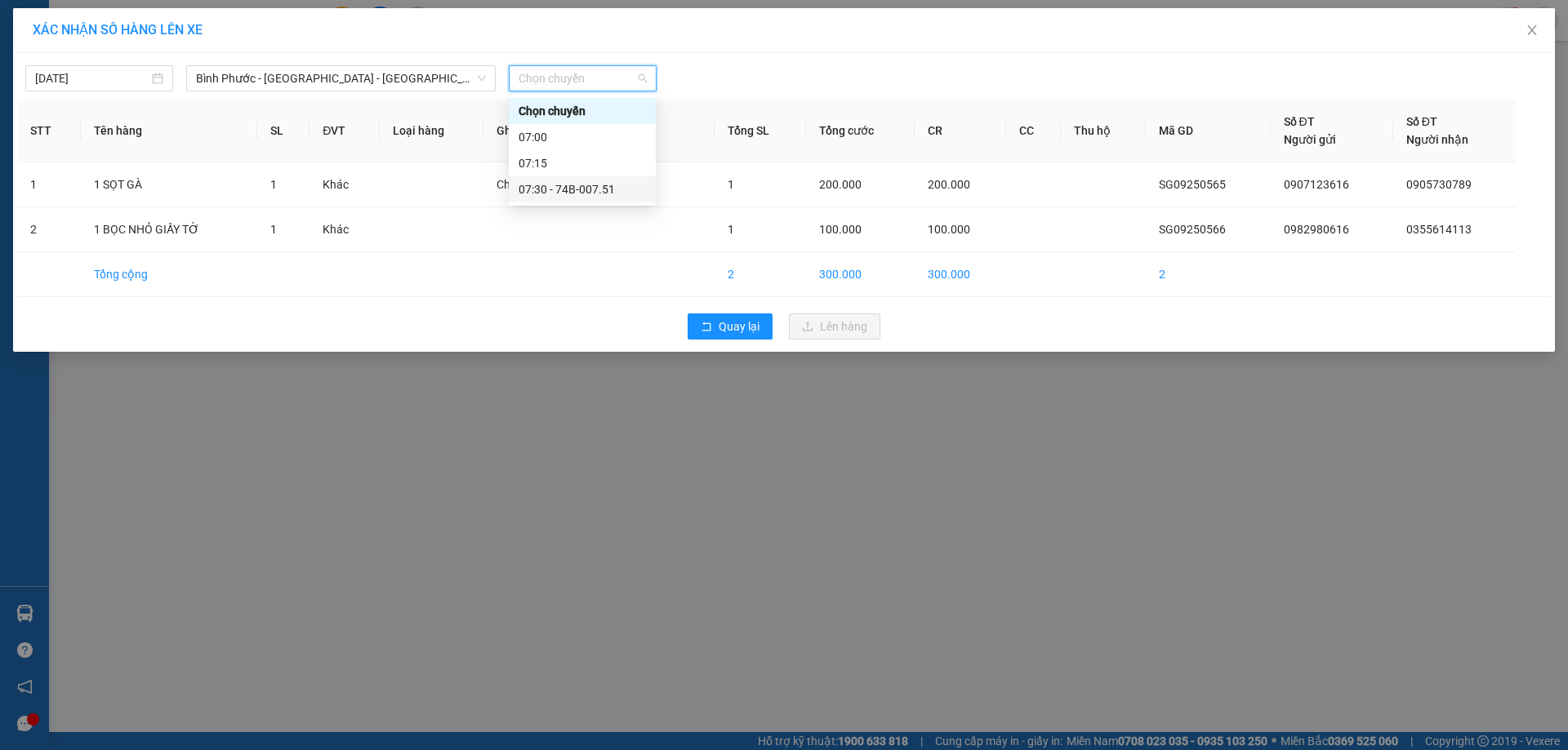
click at [593, 186] on div "07:30 - 74B-007.51" at bounding box center [582, 189] width 127 height 18
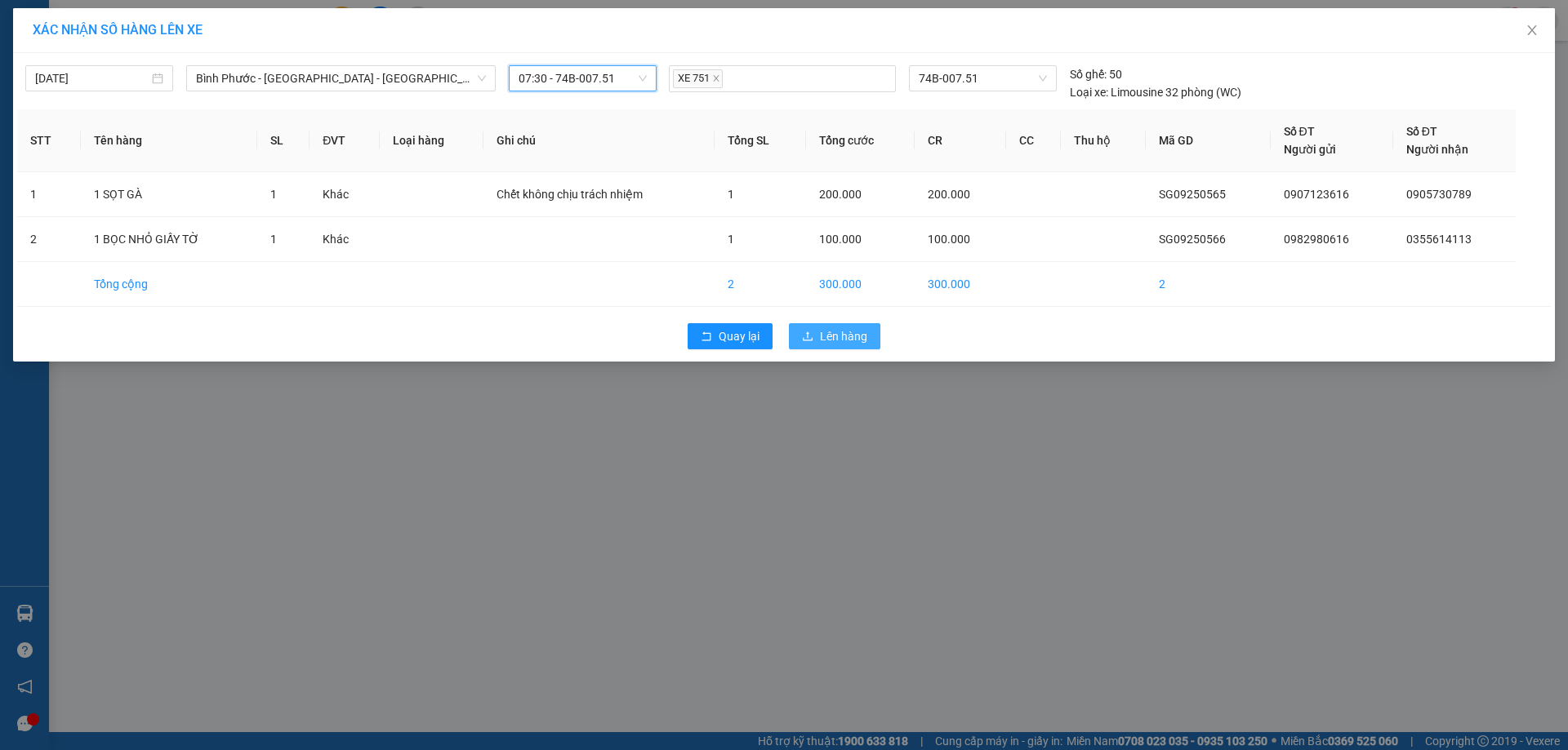
click at [834, 332] on span "Lên hàng" at bounding box center [843, 336] width 47 height 18
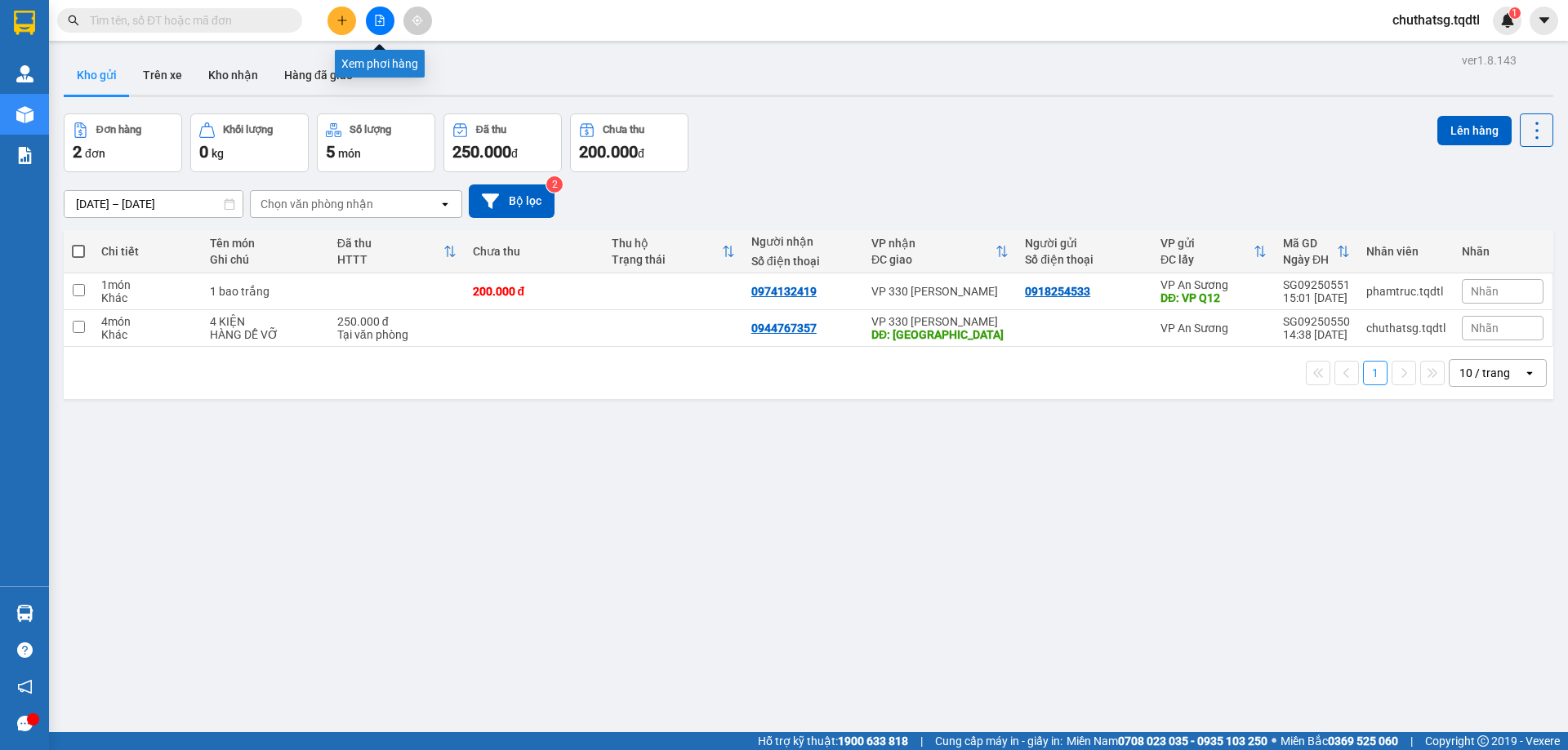
click at [379, 18] on icon "file-add" at bounding box center [379, 20] width 12 height 12
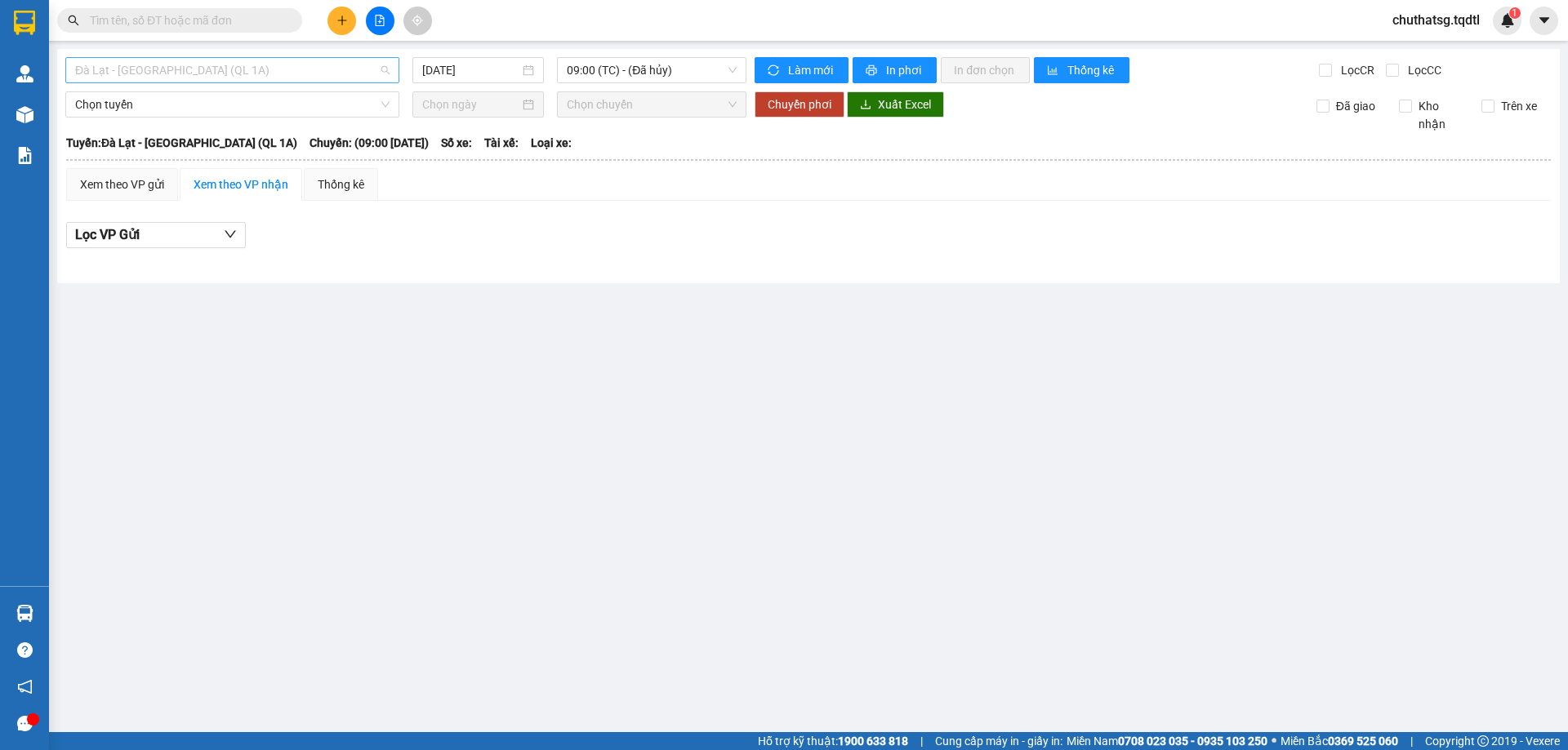
drag, startPoint x: 289, startPoint y: 66, endPoint x: 284, endPoint y: 79, distance: 13.9
click at [289, 68] on span "Đà Lạt - [GEOGRAPHIC_DATA] (QL 1A)" at bounding box center [233, 70] width 315 height 25
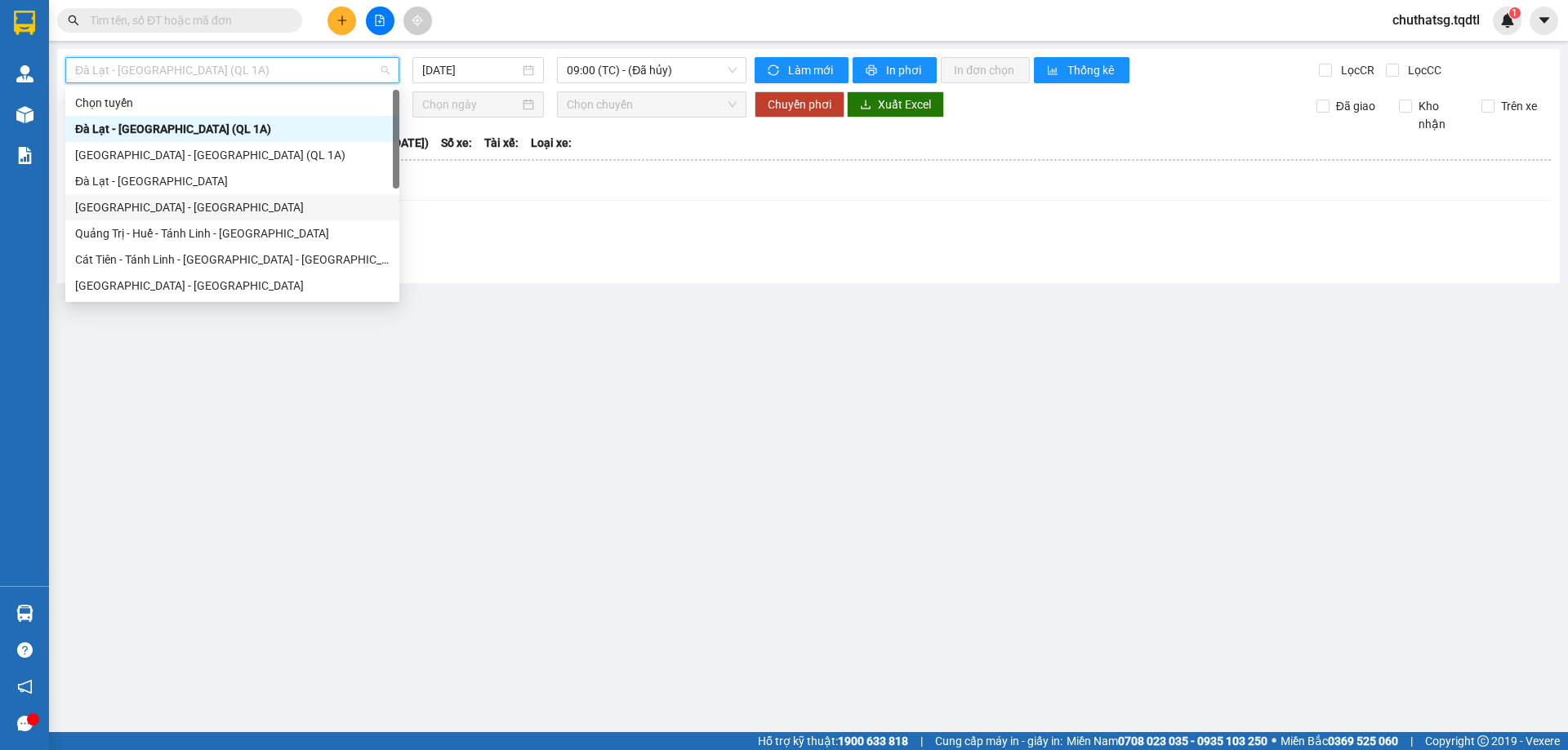
type input "B"
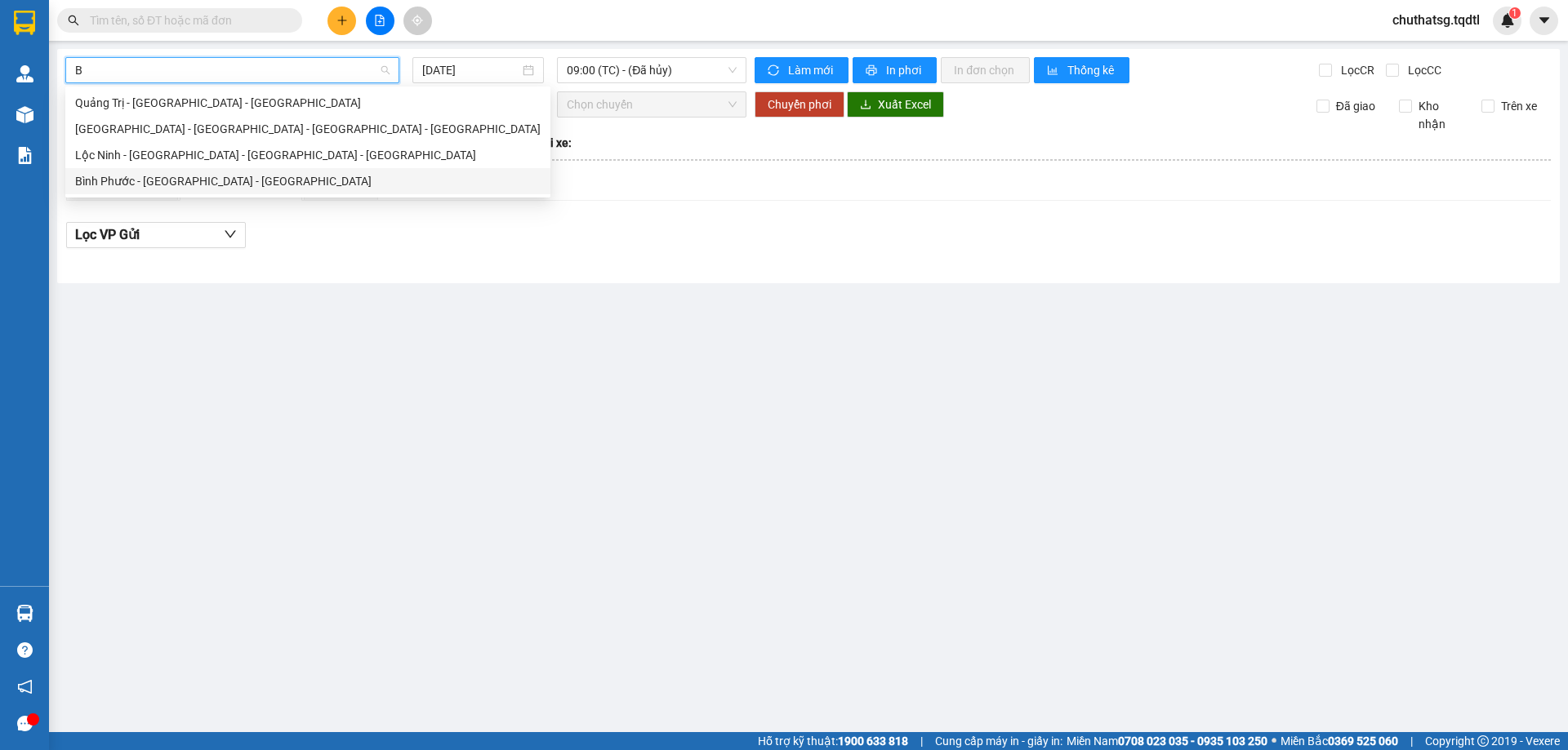
click at [187, 177] on div "Bình Phước - [GEOGRAPHIC_DATA] - [GEOGRAPHIC_DATA]" at bounding box center [308, 181] width 466 height 18
type input "[DATE]"
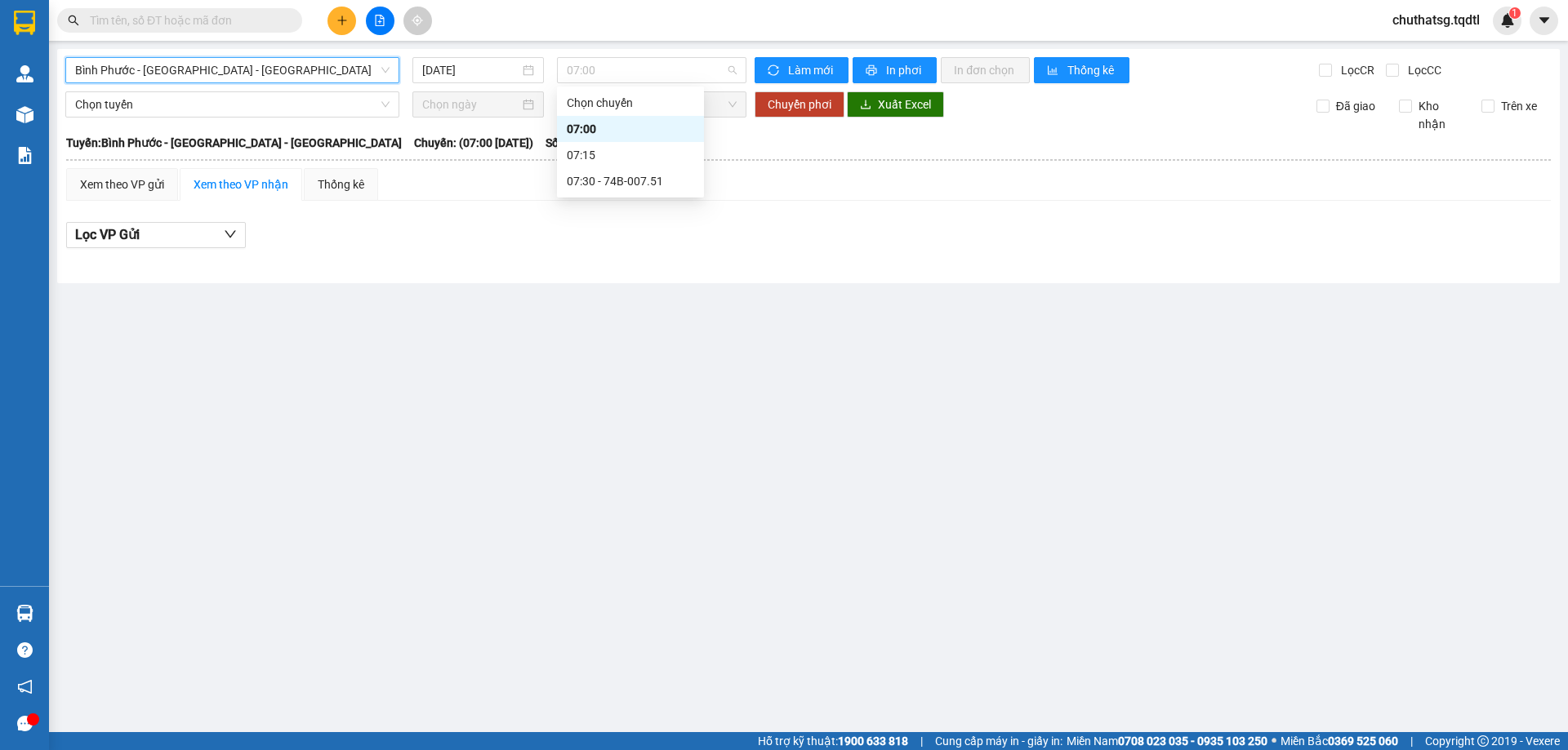
drag, startPoint x: 621, startPoint y: 71, endPoint x: 645, endPoint y: 129, distance: 62.8
click at [624, 73] on span "07:00" at bounding box center [651, 70] width 170 height 25
click at [629, 183] on div "07:30 - 74B-007.51" at bounding box center [630, 181] width 127 height 18
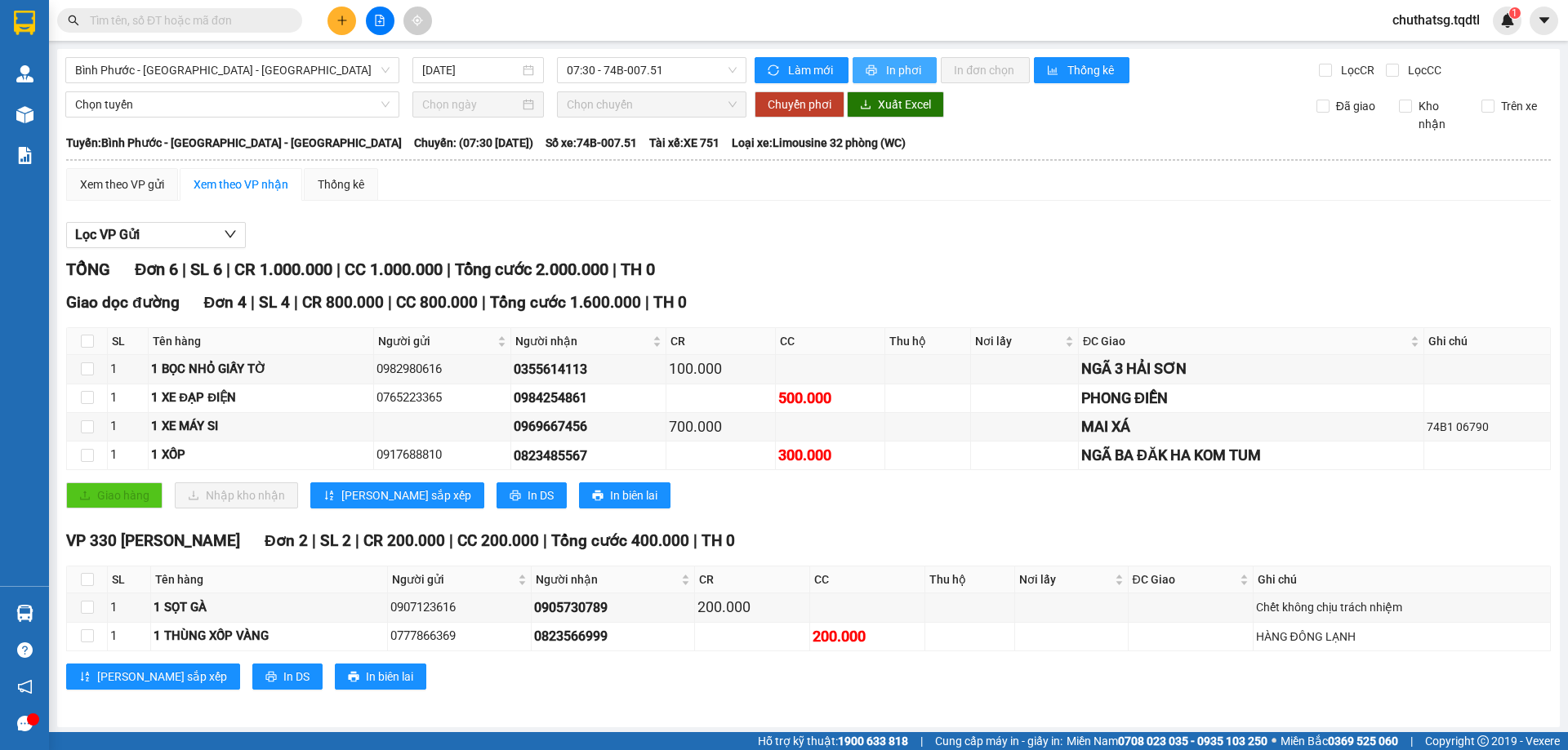
click at [867, 68] on icon "printer" at bounding box center [872, 71] width 11 height 11
click at [206, 22] on input "text" at bounding box center [186, 21] width 193 height 18
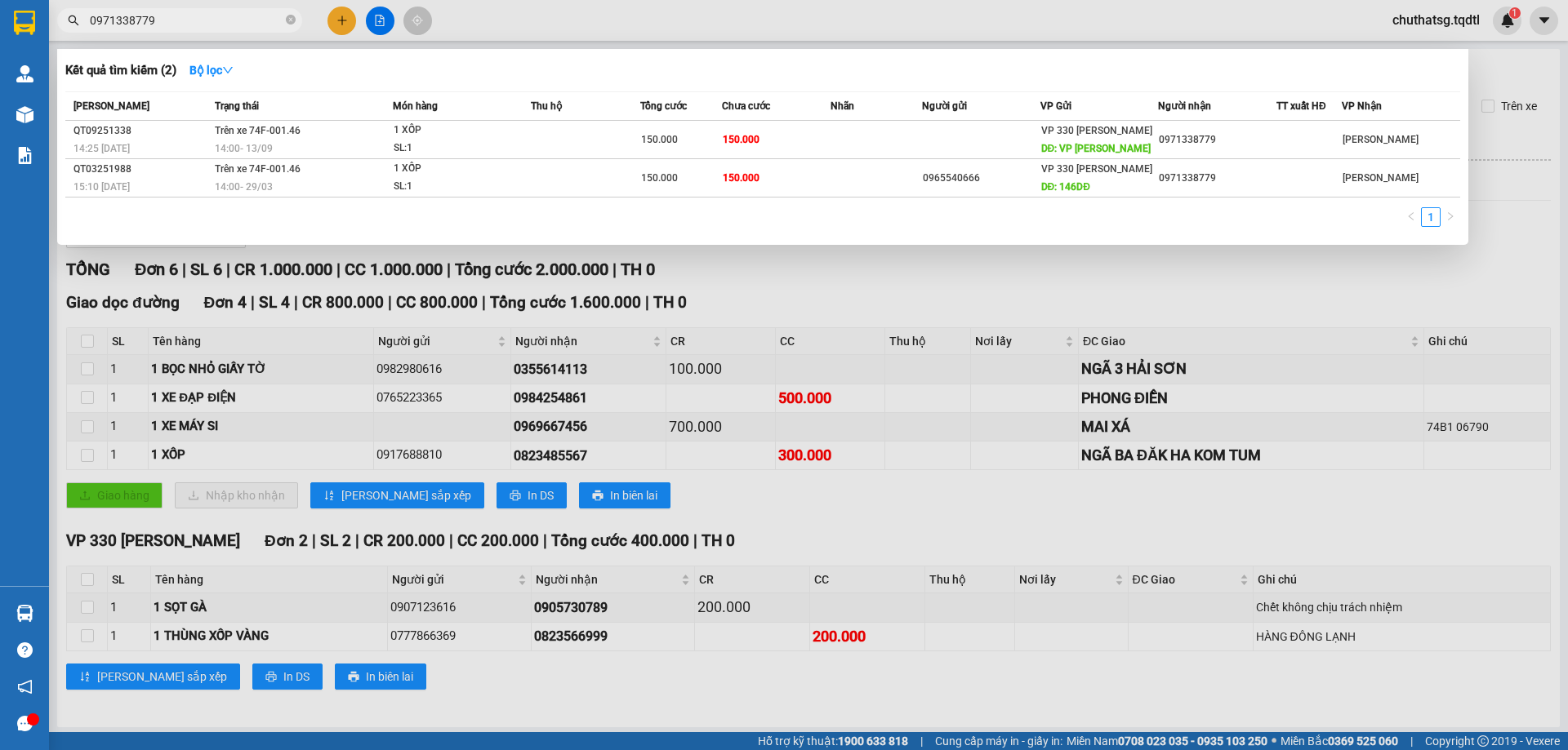
type input "0971338779"
click at [810, 301] on div at bounding box center [784, 375] width 1568 height 750
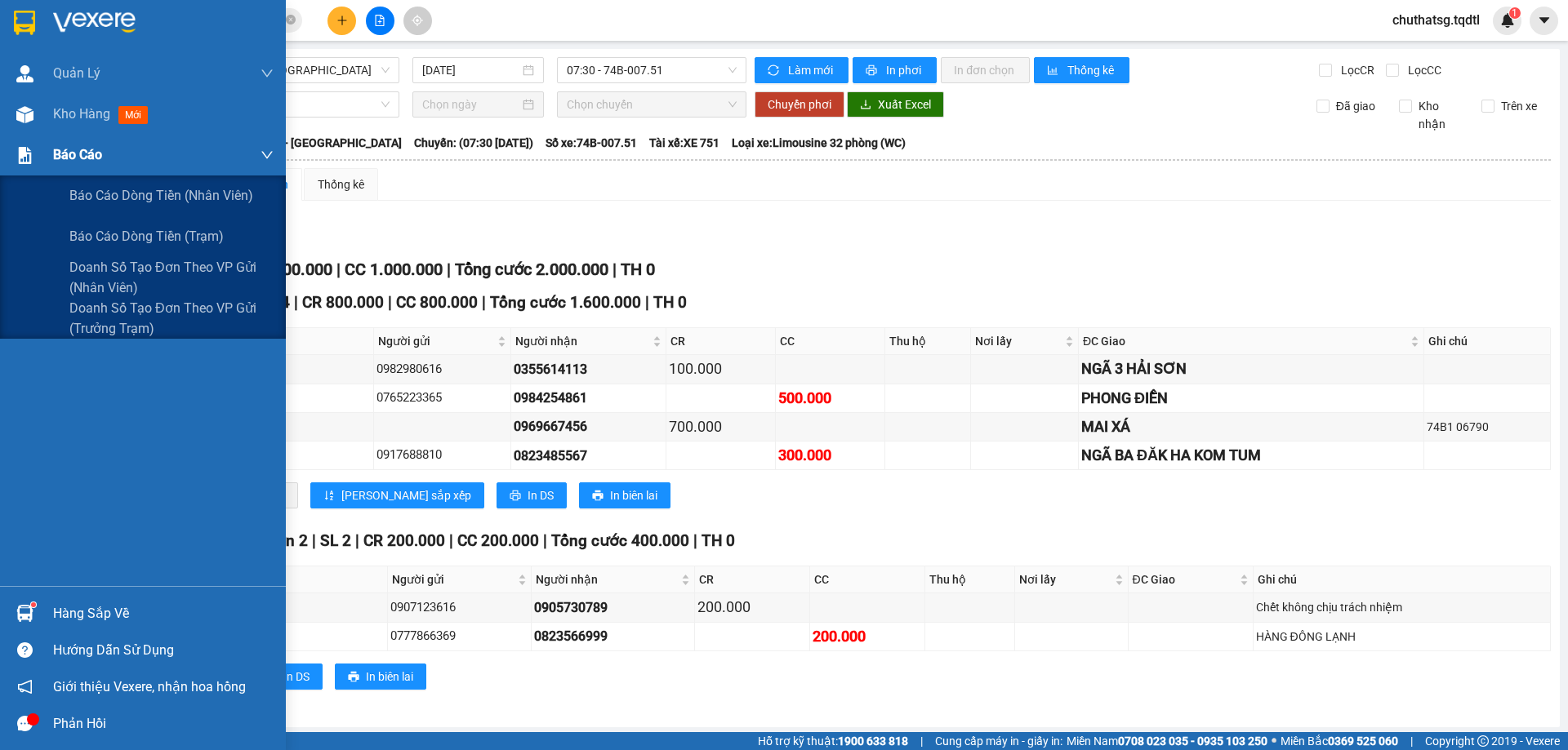
click at [65, 148] on span "Báo cáo" at bounding box center [77, 155] width 49 height 20
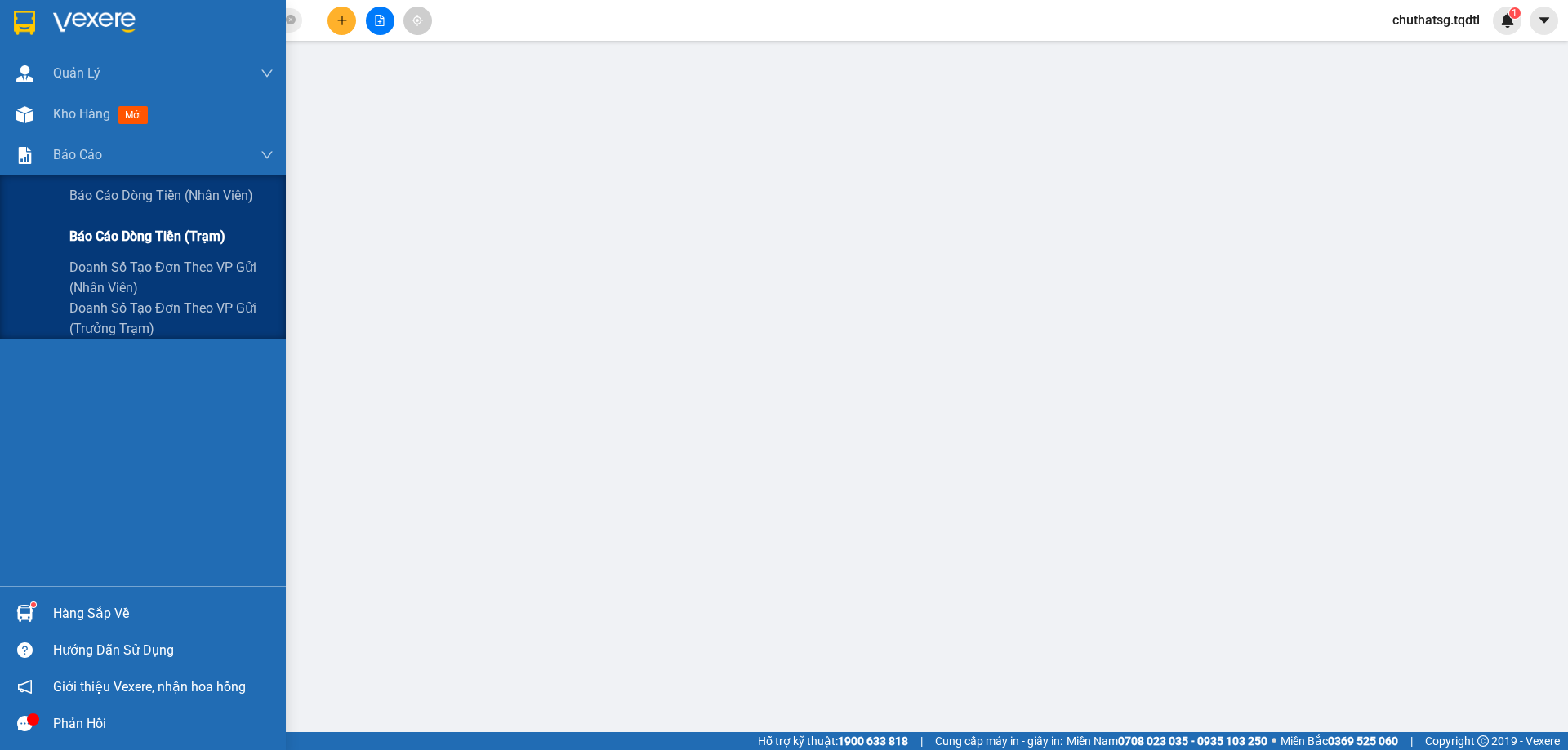
click at [85, 231] on span "Báo cáo dòng tiền (trạm)" at bounding box center [146, 236] width 156 height 20
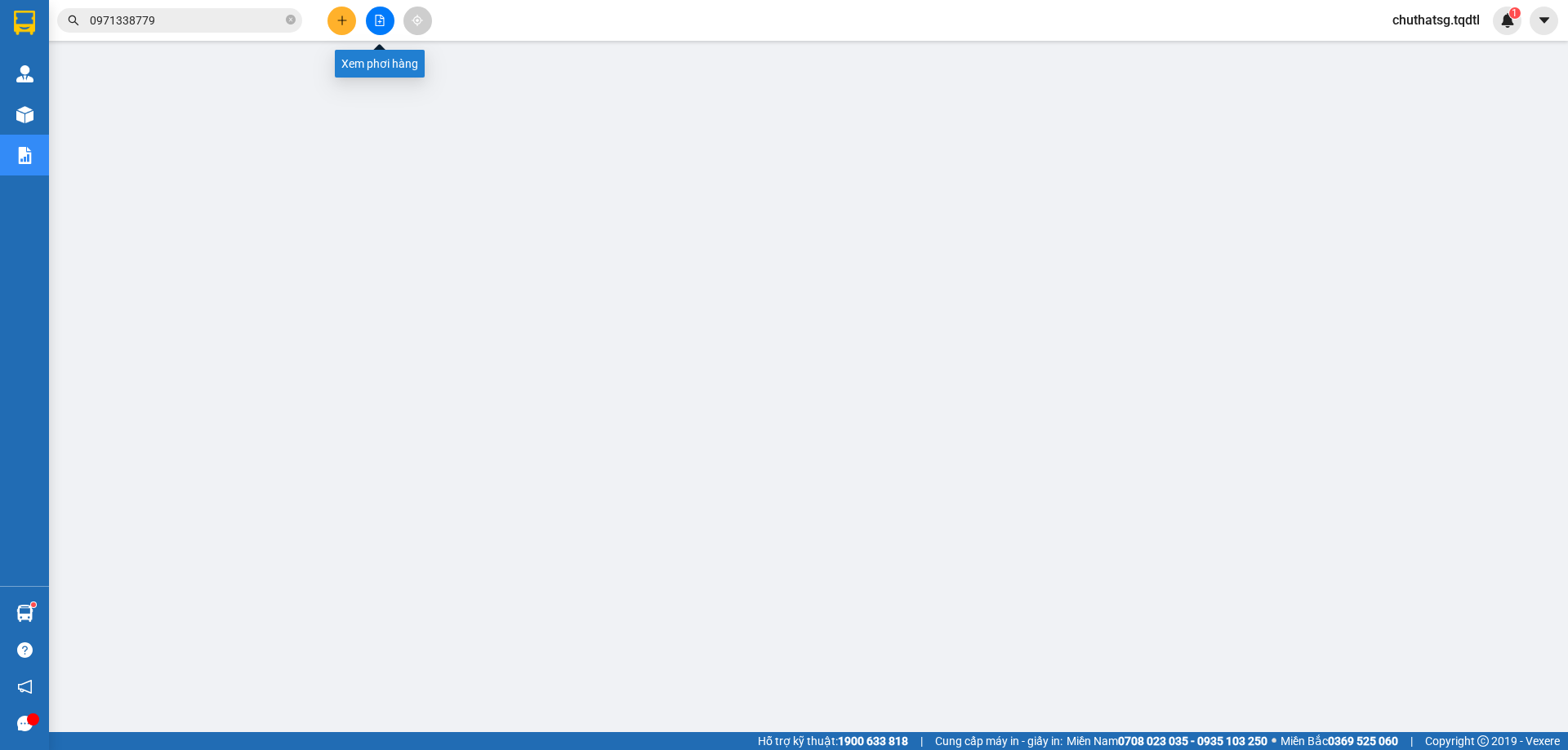
click at [383, 17] on icon "file-add" at bounding box center [380, 20] width 9 height 12
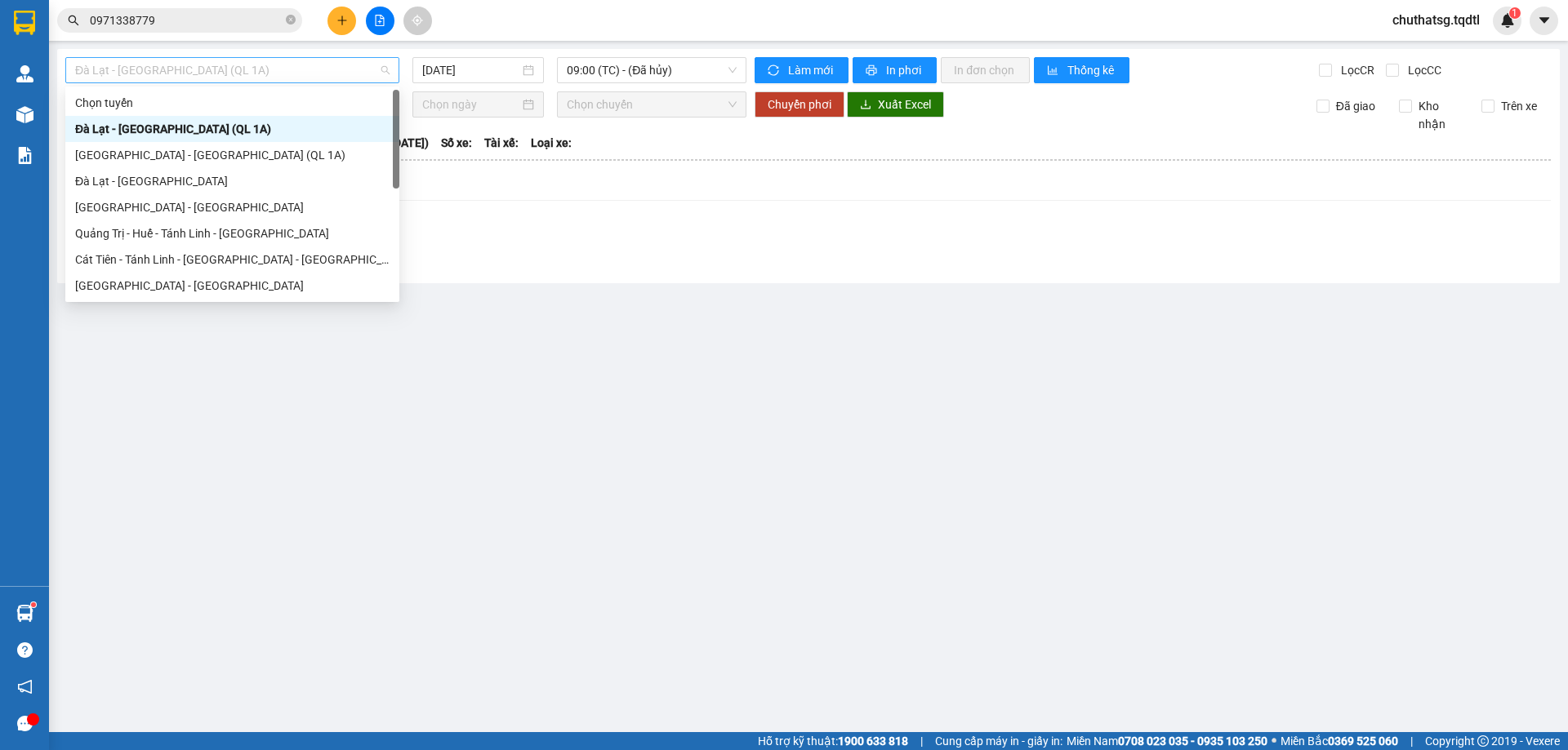
click at [258, 65] on span "Đà Lạt - [GEOGRAPHIC_DATA] (QL 1A)" at bounding box center [233, 70] width 315 height 25
type input "S"
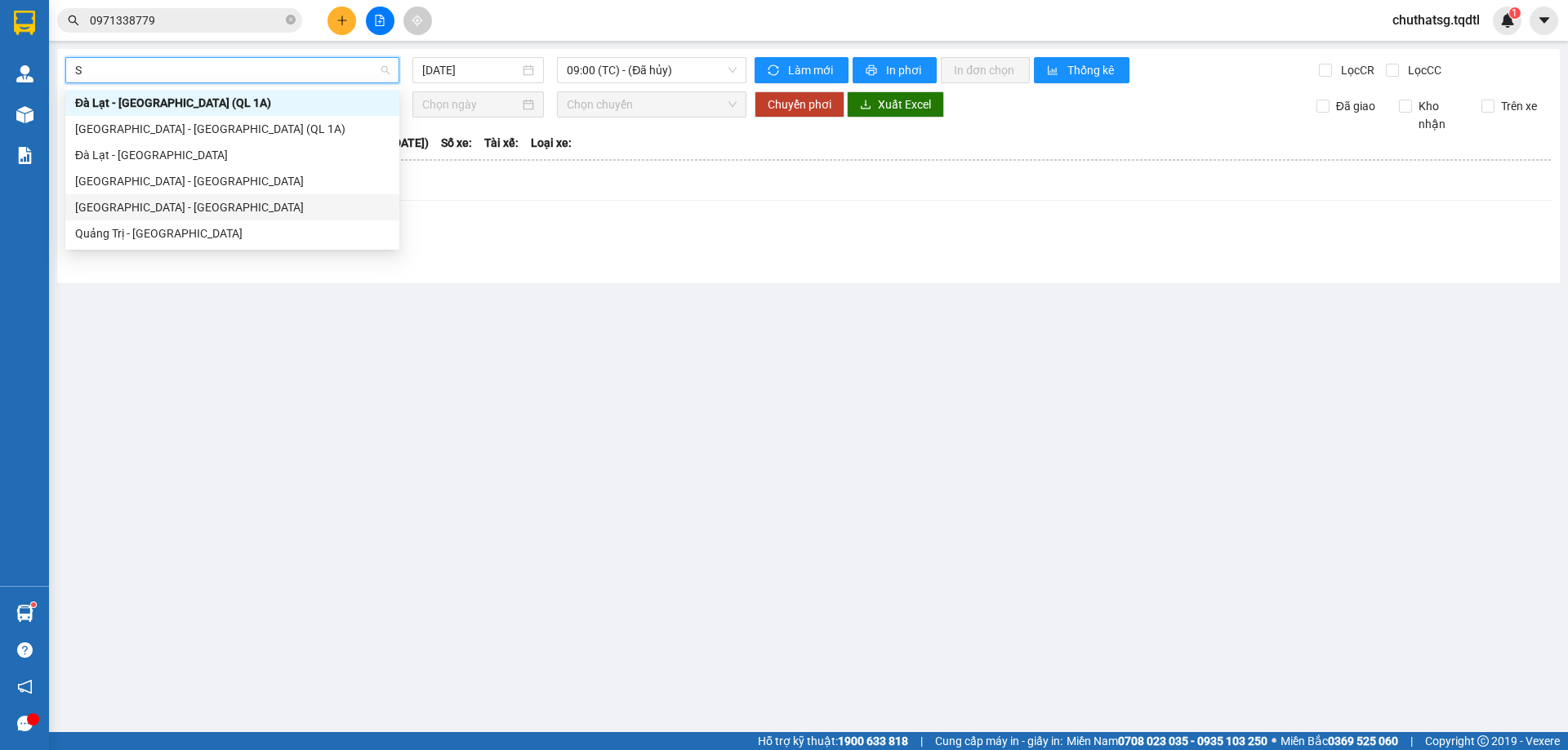
click at [121, 208] on div "[GEOGRAPHIC_DATA] - [GEOGRAPHIC_DATA]" at bounding box center [233, 207] width 315 height 18
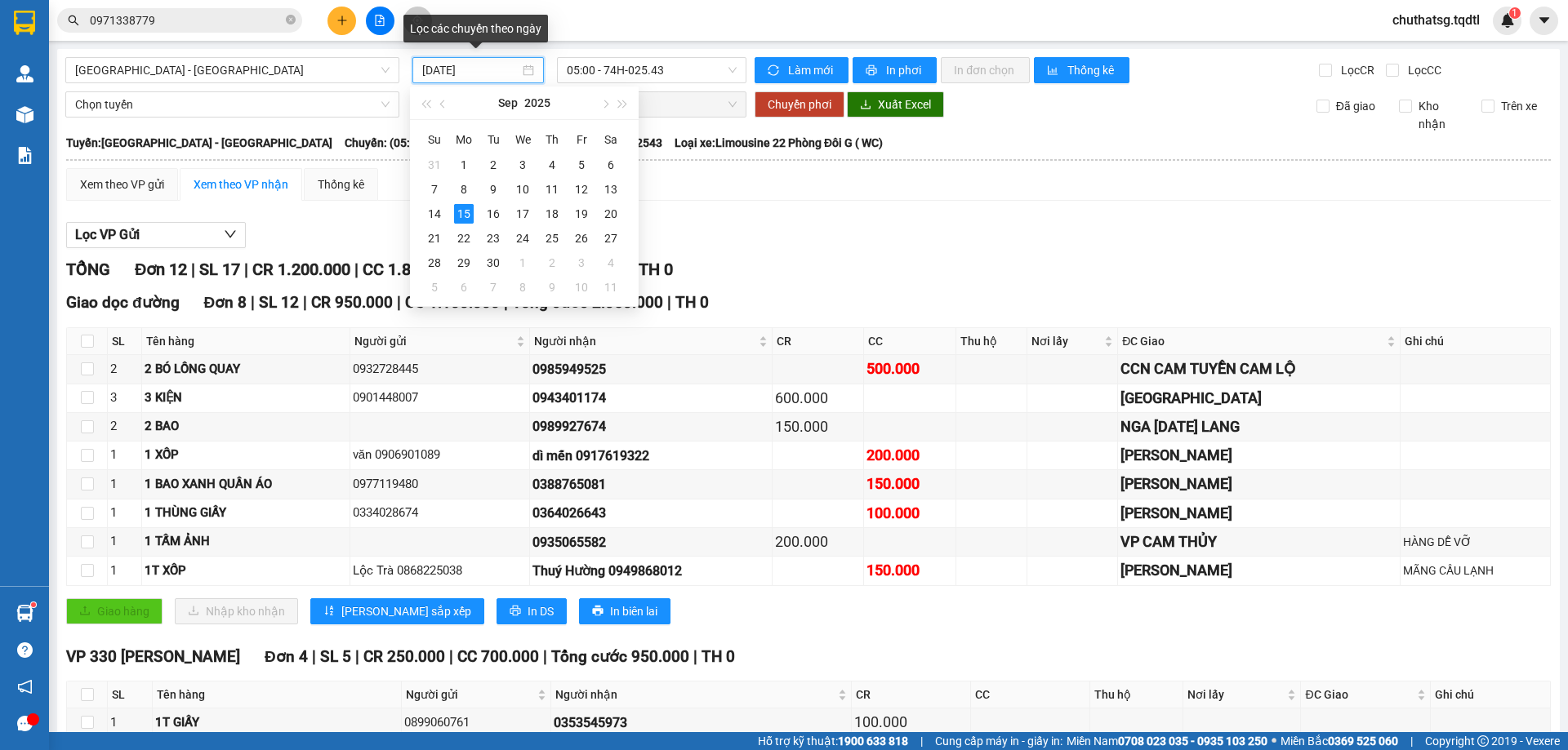
click at [499, 75] on input "[DATE]" at bounding box center [470, 70] width 97 height 18
click at [548, 187] on div "11" at bounding box center [552, 190] width 20 height 20
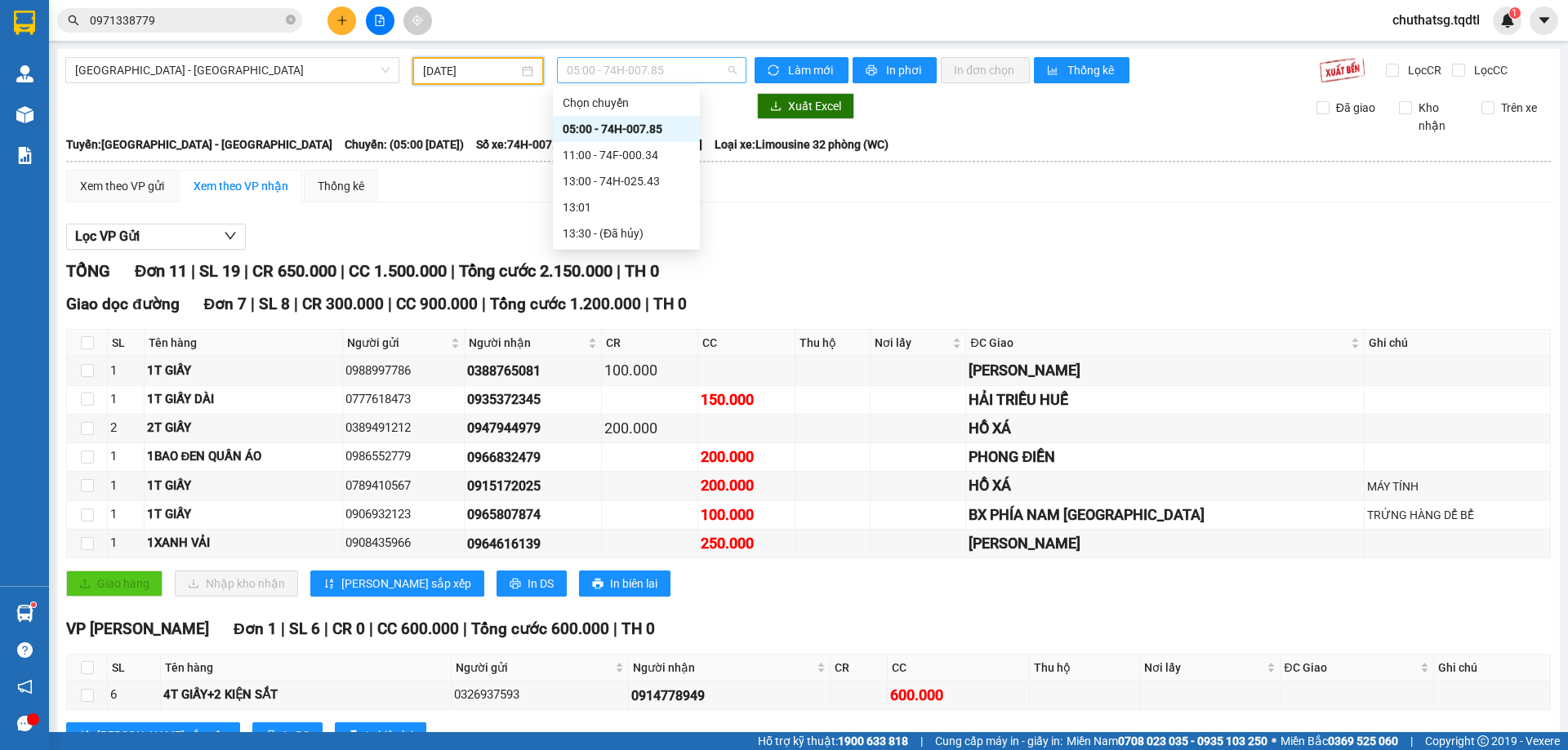
click at [677, 67] on span "05:00 - 74H-007.85" at bounding box center [651, 70] width 170 height 25
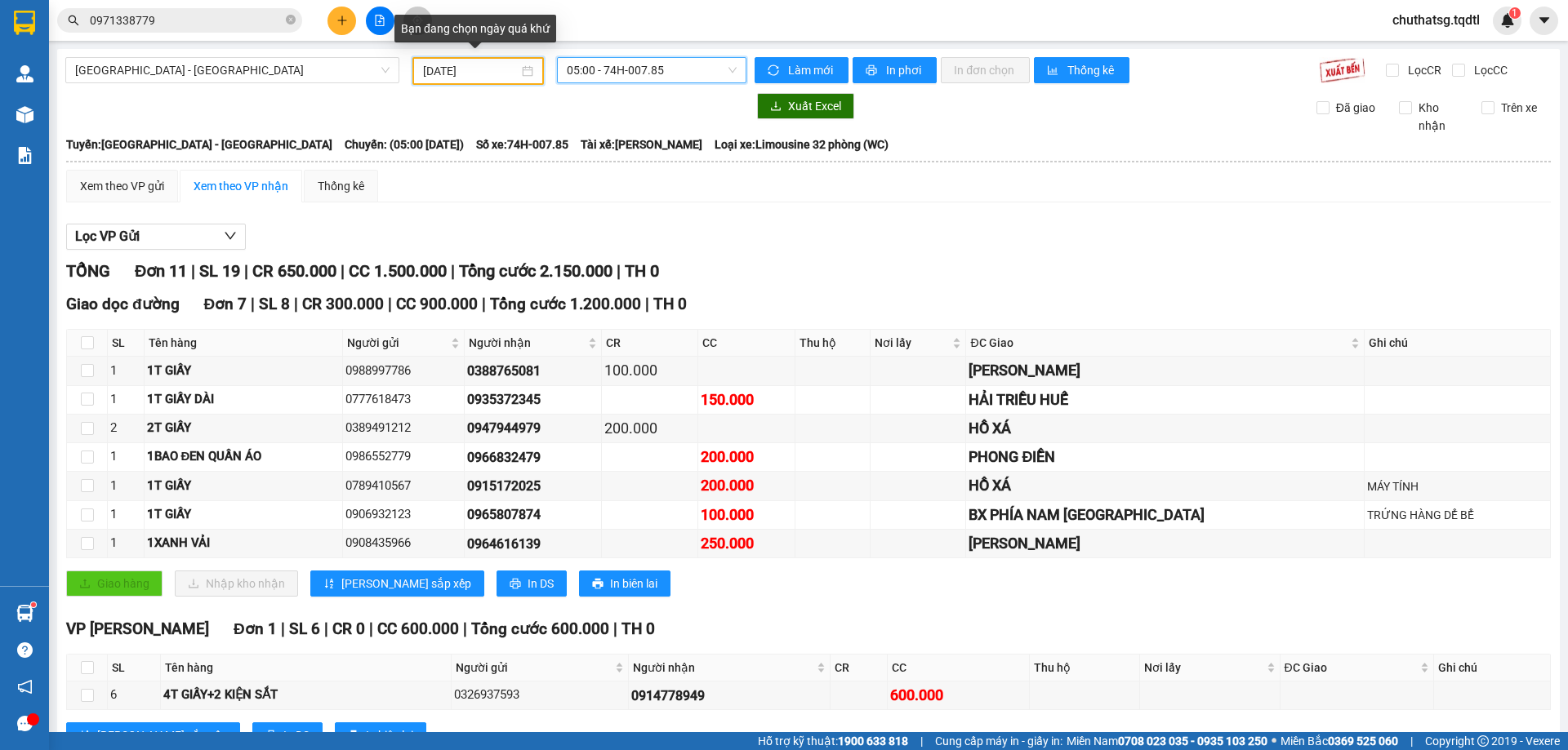
click at [491, 72] on input "[DATE]" at bounding box center [470, 71] width 95 height 18
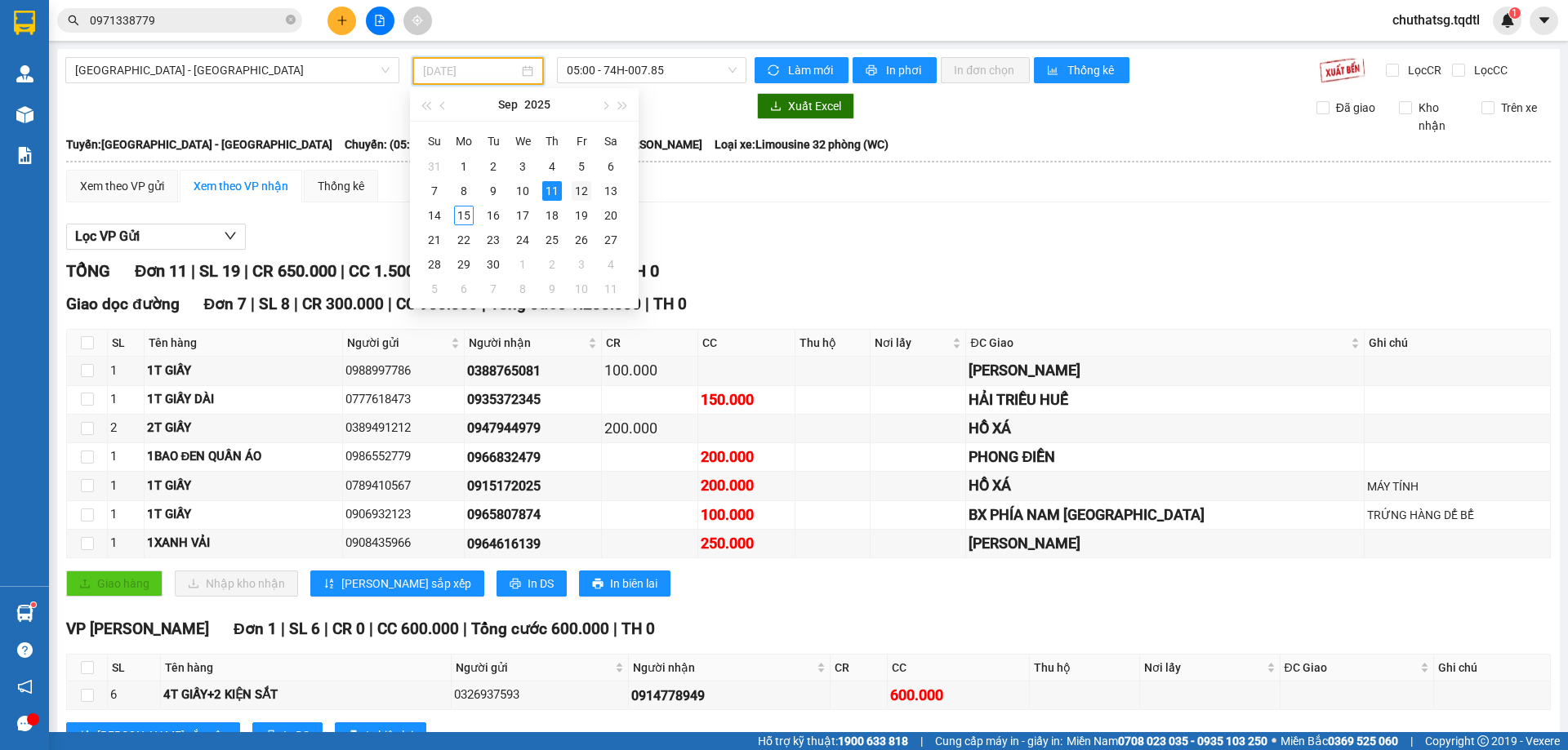
click at [581, 191] on div "12" at bounding box center [581, 191] width 20 height 20
type input "[DATE]"
